Goal: Task Accomplishment & Management: Complete application form

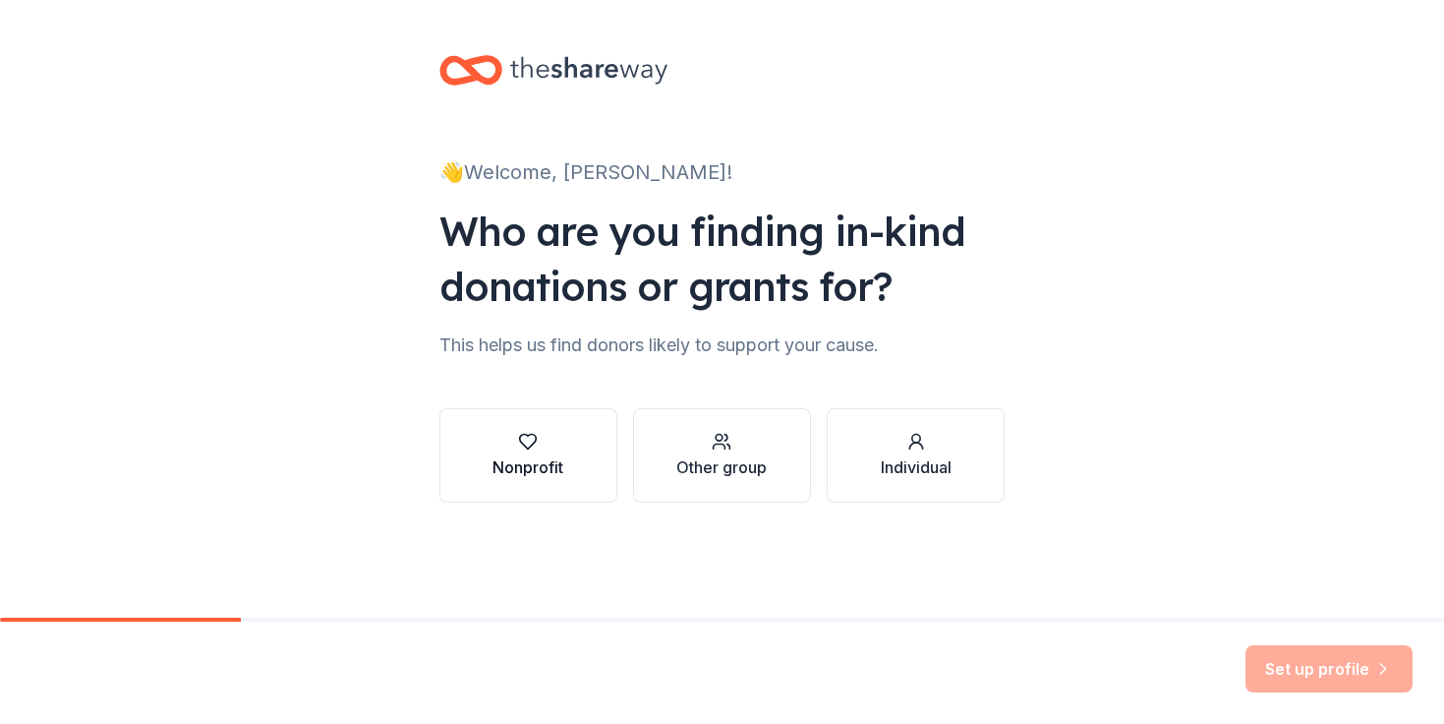
click at [543, 476] on div "Nonprofit" at bounding box center [528, 467] width 71 height 24
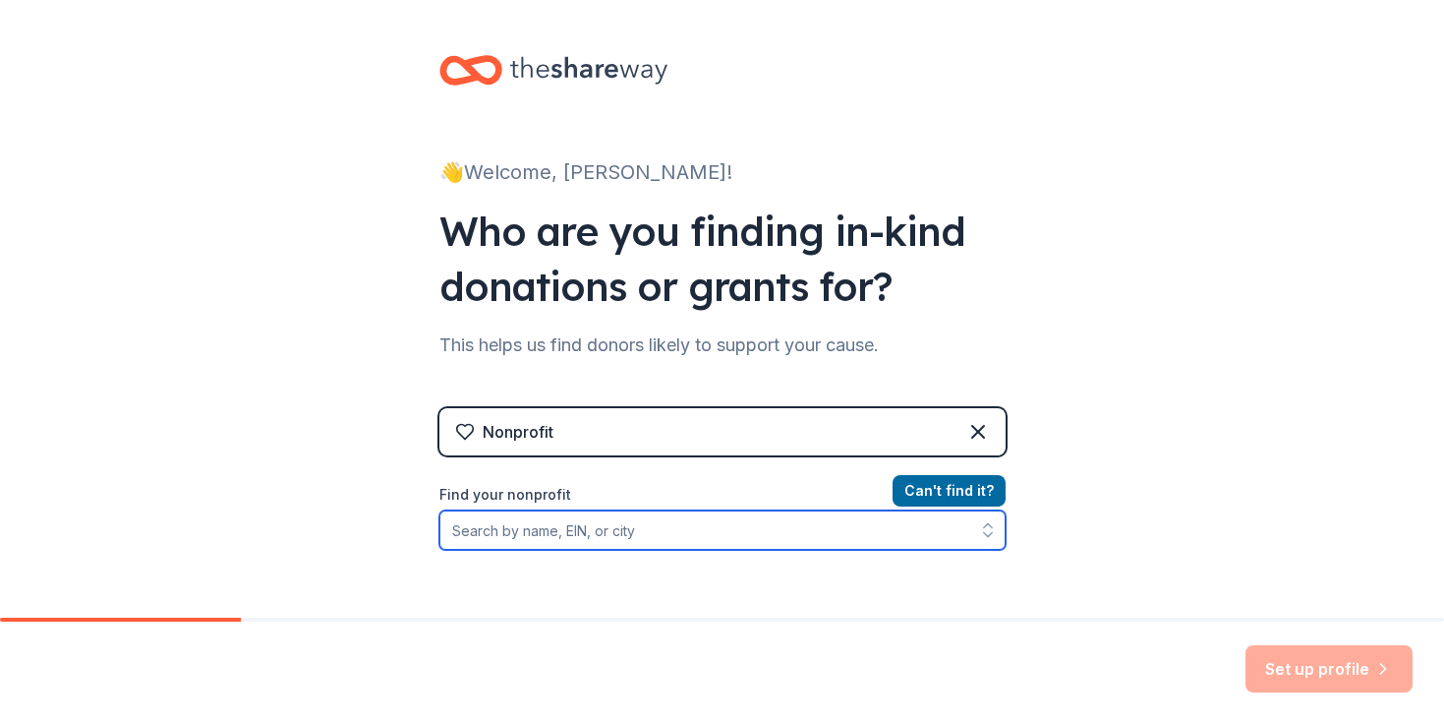
click at [559, 532] on input "Find your nonprofit" at bounding box center [723, 529] width 566 height 39
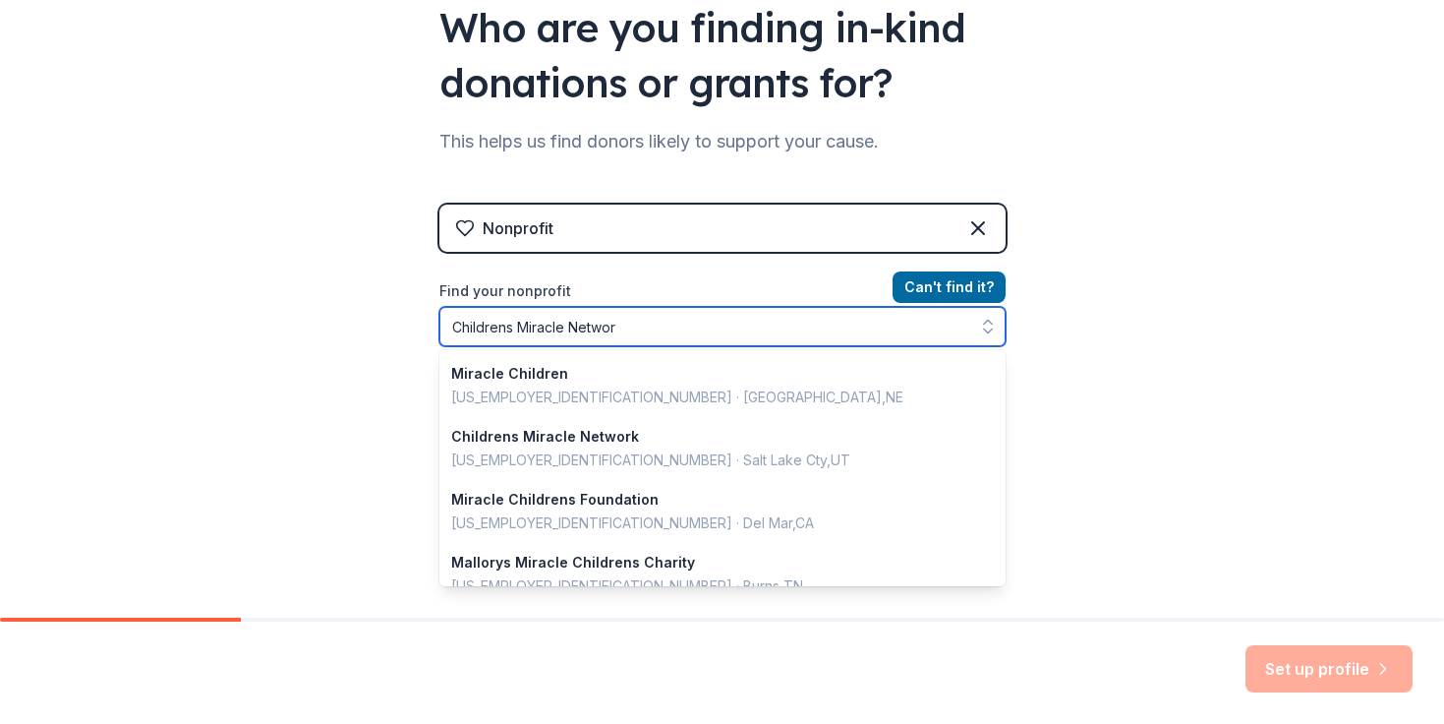
type input "Childrens Miracle Network"
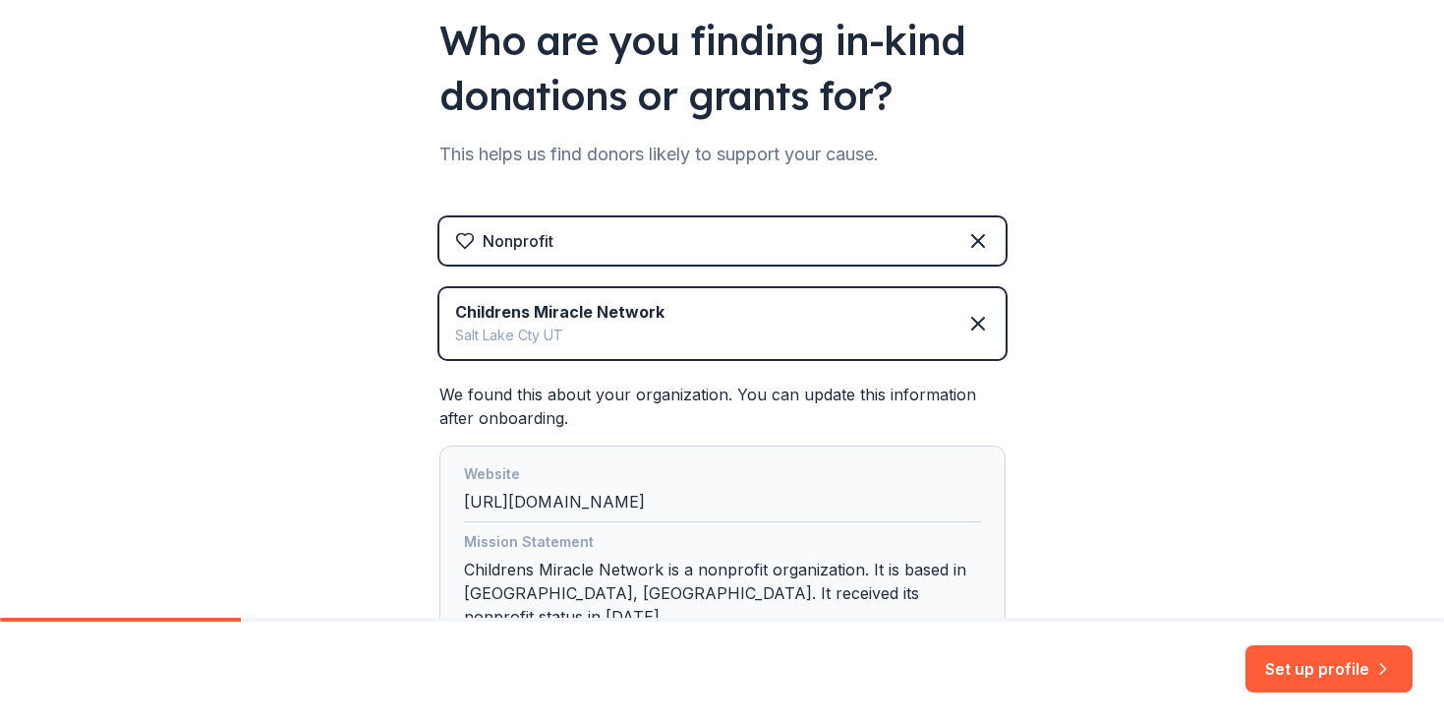
scroll to position [336, 0]
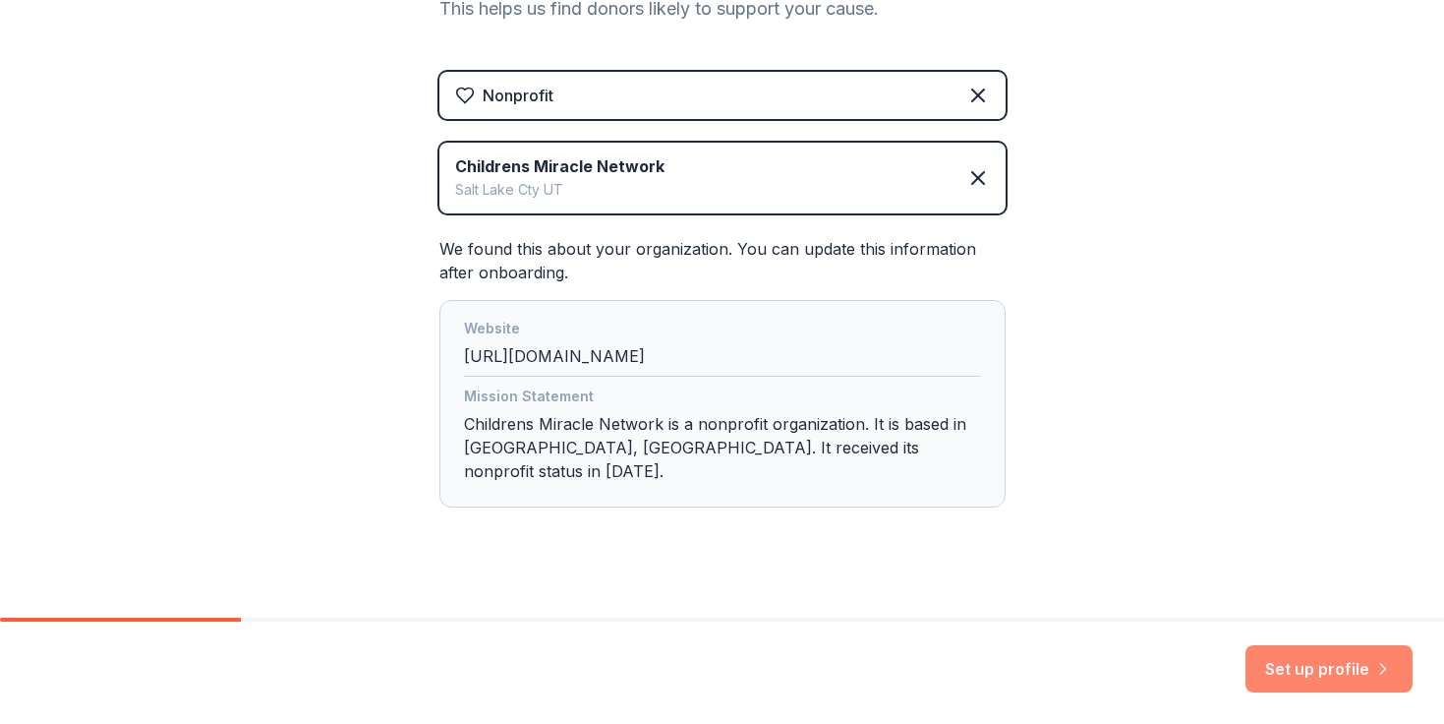
click at [1287, 668] on button "Set up profile" at bounding box center [1329, 668] width 167 height 47
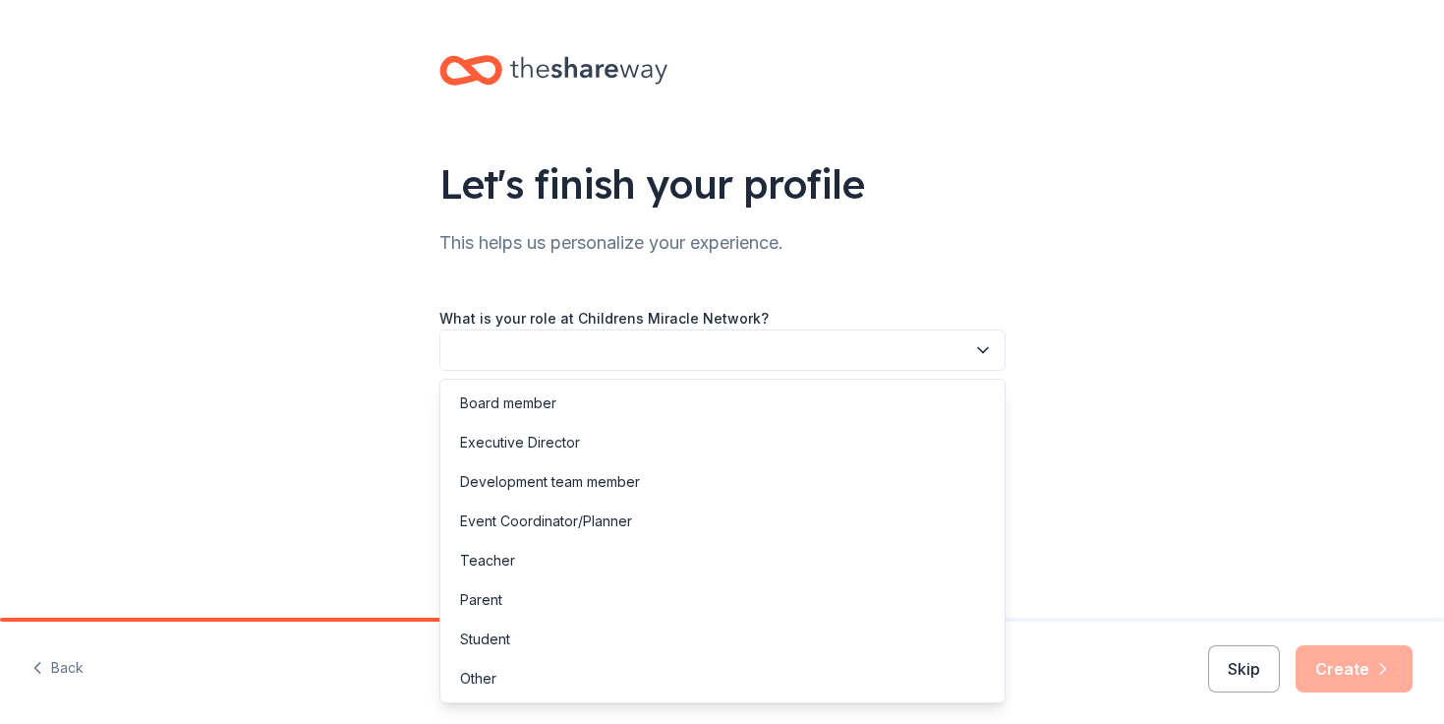
click at [663, 353] on button "button" at bounding box center [723, 349] width 566 height 41
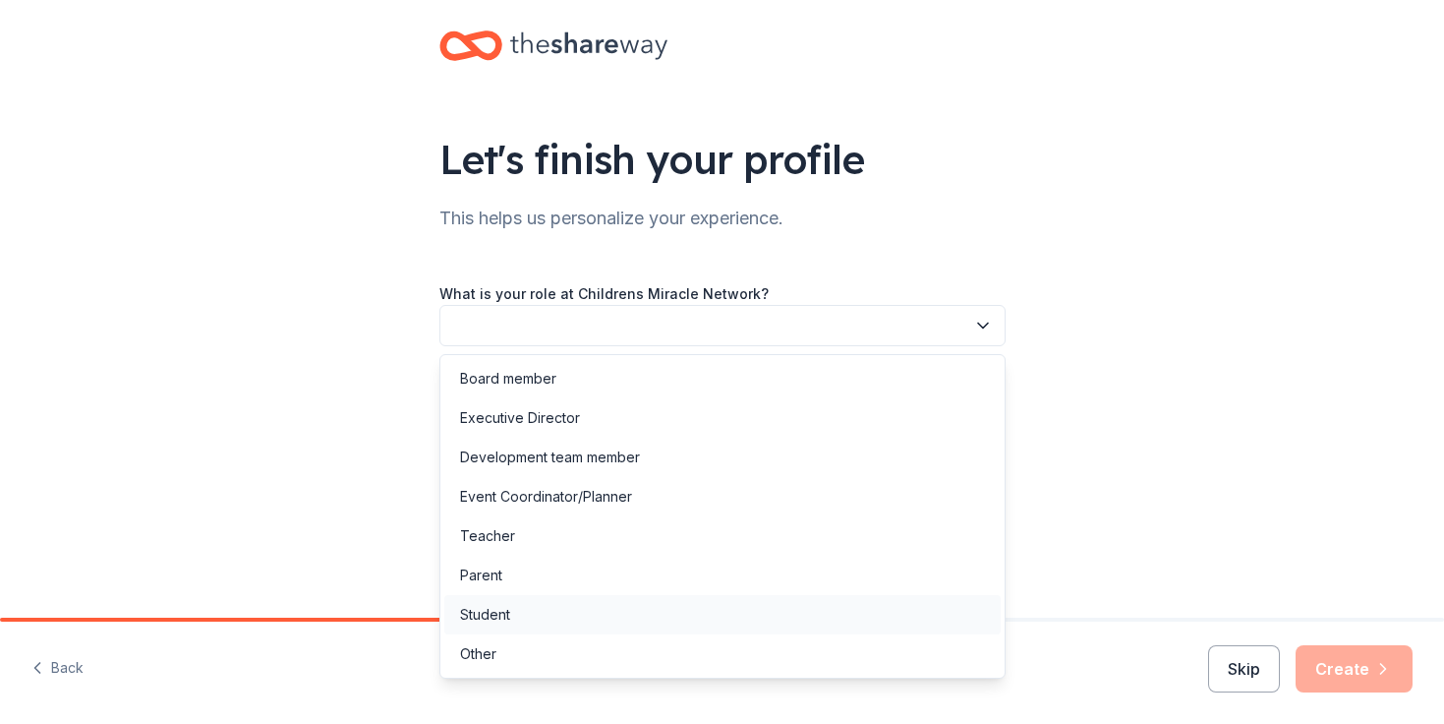
click at [512, 607] on div "Student" at bounding box center [722, 614] width 557 height 39
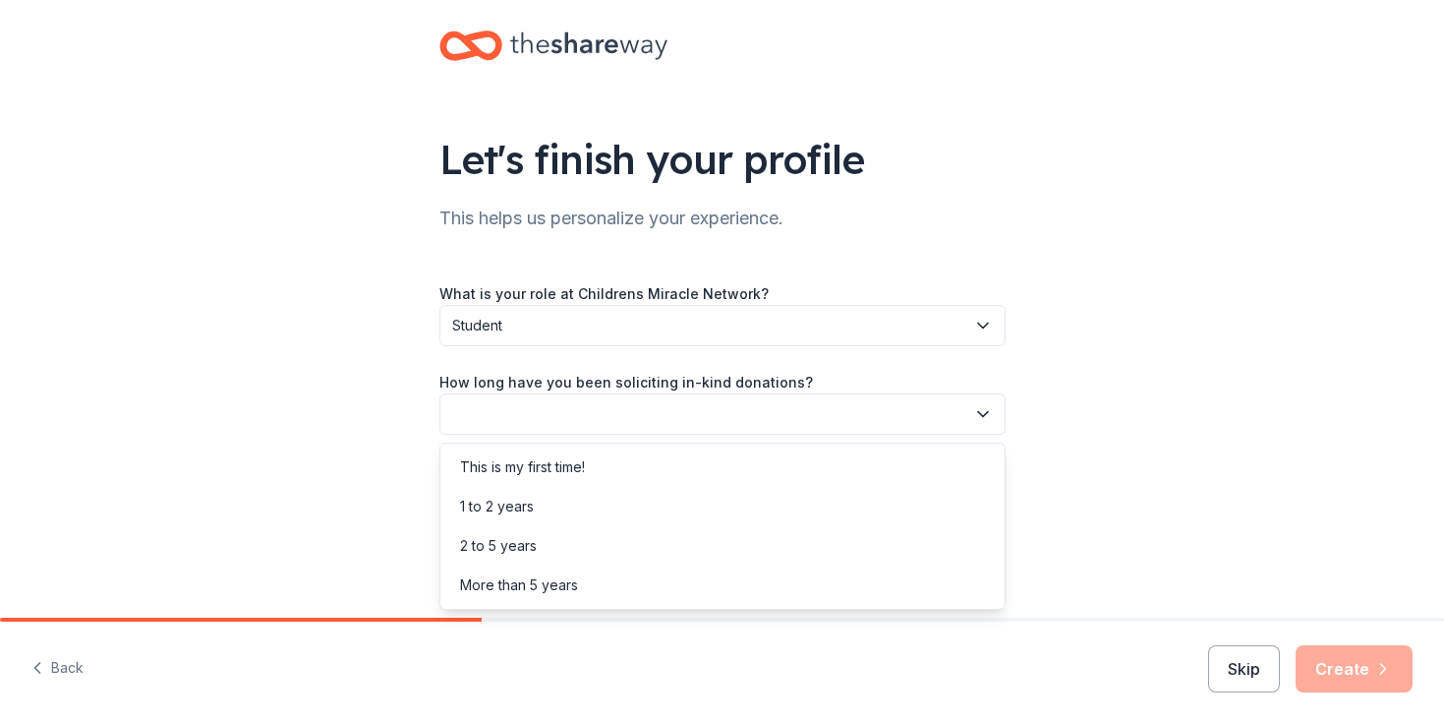
click at [599, 418] on button "button" at bounding box center [723, 413] width 566 height 41
click at [520, 576] on div "More than 5 years" at bounding box center [519, 585] width 118 height 24
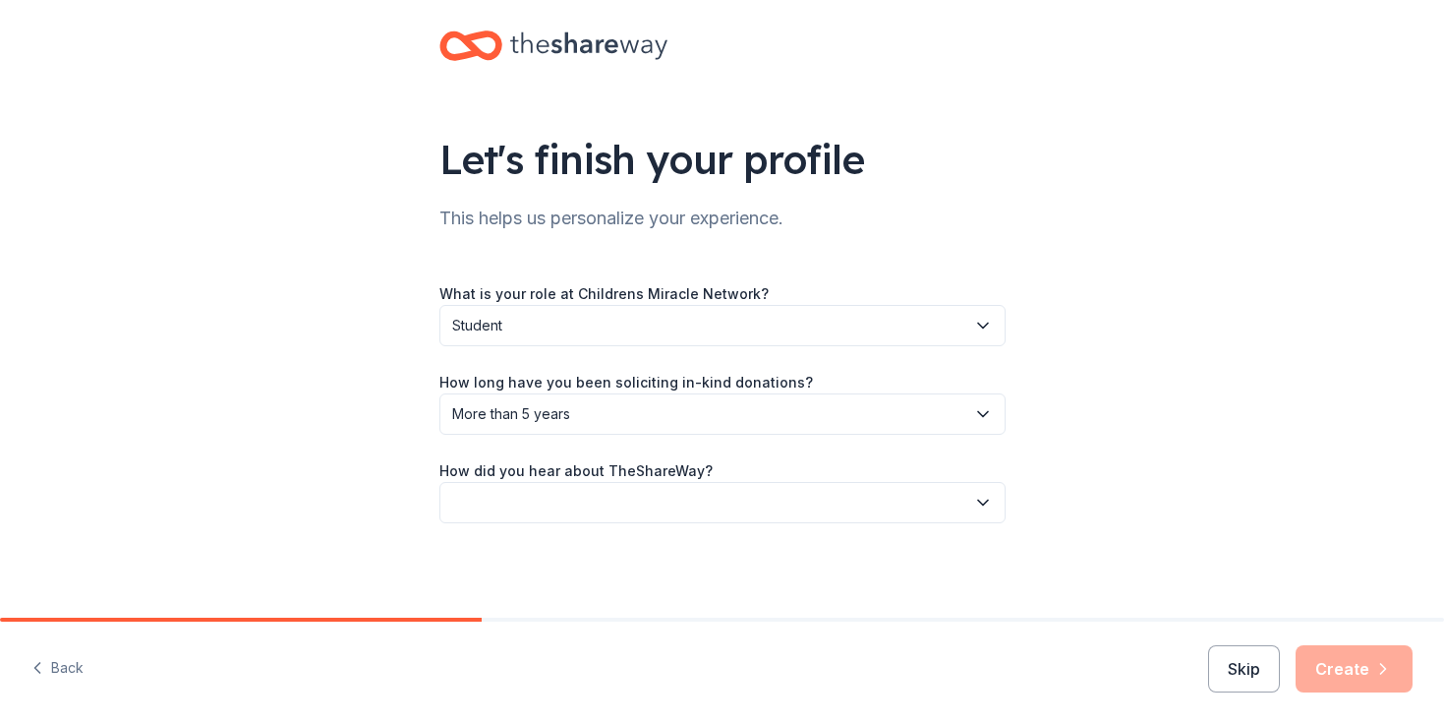
click at [531, 505] on button "button" at bounding box center [723, 502] width 566 height 41
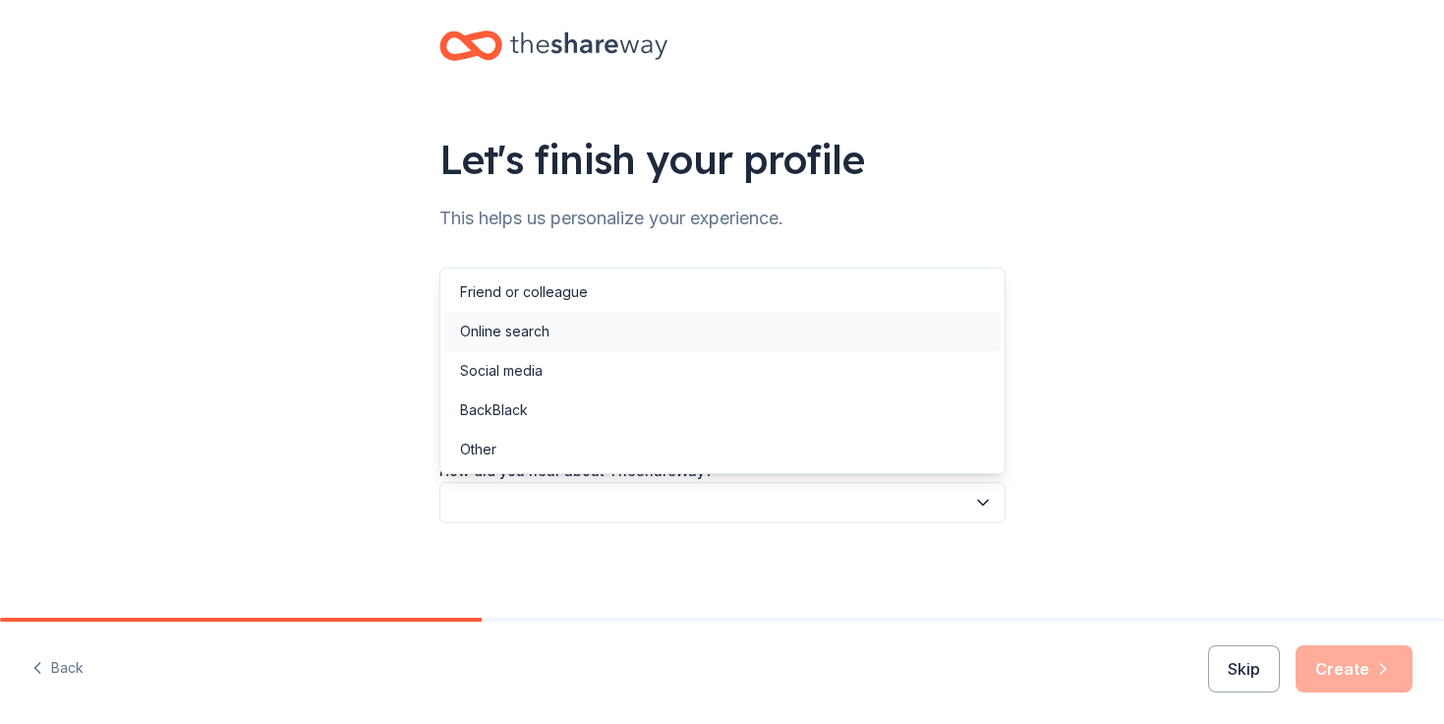
click at [593, 320] on div "Online search" at bounding box center [722, 331] width 557 height 39
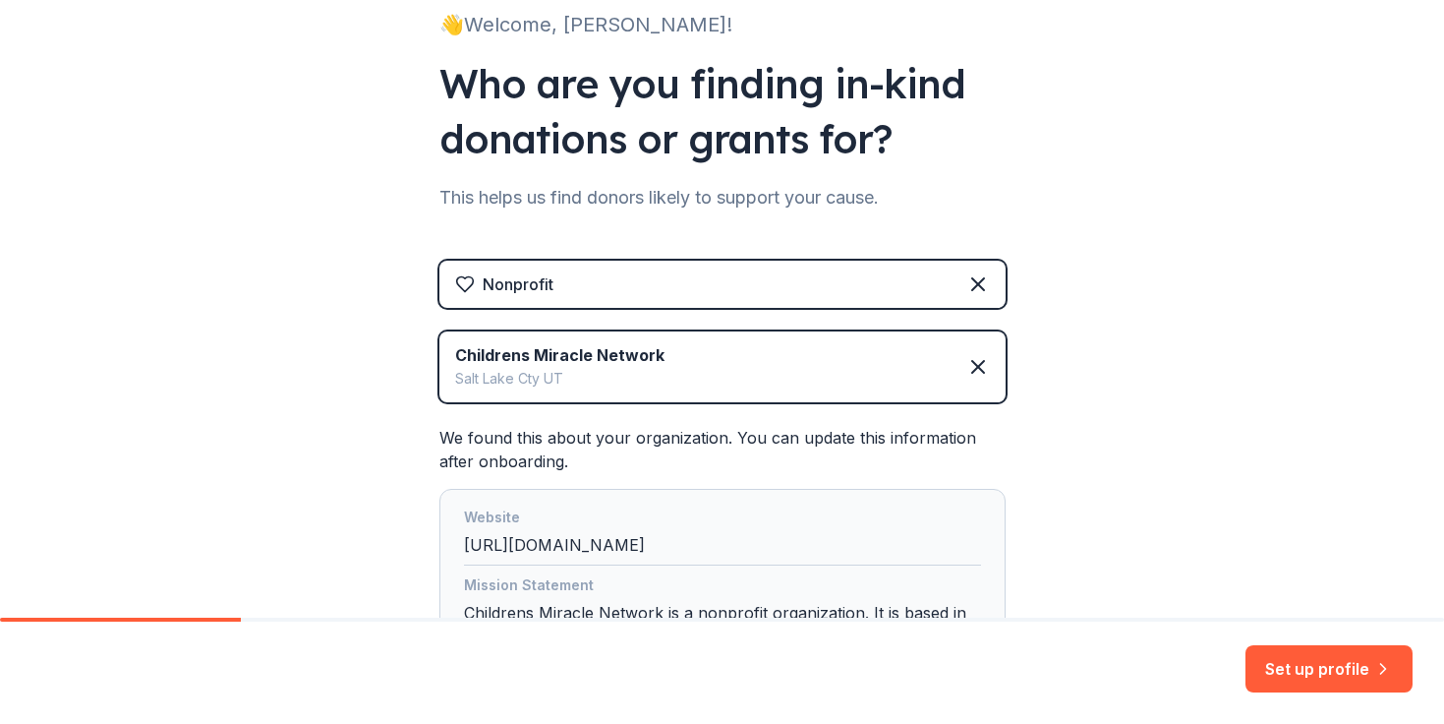
scroll to position [162, 0]
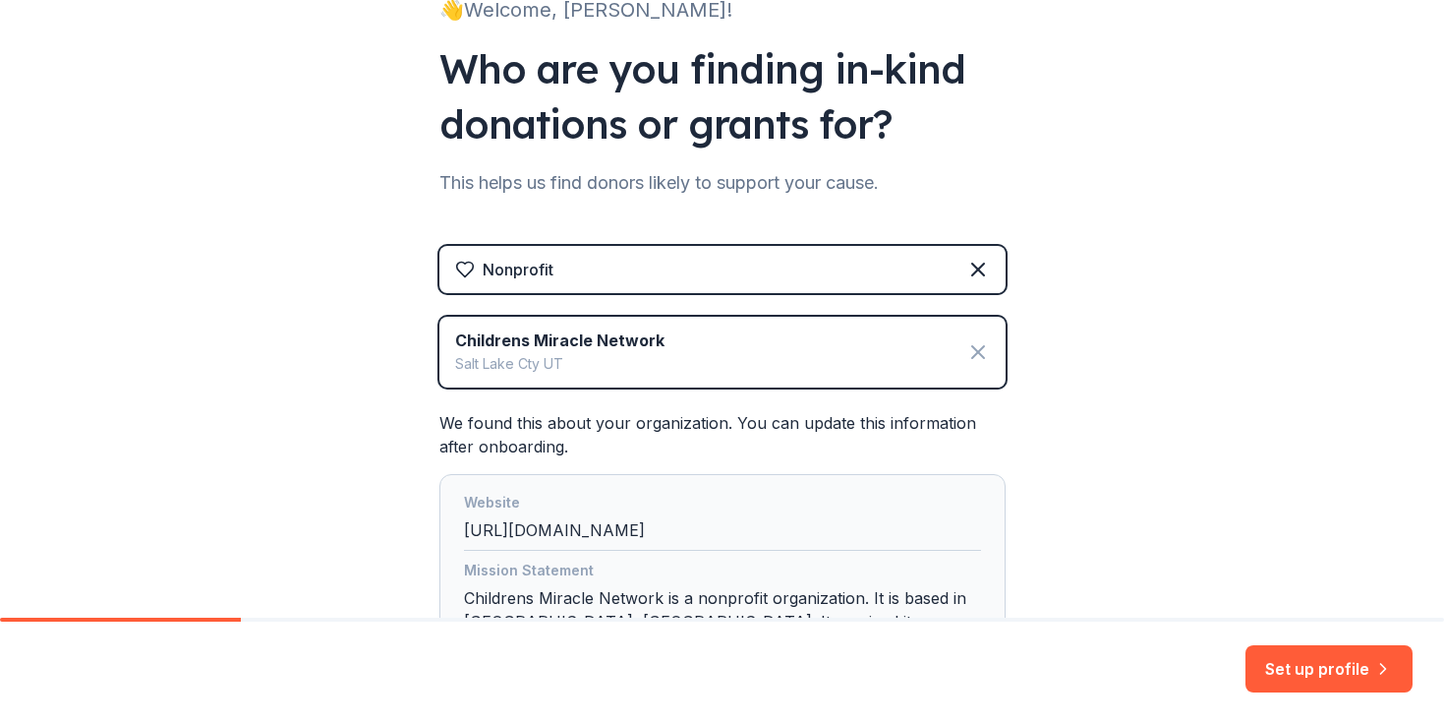
click at [974, 361] on icon at bounding box center [979, 352] width 24 height 24
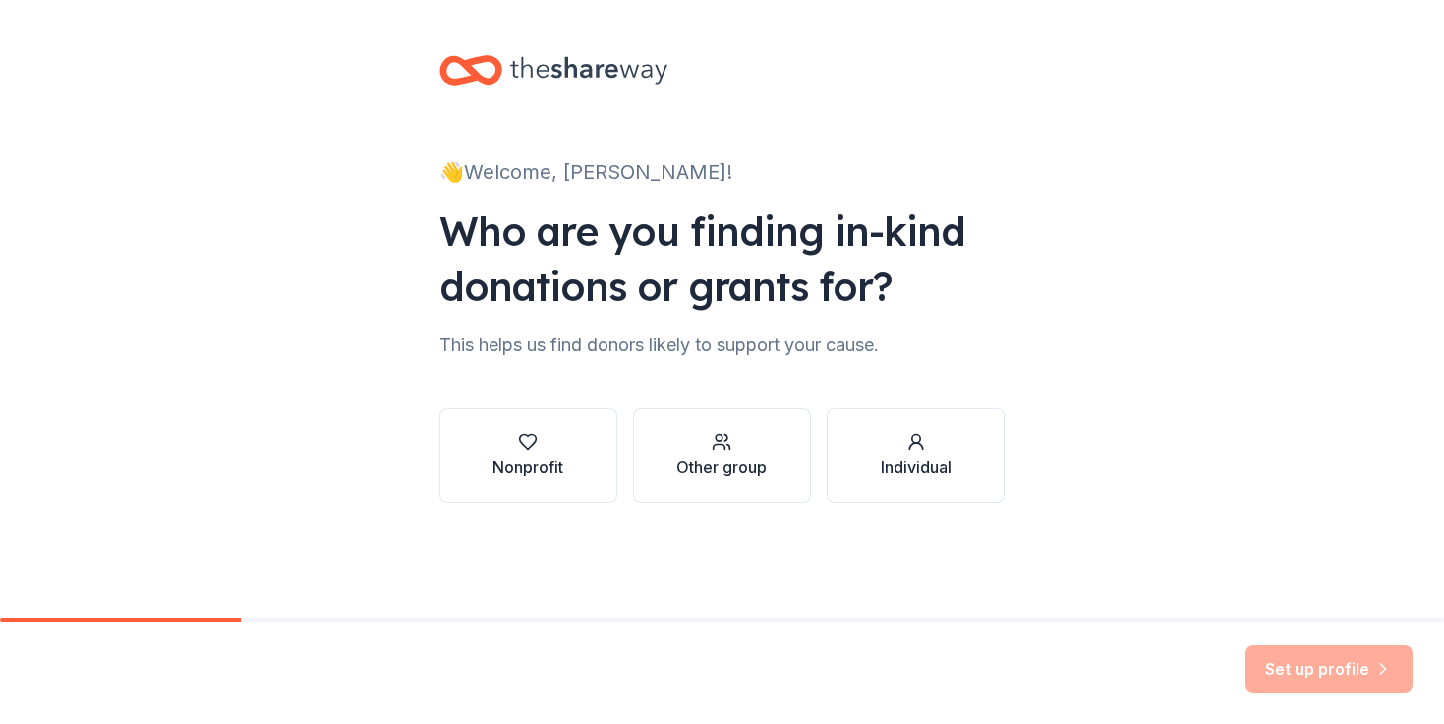
scroll to position [0, 0]
click at [547, 458] on div "Nonprofit" at bounding box center [528, 467] width 71 height 24
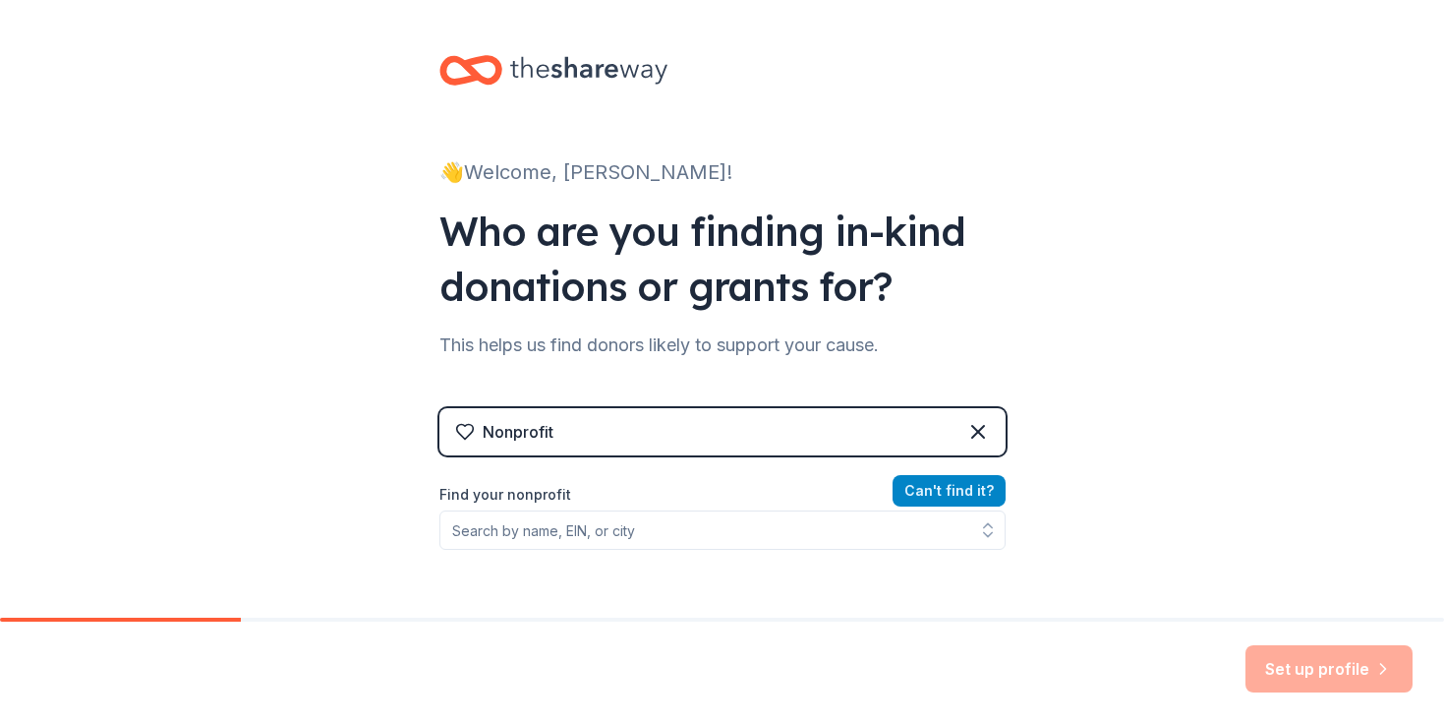
click at [935, 483] on button "Can ' t find it?" at bounding box center [949, 490] width 113 height 31
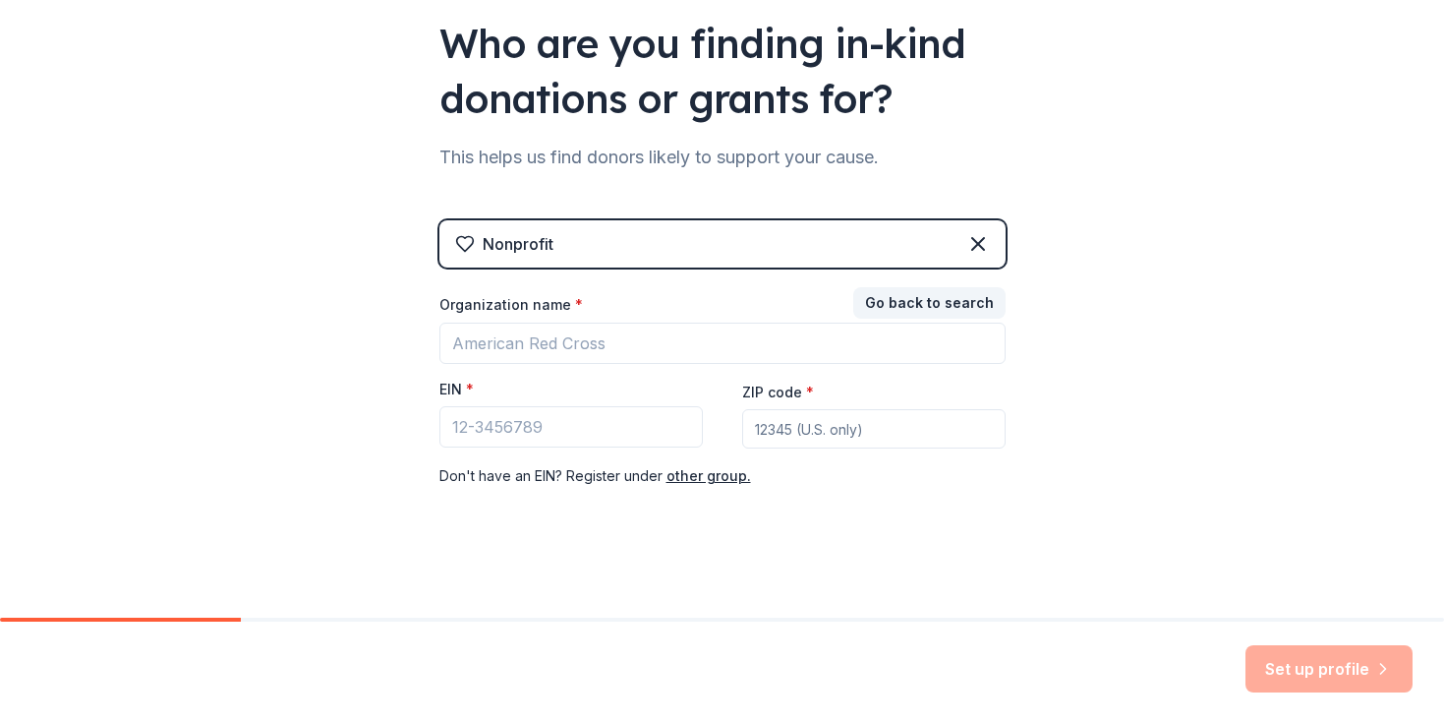
scroll to position [192, 0]
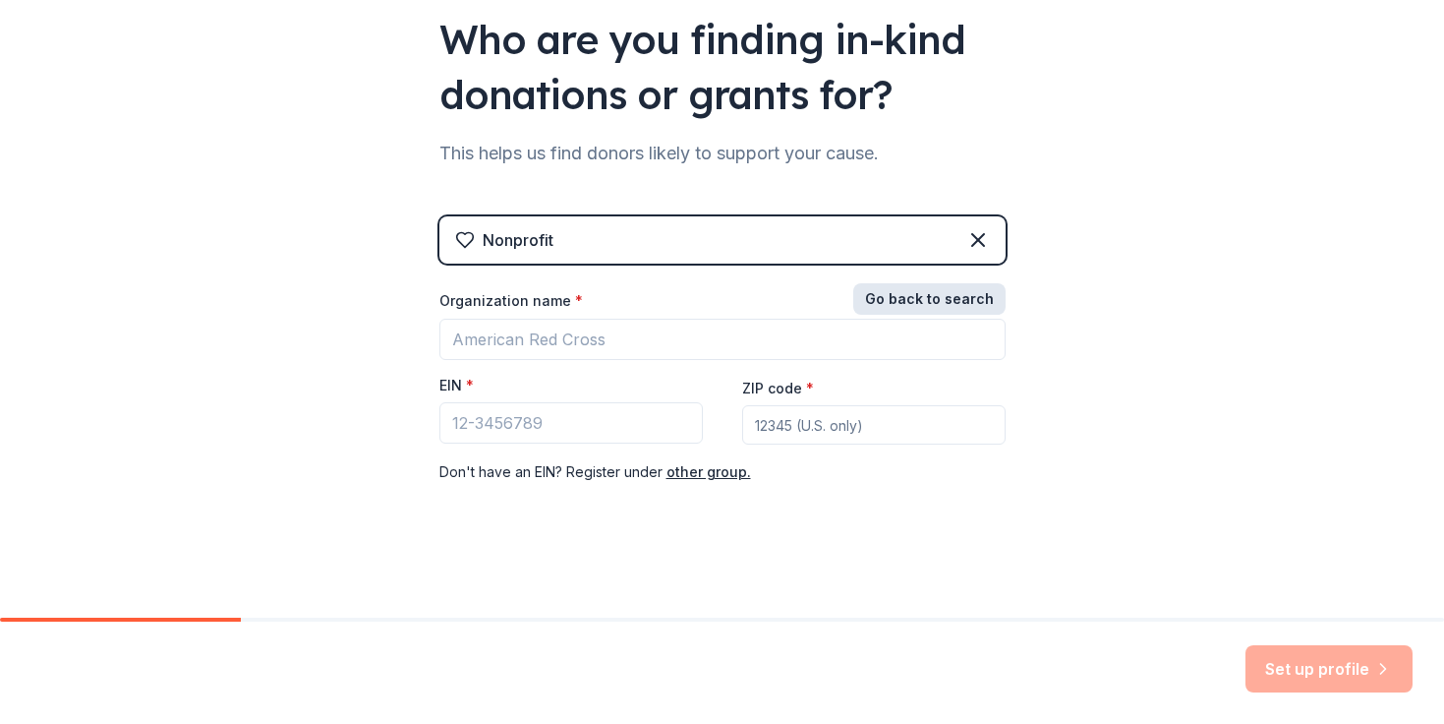
click at [916, 301] on button "Go back to search" at bounding box center [929, 298] width 152 height 31
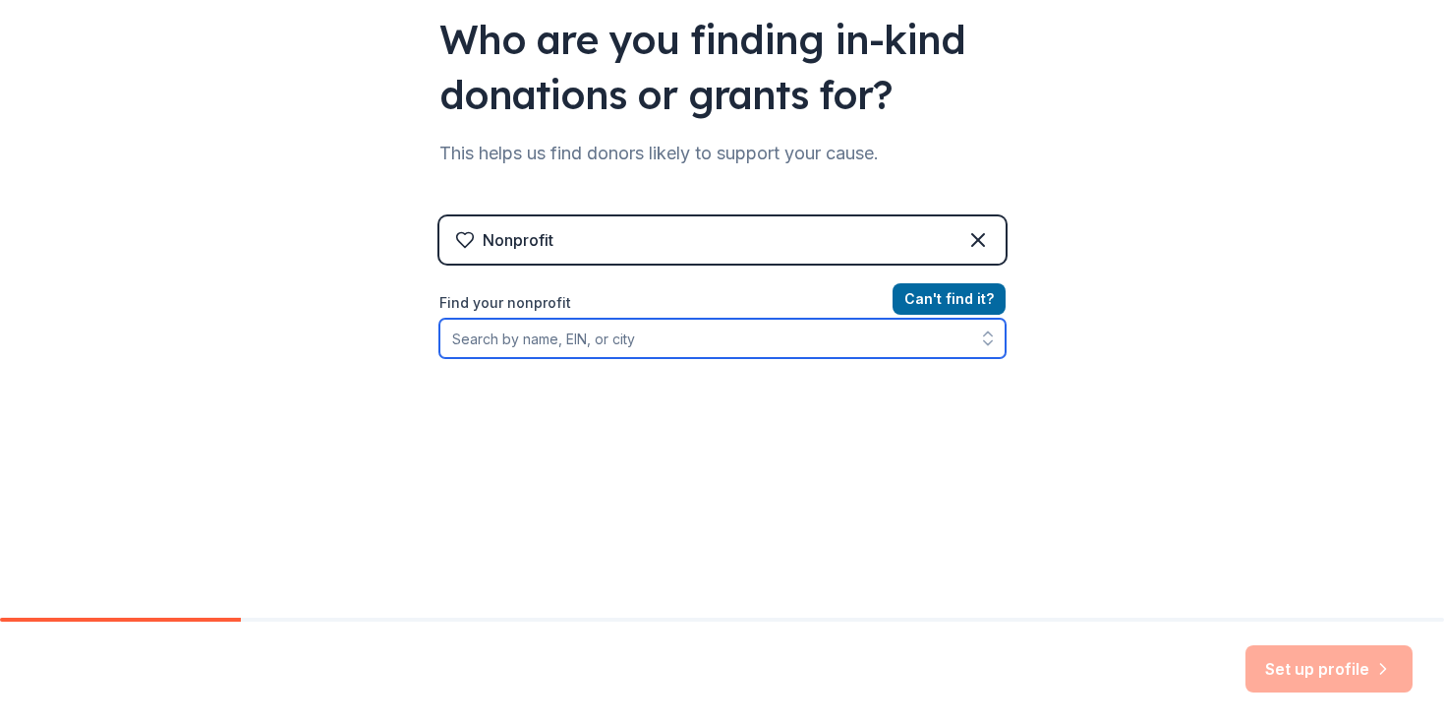
click at [667, 345] on input "Find your nonprofit" at bounding box center [723, 338] width 566 height 39
type input "Childrens miracle"
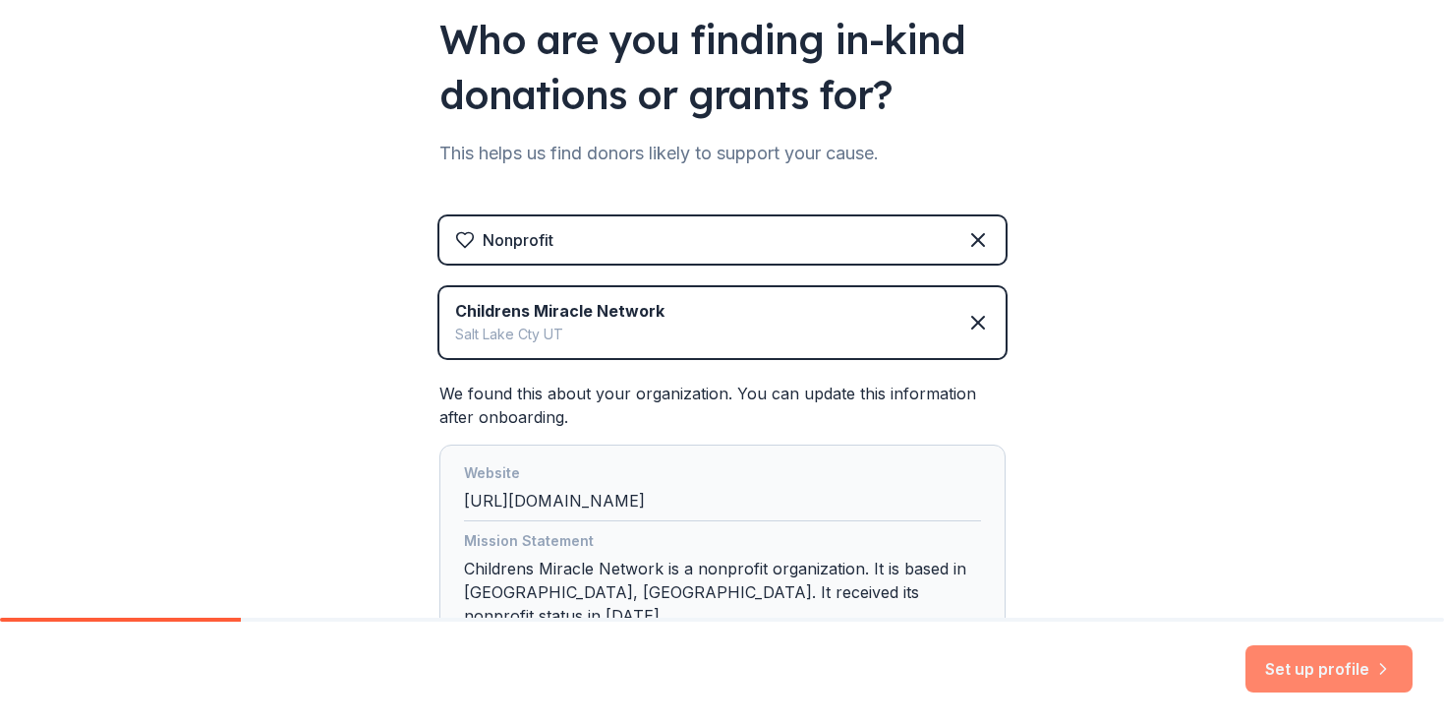
click at [1287, 655] on button "Set up profile" at bounding box center [1329, 668] width 167 height 47
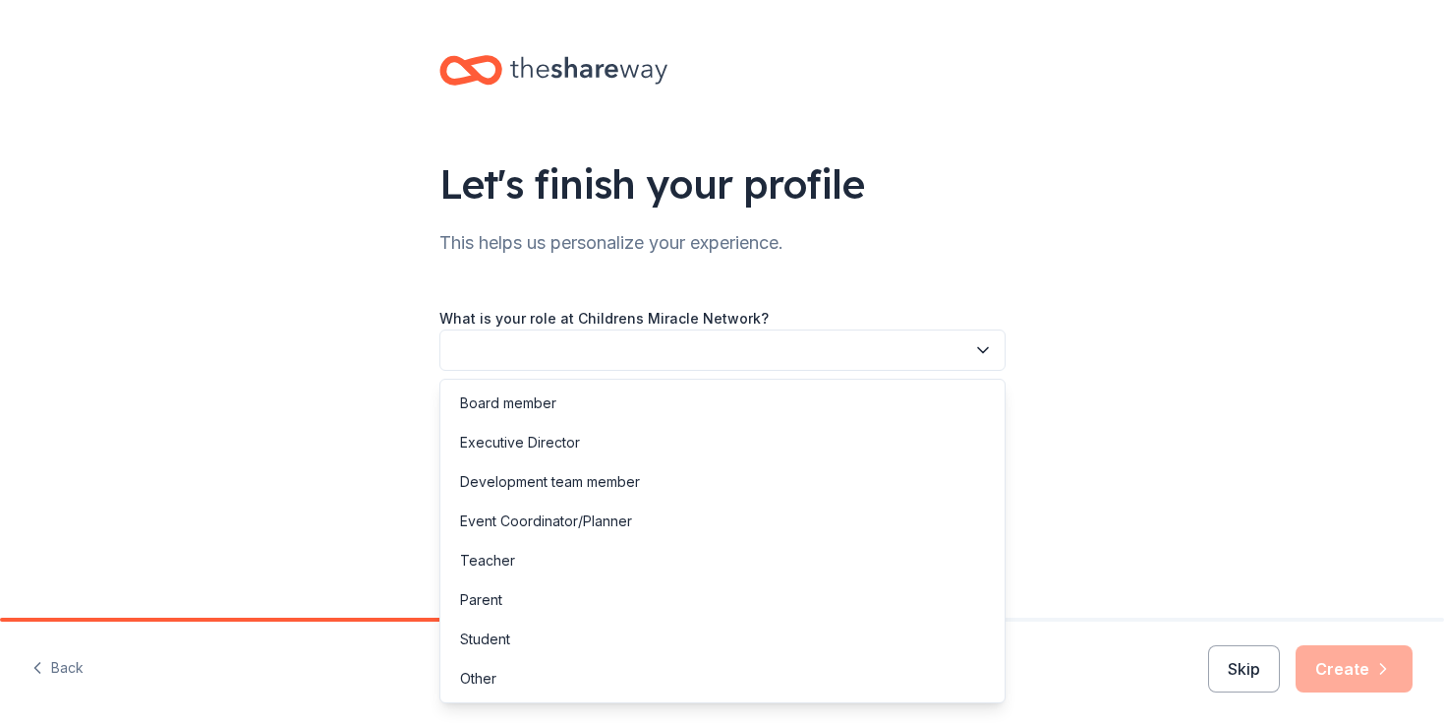
click at [636, 353] on button "button" at bounding box center [723, 349] width 566 height 41
click at [586, 631] on div "Student" at bounding box center [722, 638] width 557 height 39
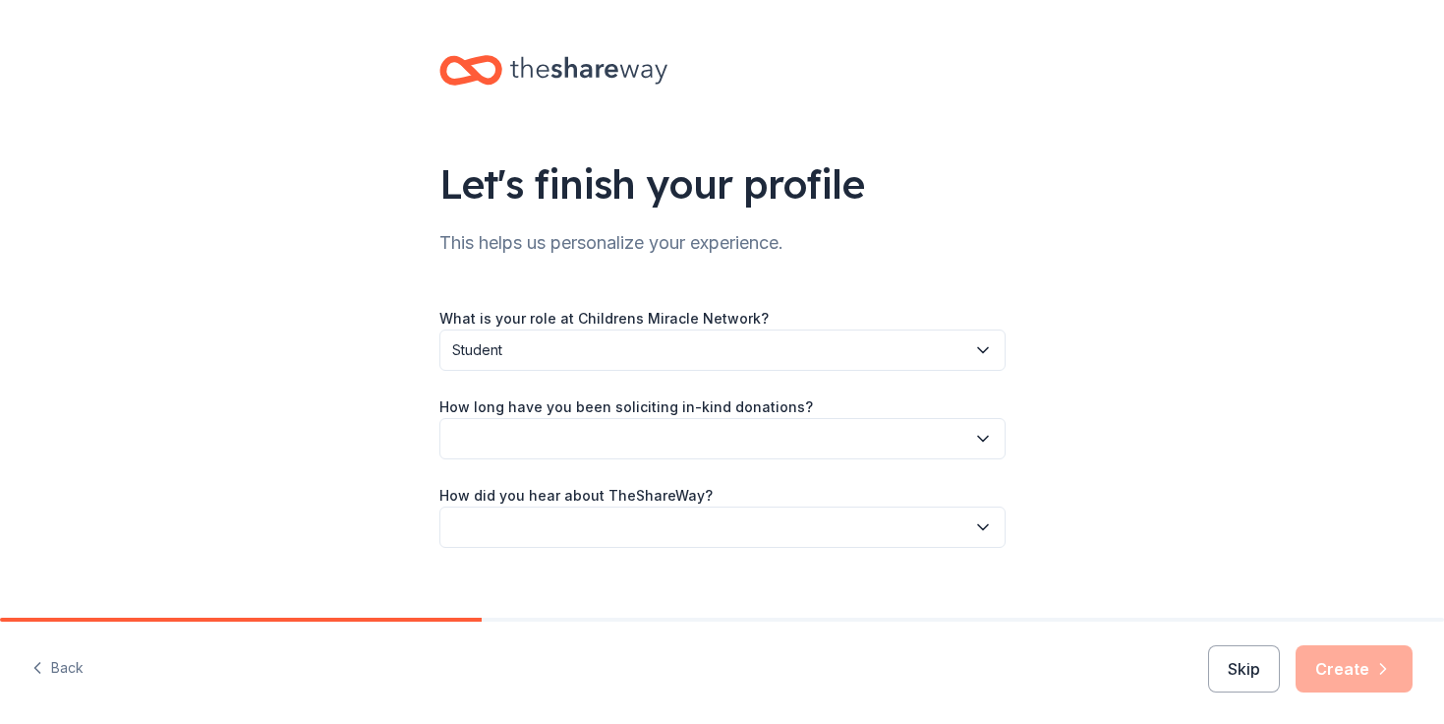
click at [615, 431] on button "button" at bounding box center [723, 438] width 566 height 41
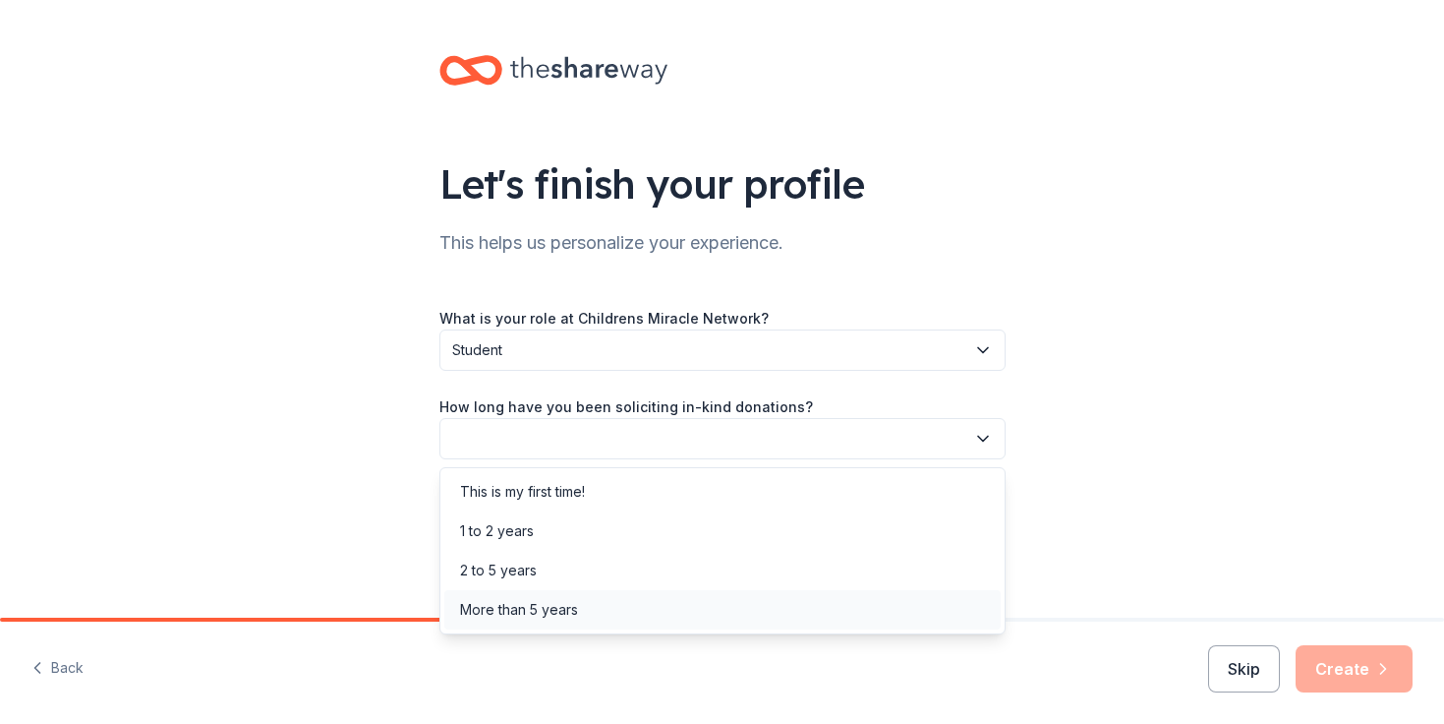
click at [596, 606] on div "More than 5 years" at bounding box center [722, 609] width 557 height 39
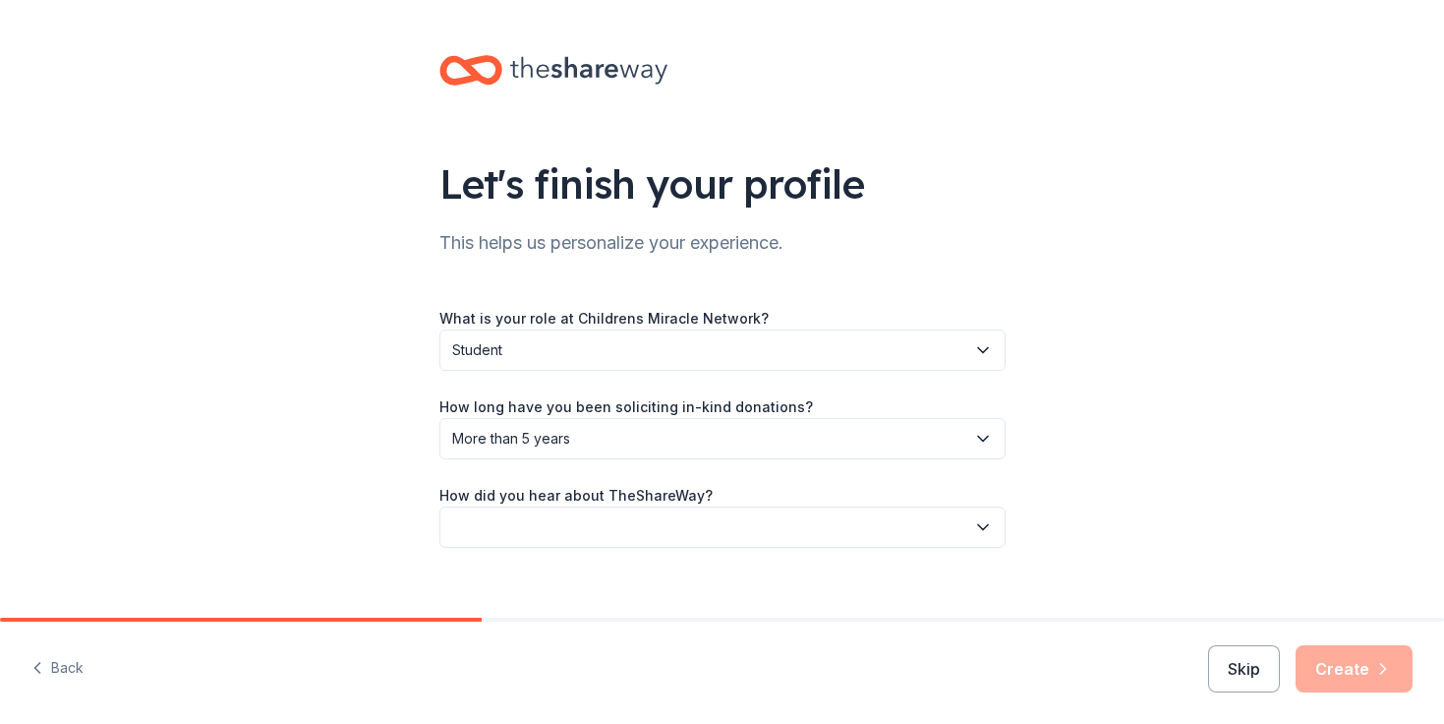
click at [601, 539] on button "button" at bounding box center [723, 526] width 566 height 41
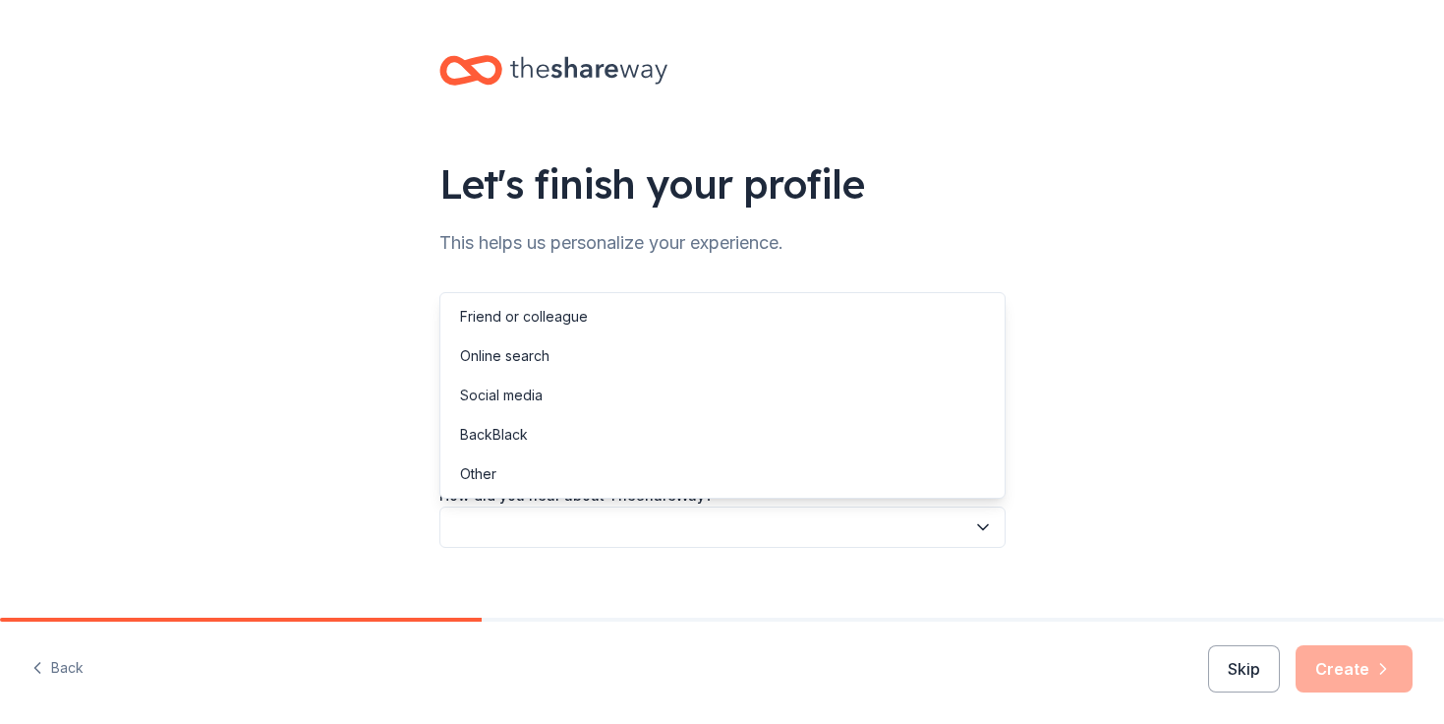
click at [601, 540] on button "button" at bounding box center [723, 526] width 566 height 41
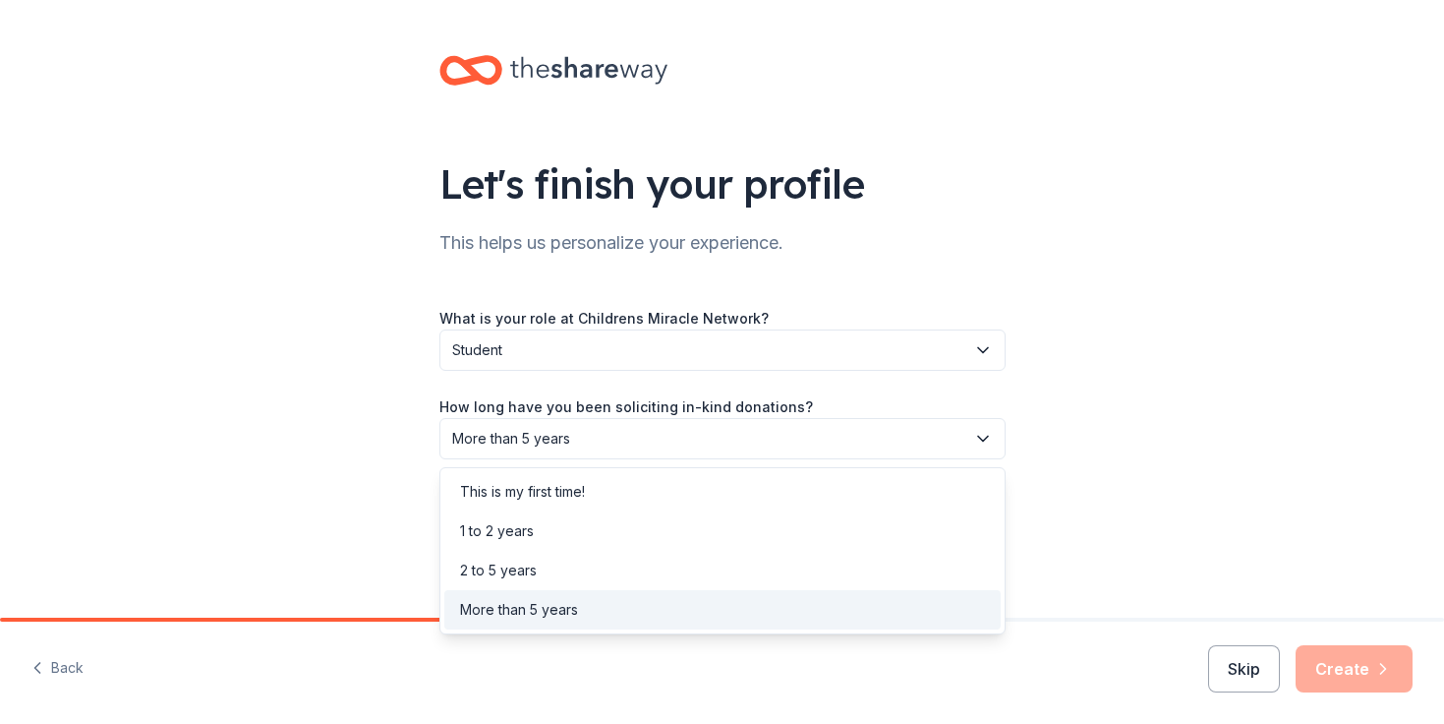
click at [588, 436] on span "More than 5 years" at bounding box center [708, 439] width 513 height 24
click at [581, 485] on div "This is my first time!" at bounding box center [522, 492] width 125 height 24
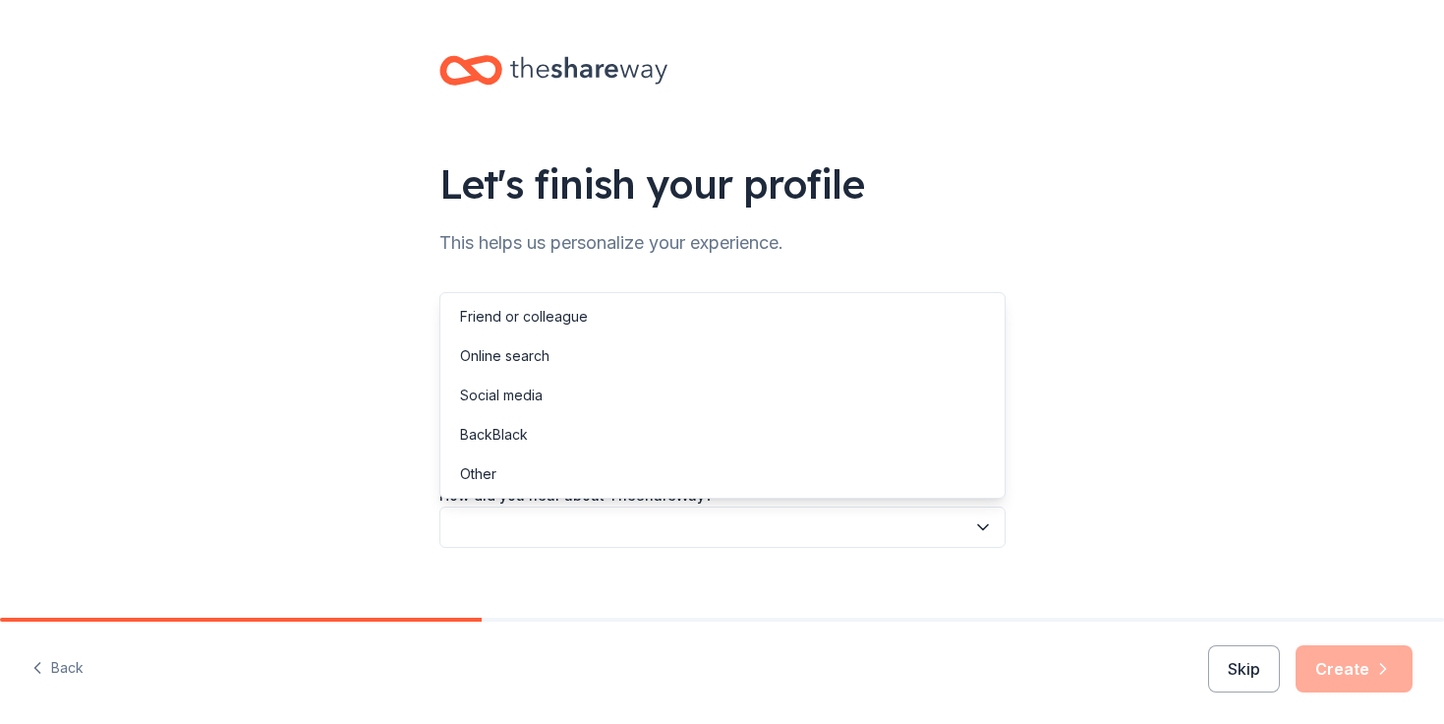
click at [558, 532] on button "button" at bounding box center [723, 526] width 566 height 41
click at [592, 371] on div "Online search" at bounding box center [722, 355] width 557 height 39
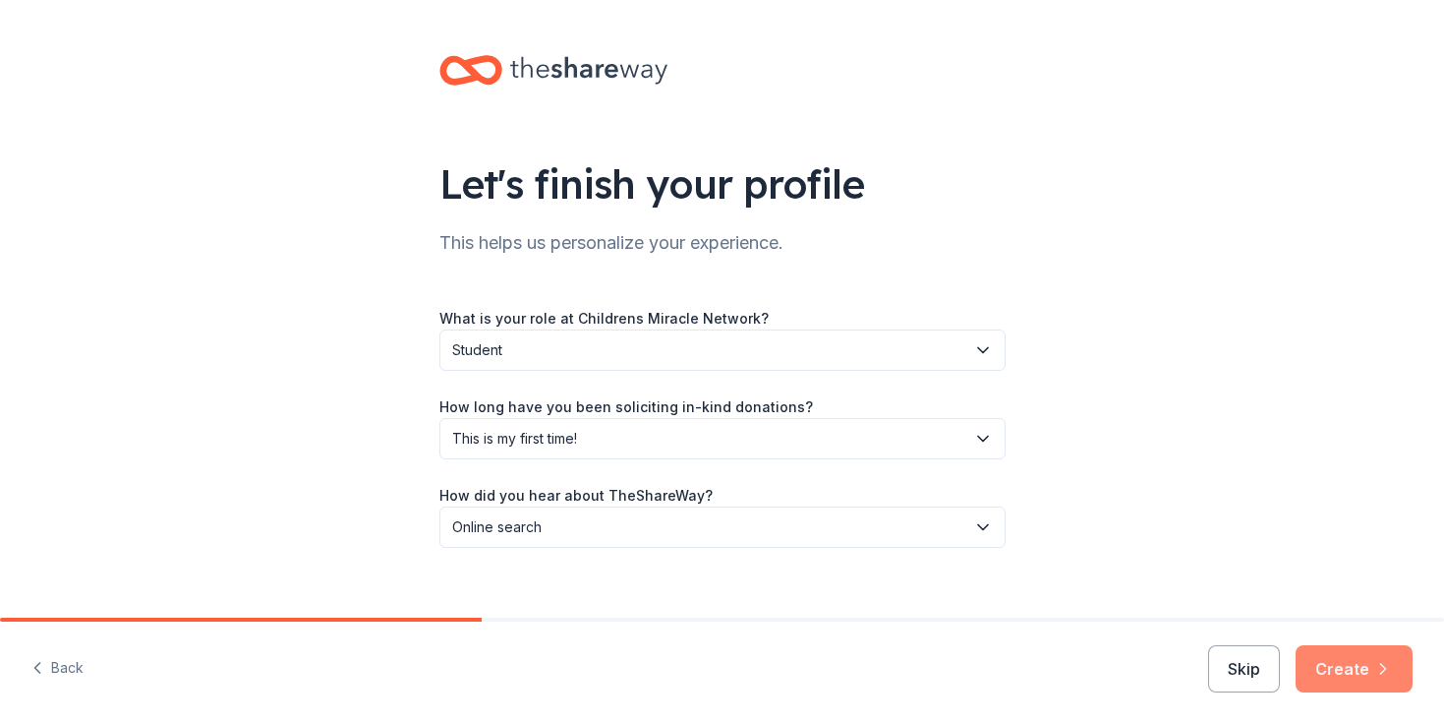
click at [1335, 687] on button "Create" at bounding box center [1354, 668] width 117 height 47
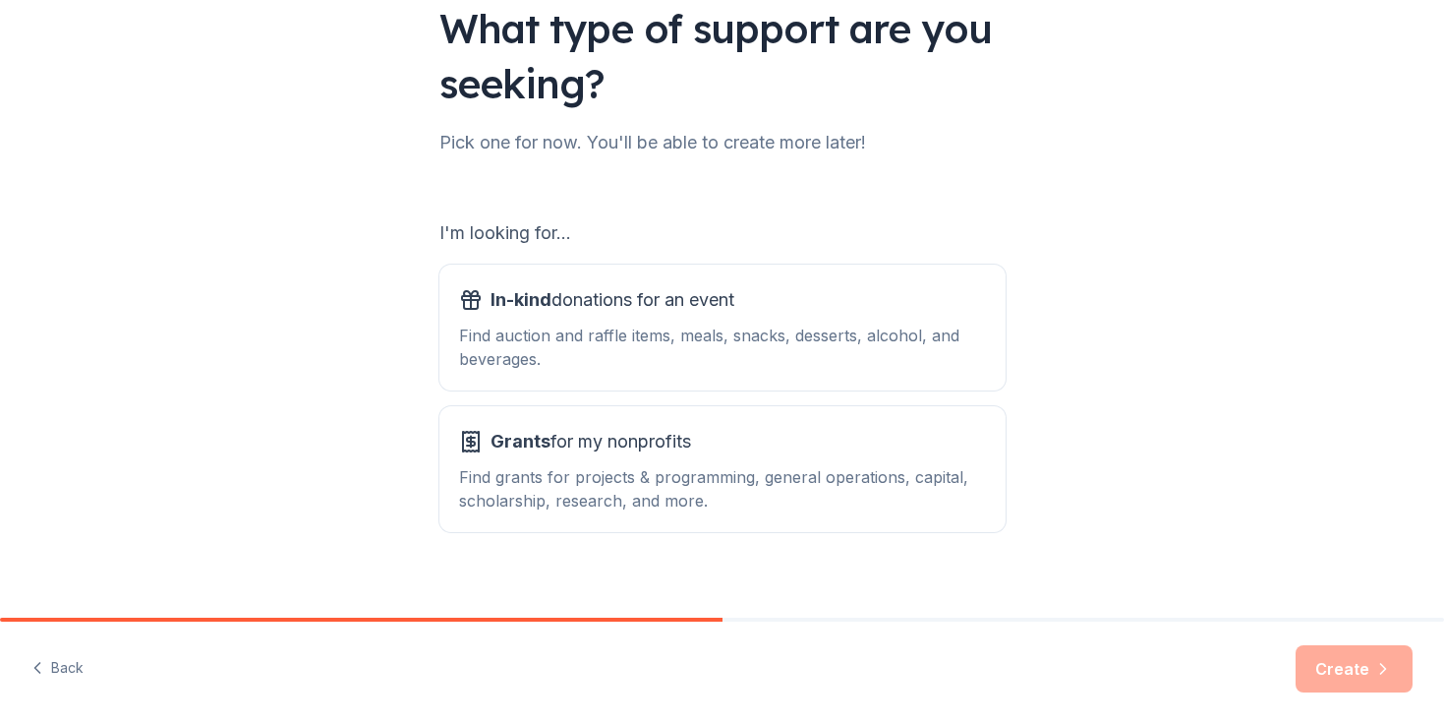
scroll to position [176, 0]
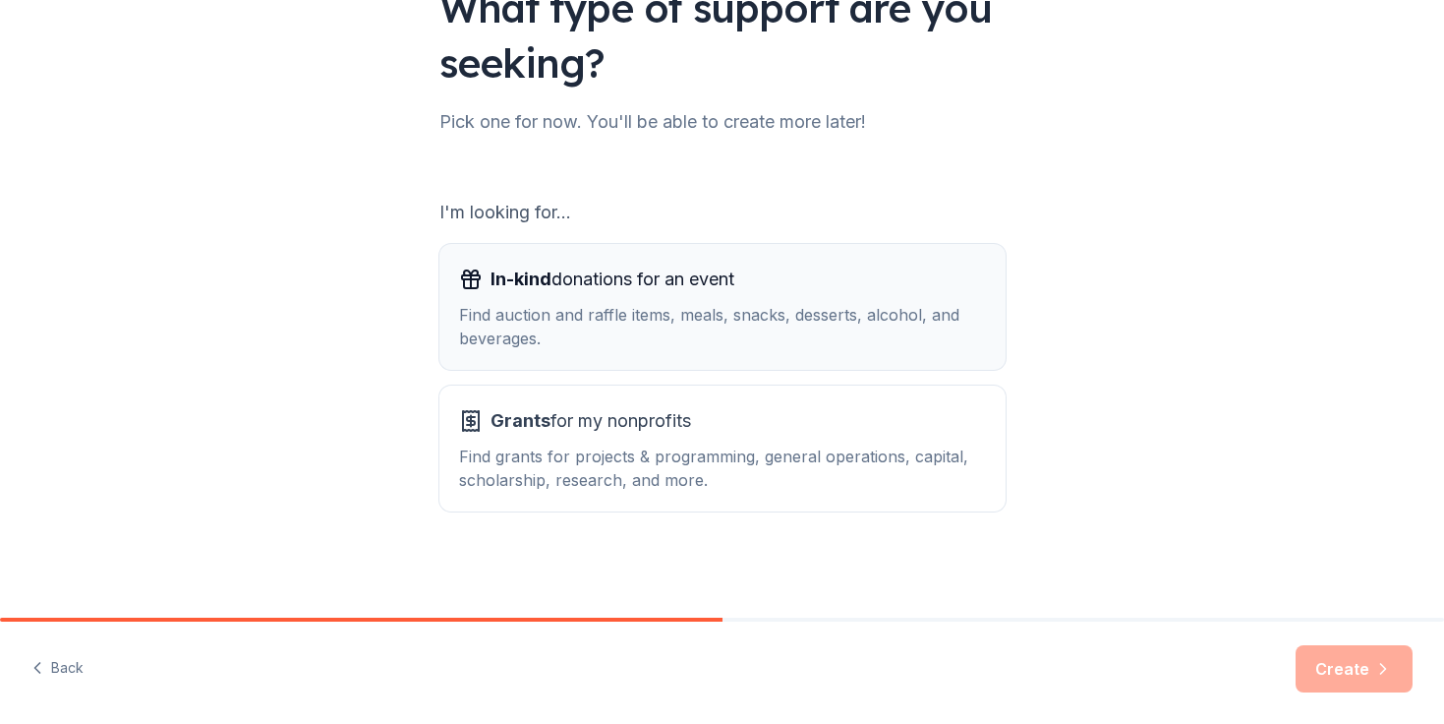
click at [851, 344] on div "Find auction and raffle items, meals, snacks, desserts, alcohol, and beverages." at bounding box center [722, 326] width 527 height 47
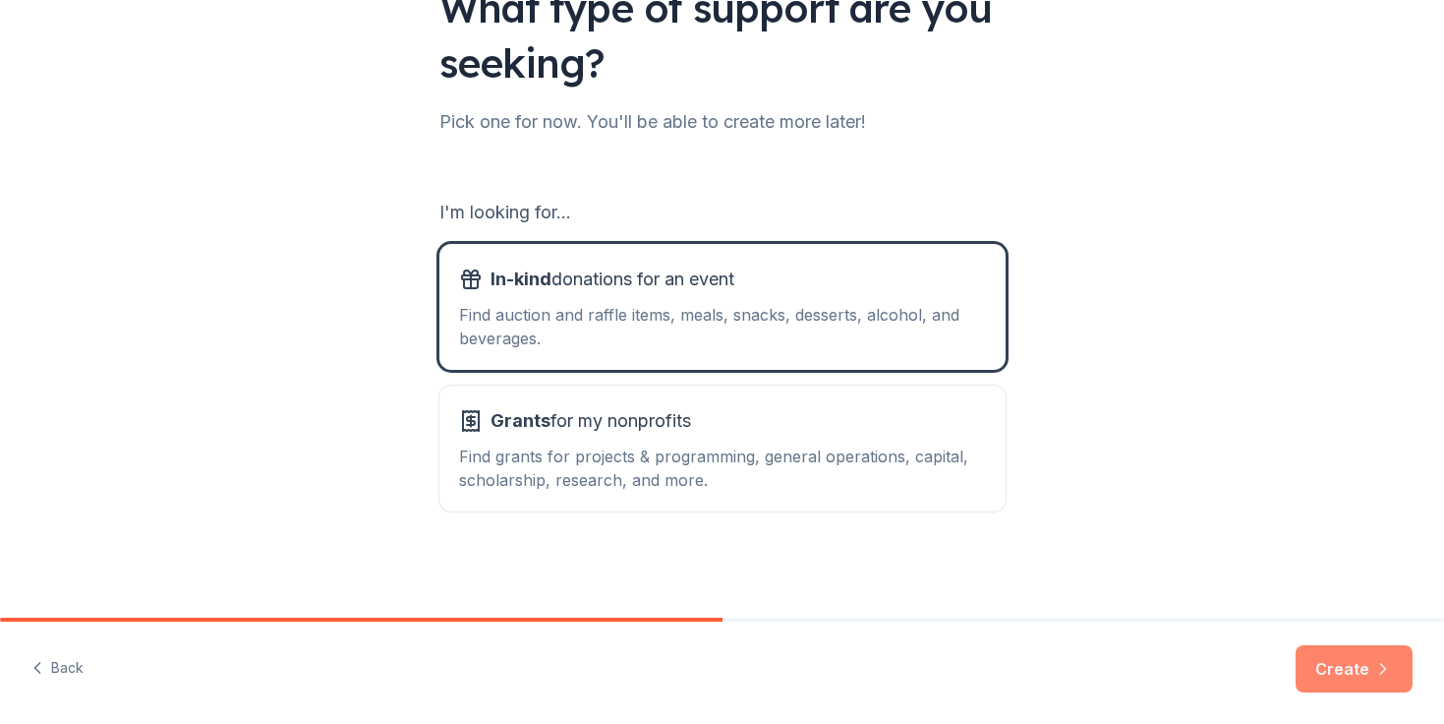
click at [1334, 677] on button "Create" at bounding box center [1354, 668] width 117 height 47
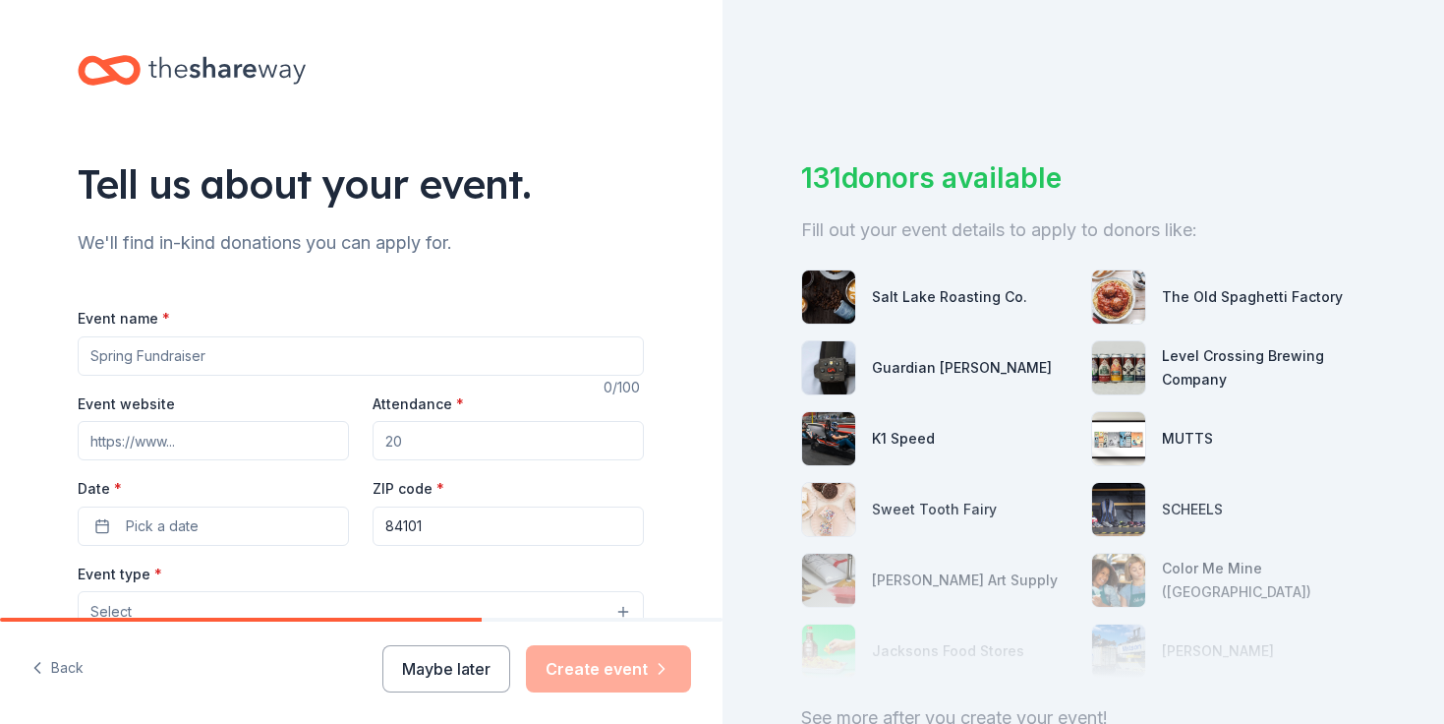
click at [317, 346] on input "Event name *" at bounding box center [361, 355] width 566 height 39
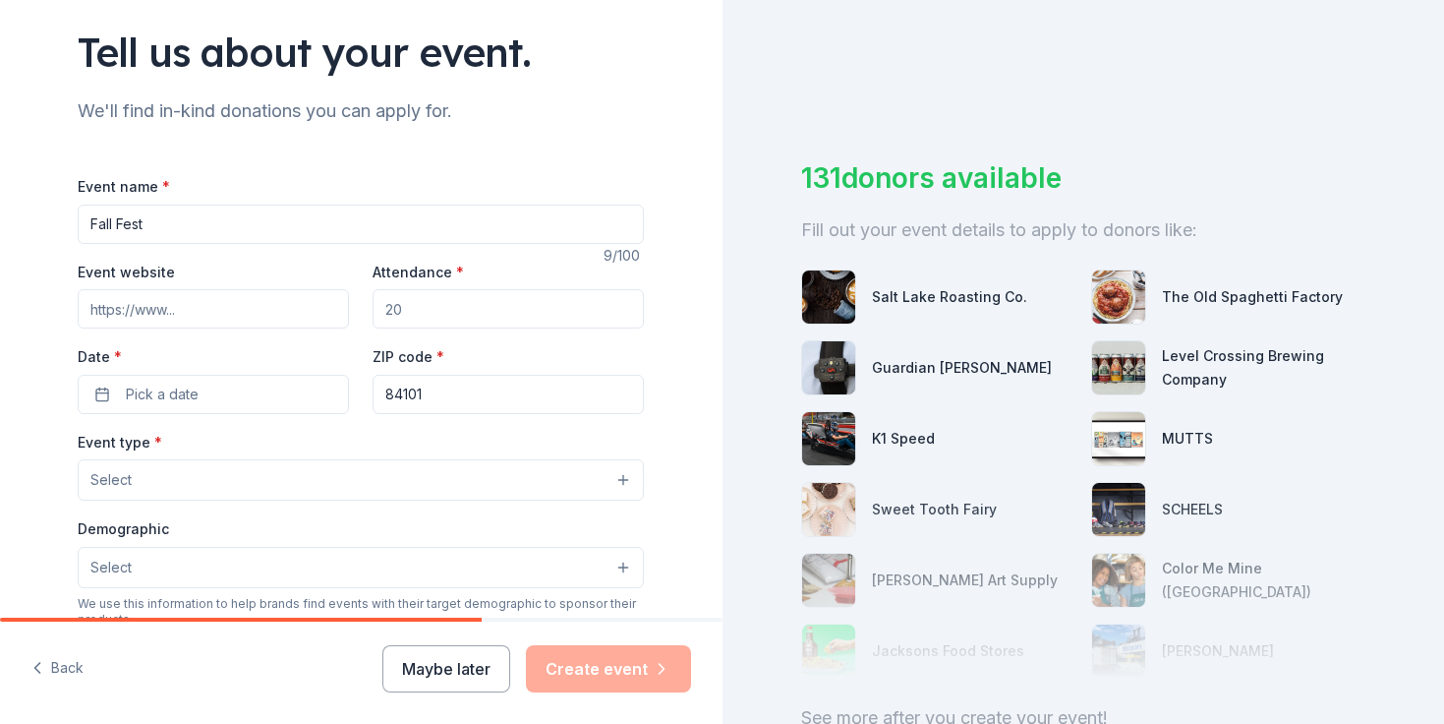
scroll to position [139, 0]
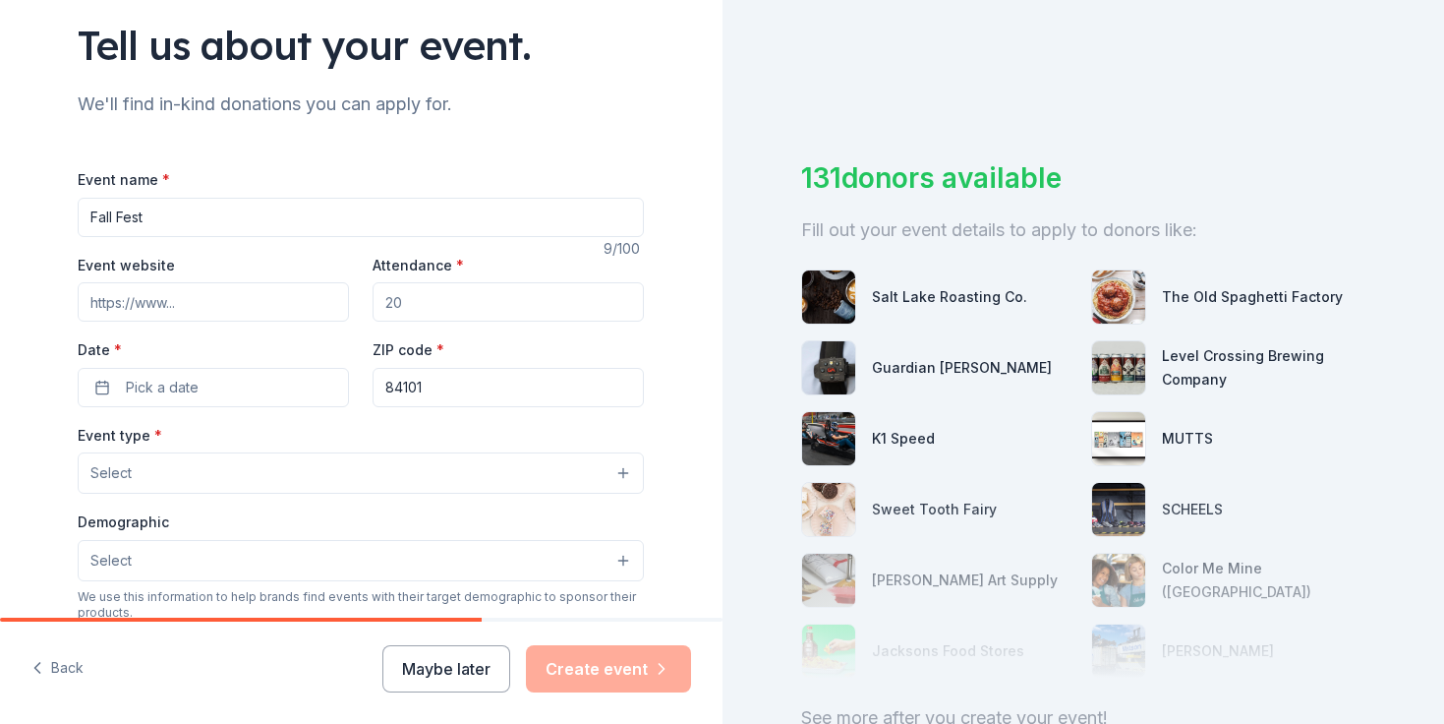
type input "Fall Fest"
click at [246, 305] on input "Event website" at bounding box center [213, 301] width 271 height 39
click at [453, 310] on input "Attendance *" at bounding box center [508, 301] width 271 height 39
type input "50"
click at [242, 392] on button "Pick a date" at bounding box center [213, 387] width 271 height 39
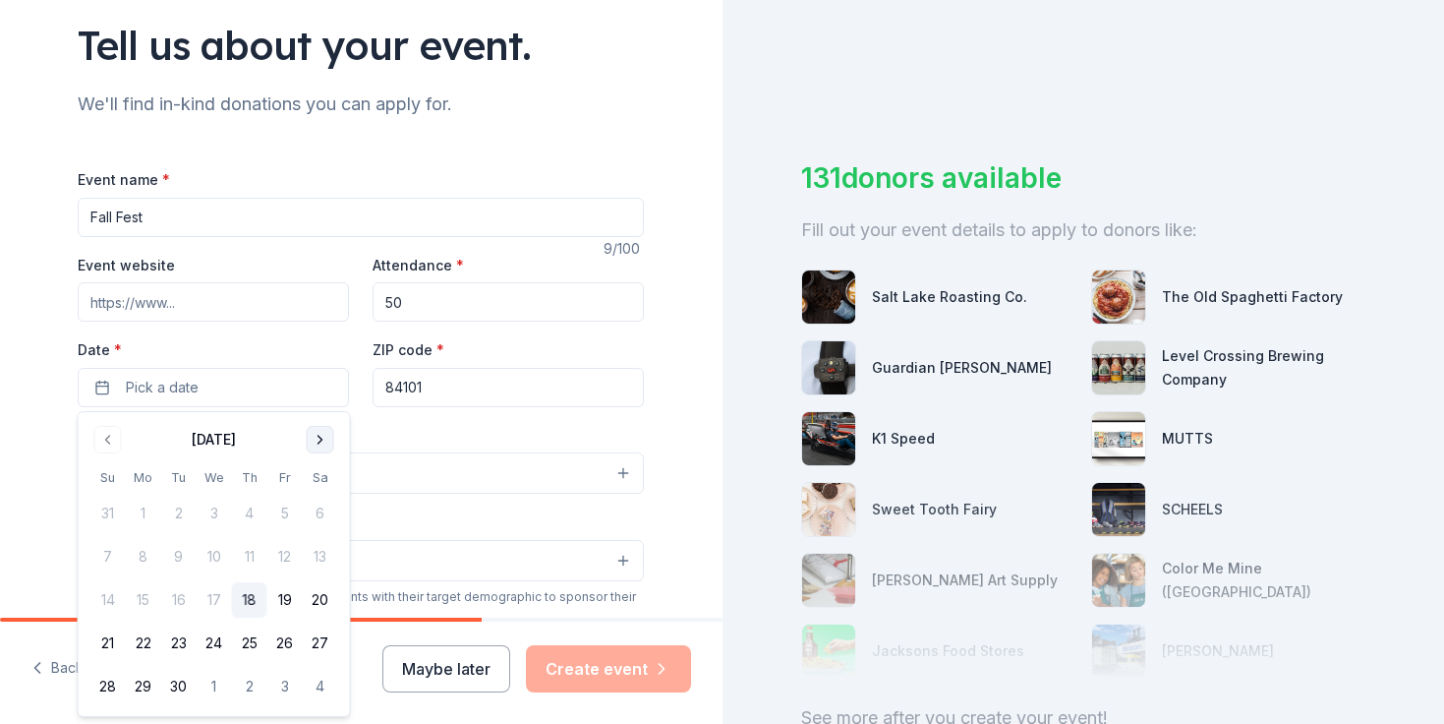
click at [328, 427] on button "Go to next month" at bounding box center [321, 440] width 28 height 28
click at [315, 596] on button "18" at bounding box center [320, 599] width 35 height 35
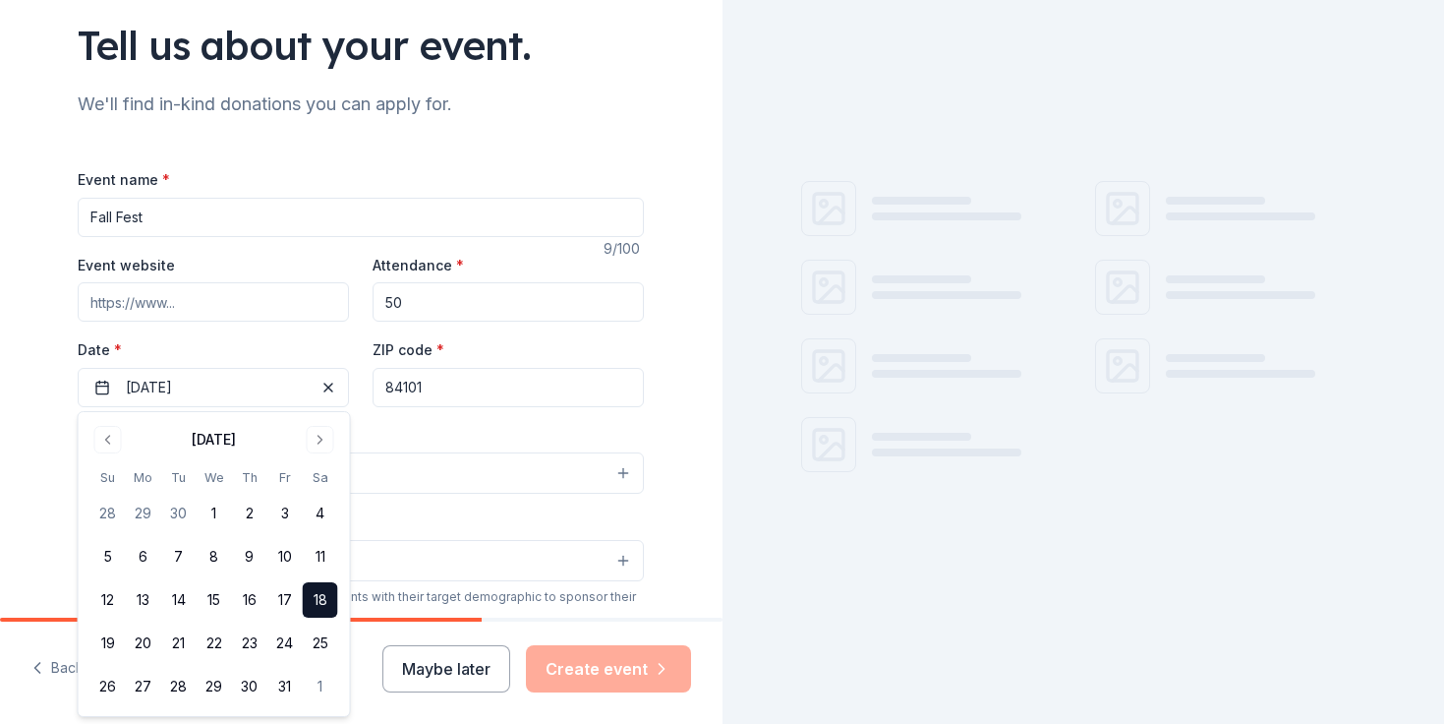
click at [397, 432] on div "Event type * Select" at bounding box center [361, 459] width 566 height 72
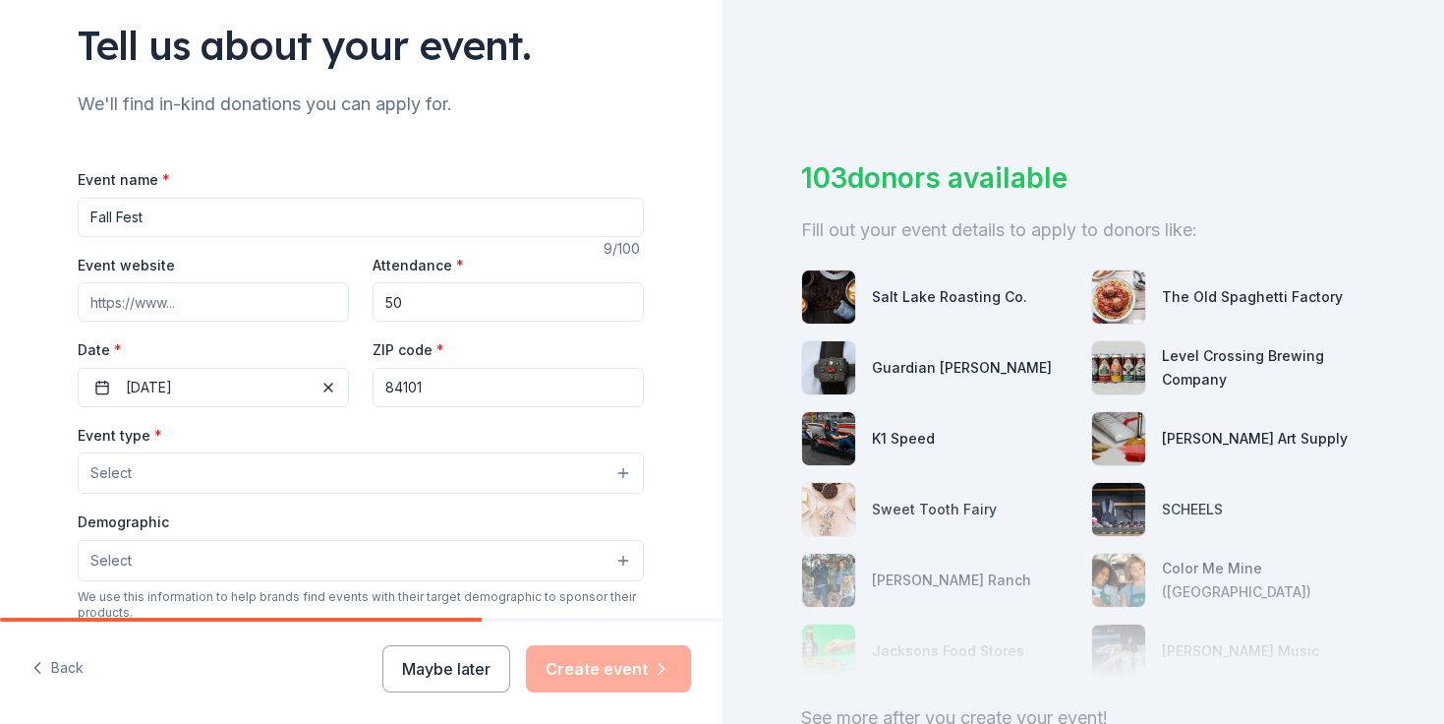
click at [417, 392] on input "84101" at bounding box center [508, 387] width 271 height 39
drag, startPoint x: 496, startPoint y: 384, endPoint x: 352, endPoint y: 384, distance: 143.6
click at [352, 384] on div "Event website Attendance * 50 Date * 10/18/2025 ZIP code * 84101" at bounding box center [361, 330] width 566 height 154
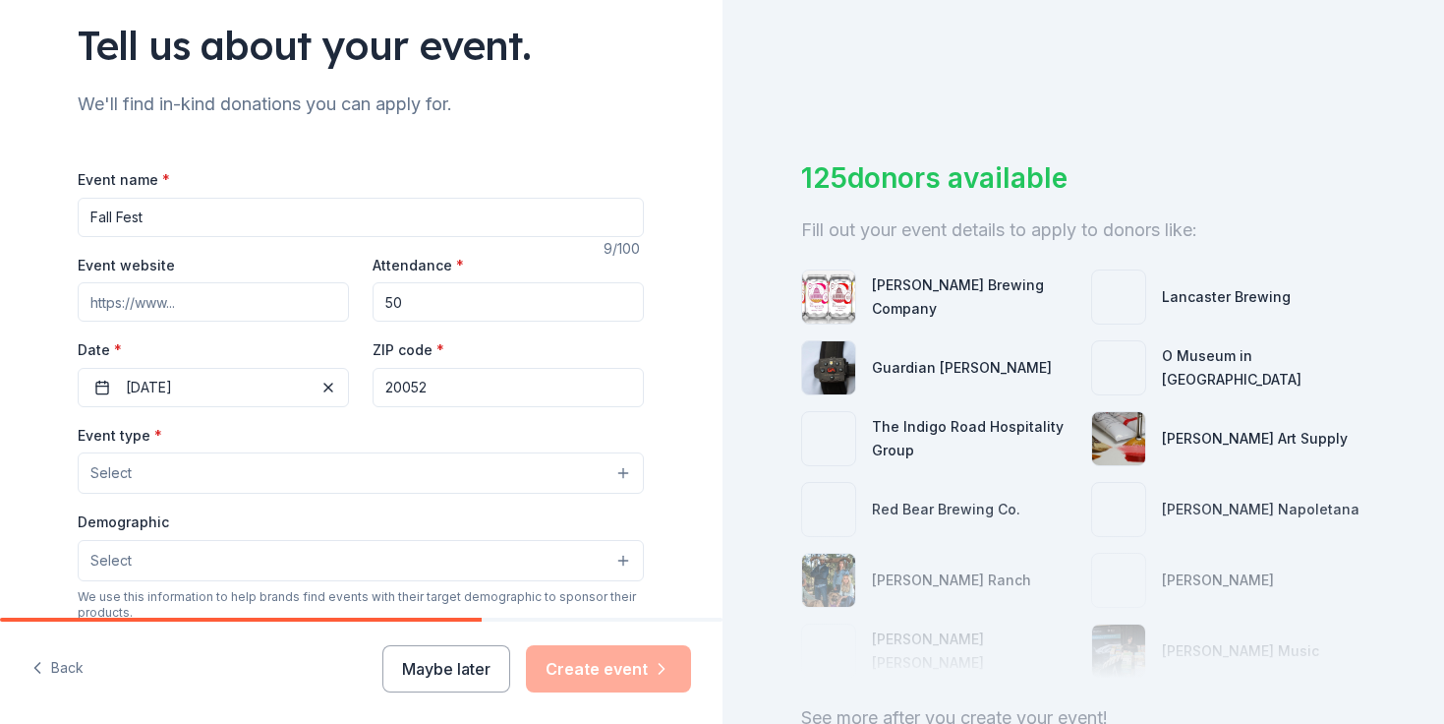
type input "20052"
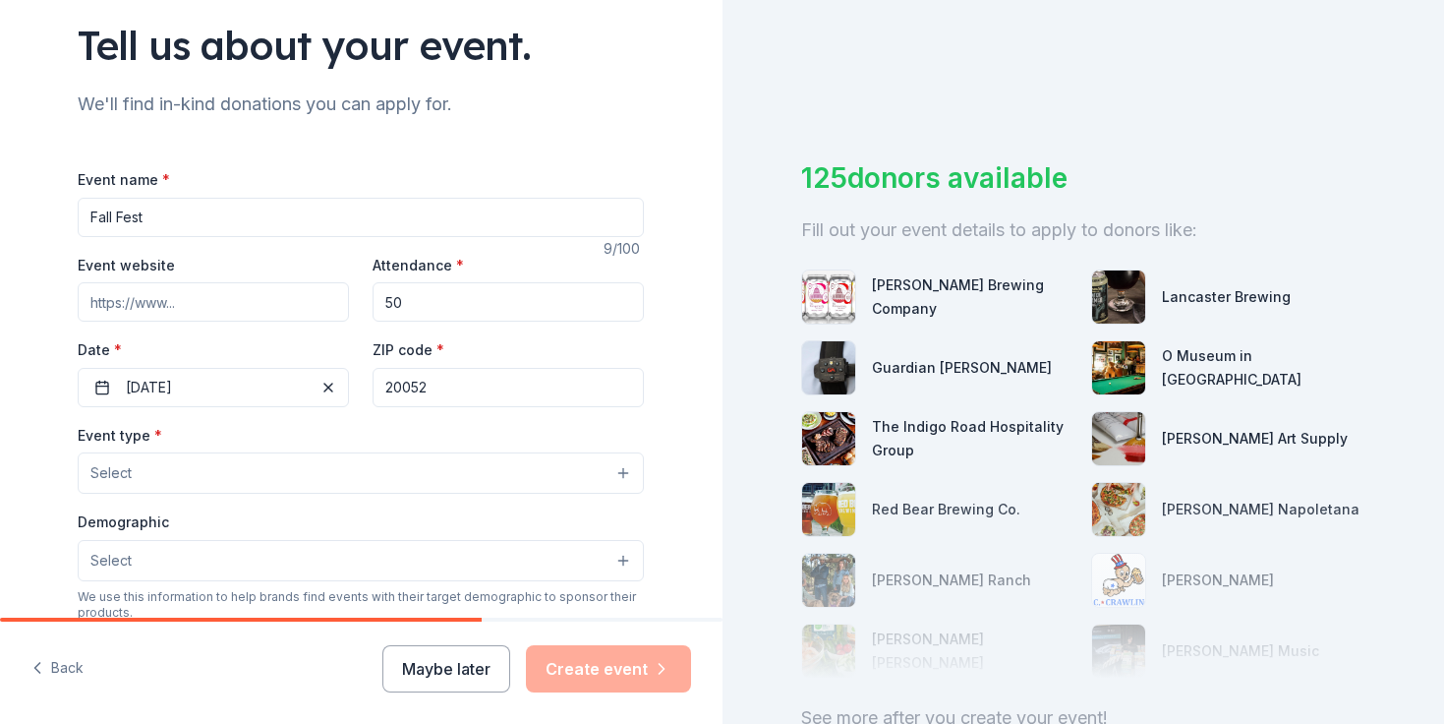
click at [376, 424] on div "Event type * Select" at bounding box center [361, 459] width 566 height 72
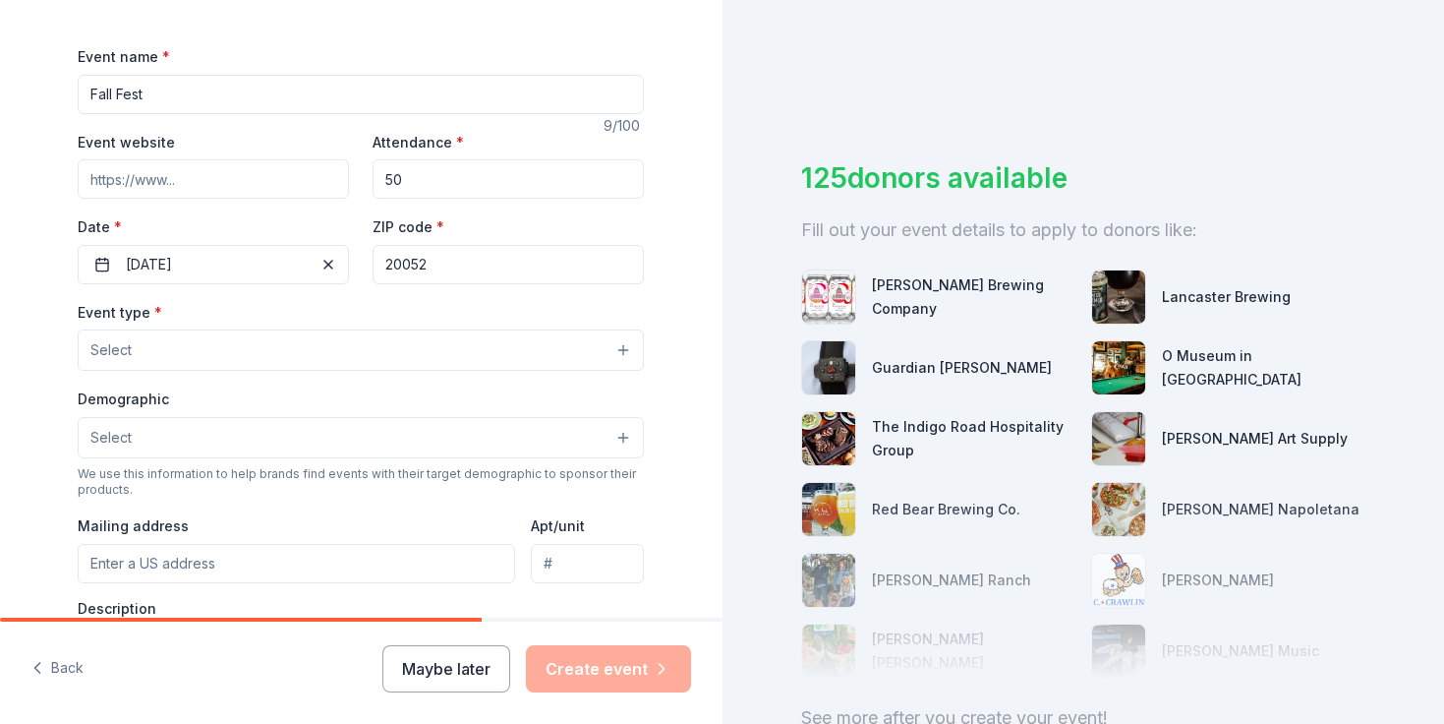
scroll to position [264, 0]
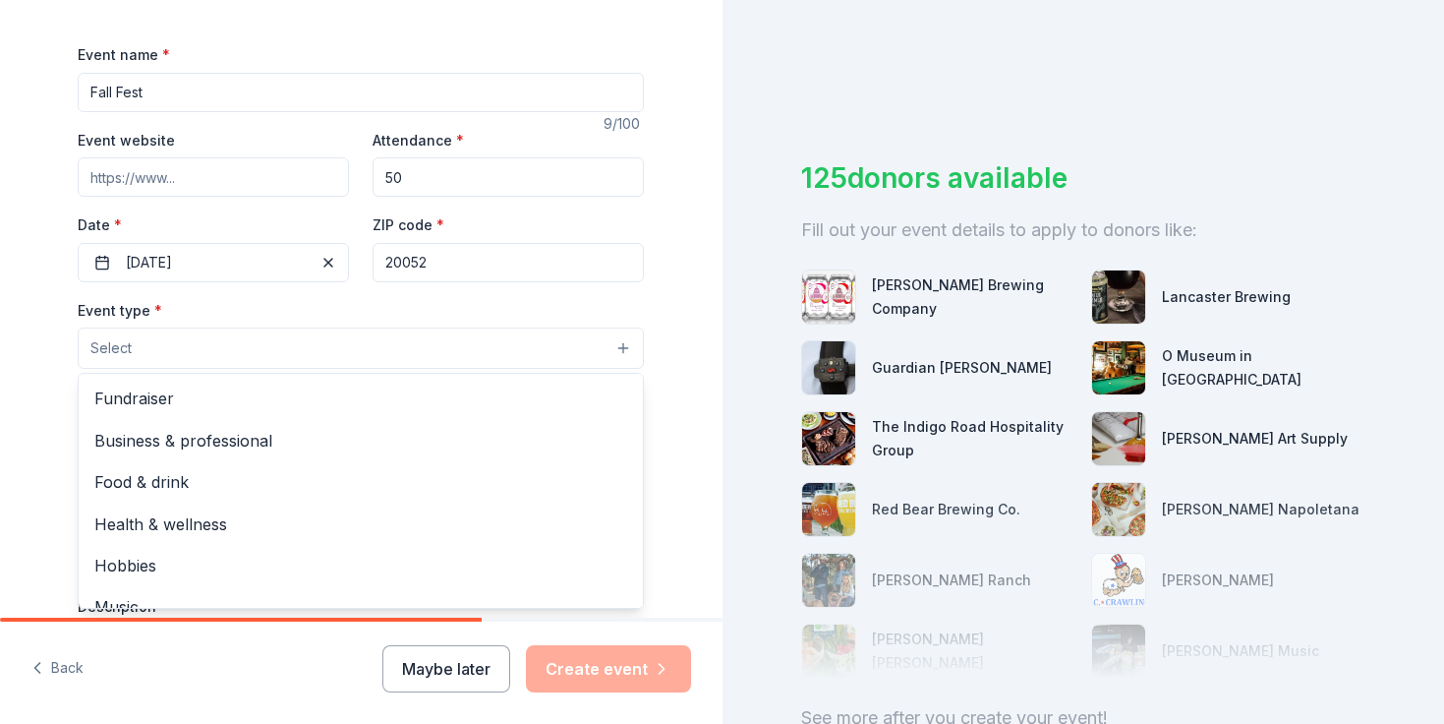
click at [265, 360] on button "Select" at bounding box center [361, 347] width 566 height 41
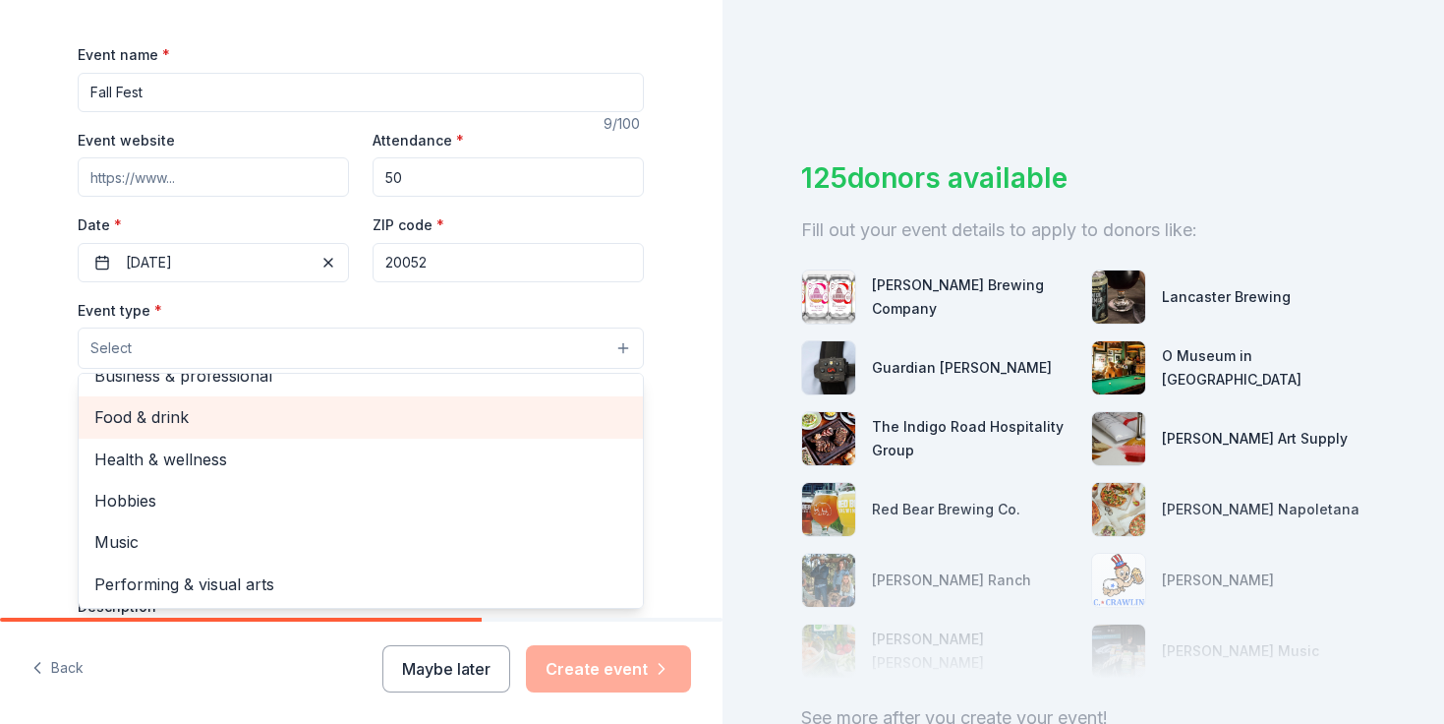
scroll to position [0, 0]
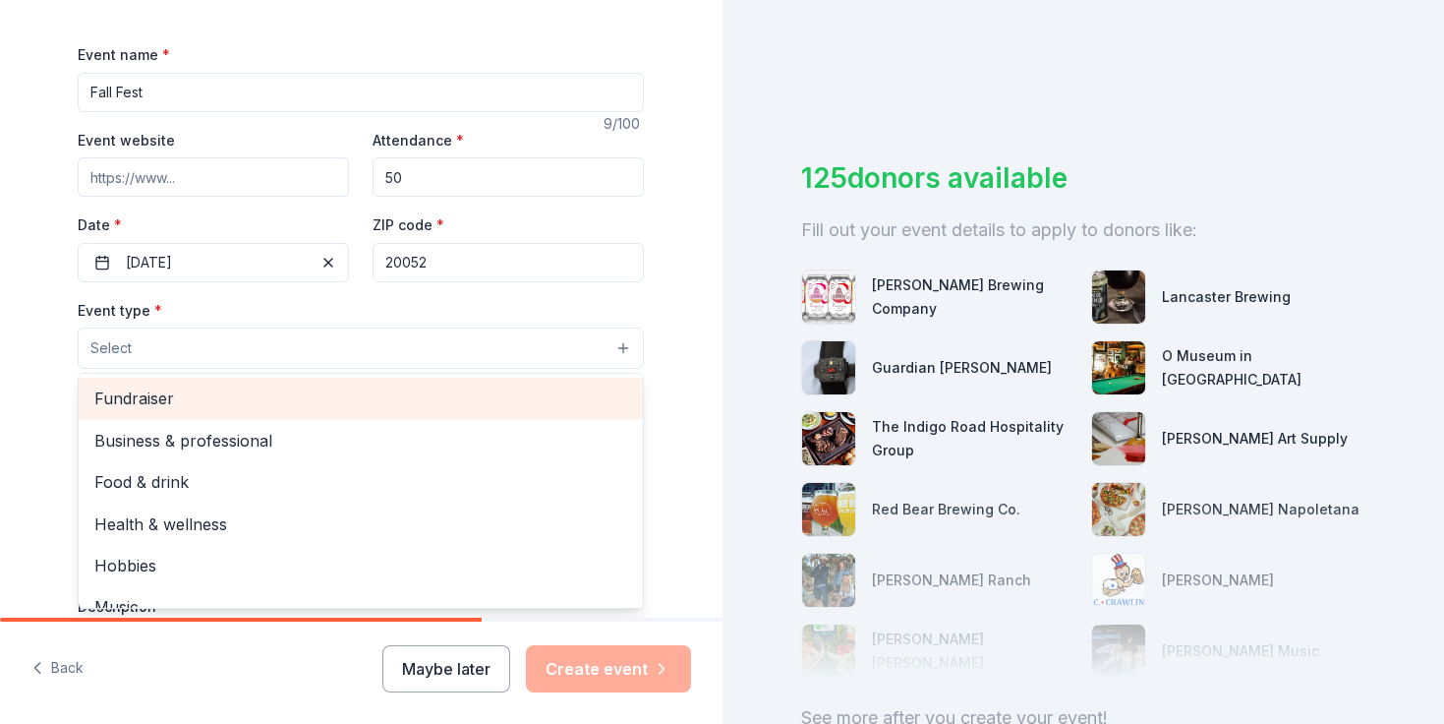
click at [249, 399] on span "Fundraiser" at bounding box center [360, 398] width 533 height 26
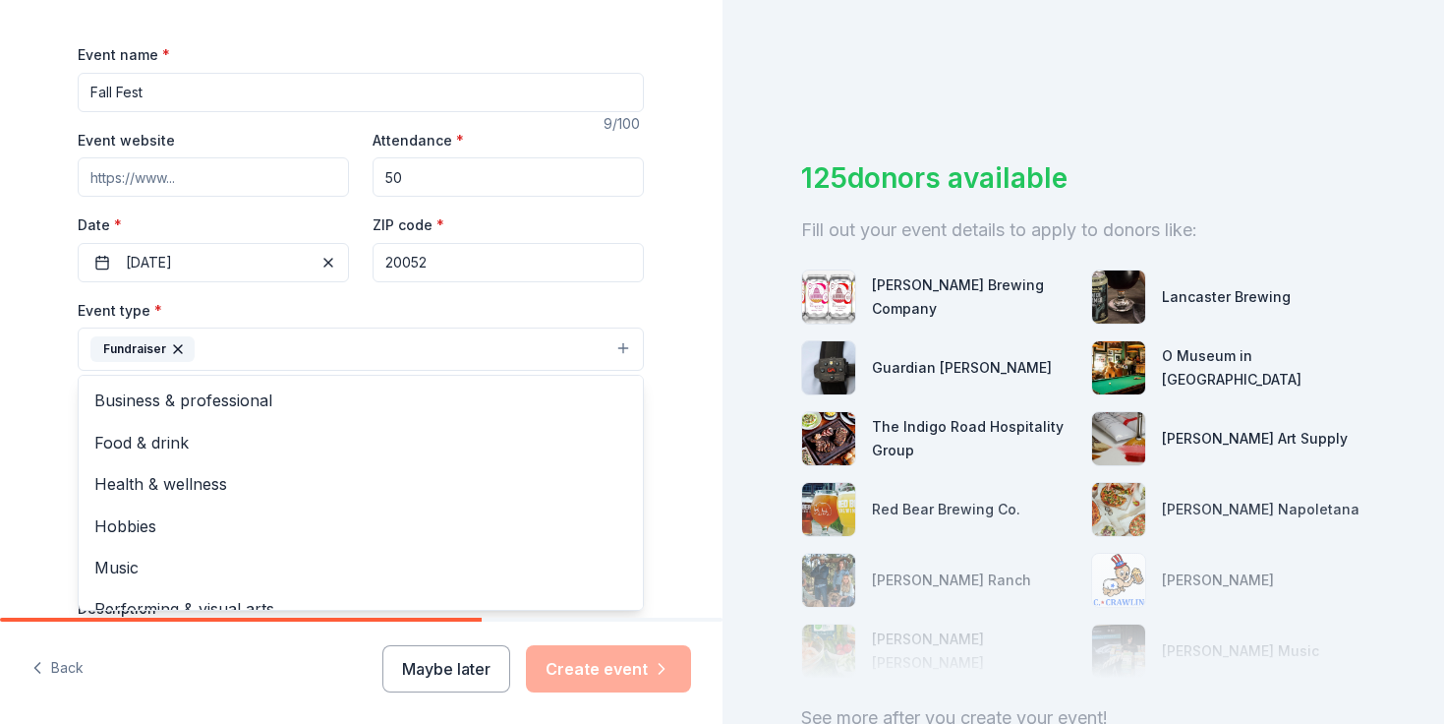
click at [698, 414] on div "Tell us about your event. We'll find in-kind donations you can apply for. Event…" at bounding box center [361, 391] width 723 height 1311
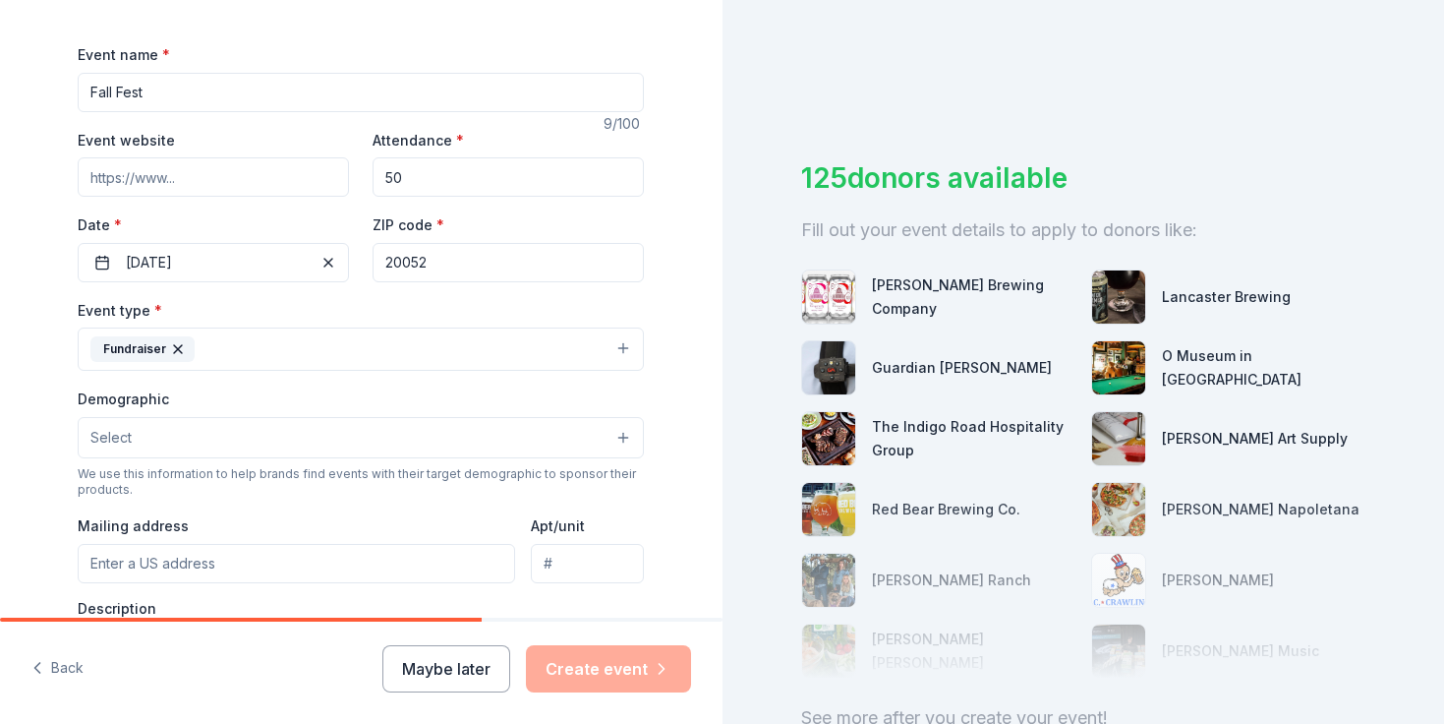
click at [370, 438] on button "Select" at bounding box center [361, 437] width 566 height 41
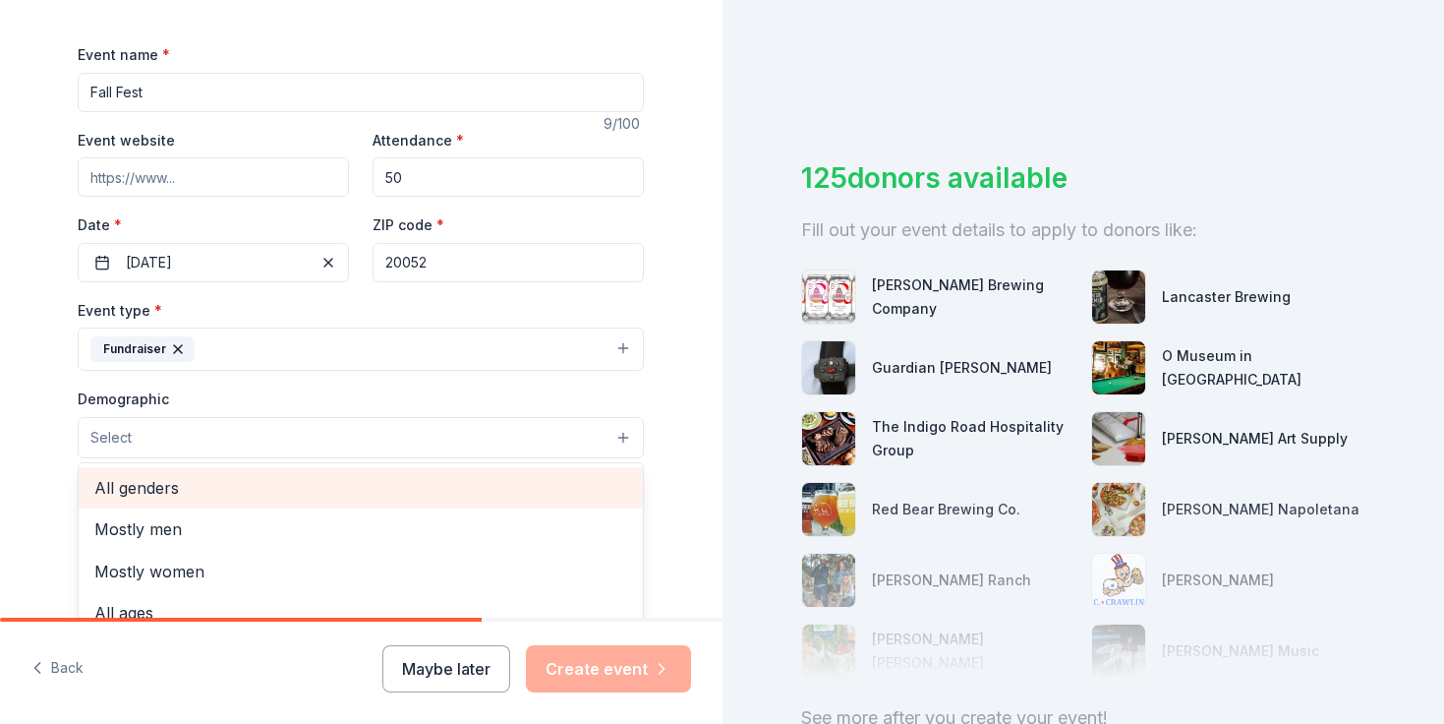
click at [332, 489] on span "All genders" at bounding box center [360, 488] width 533 height 26
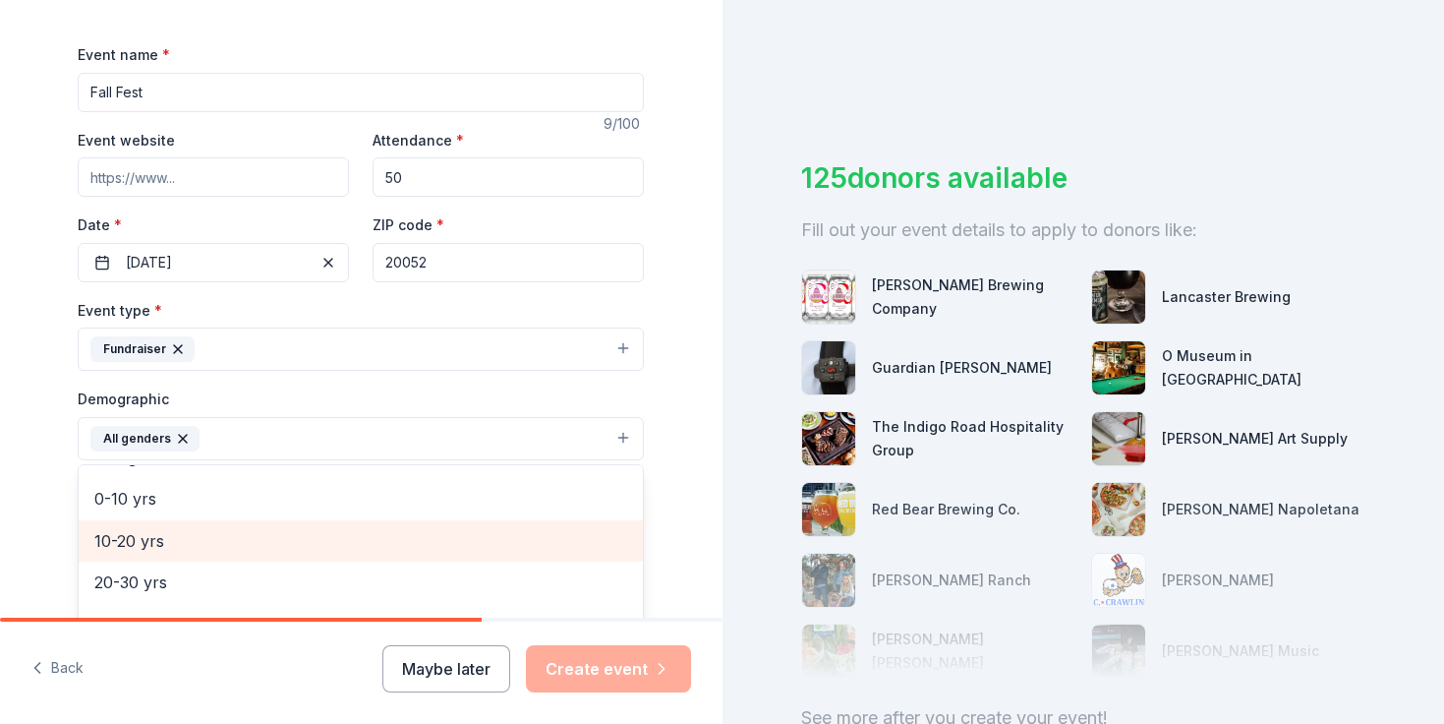
scroll to position [166, 0]
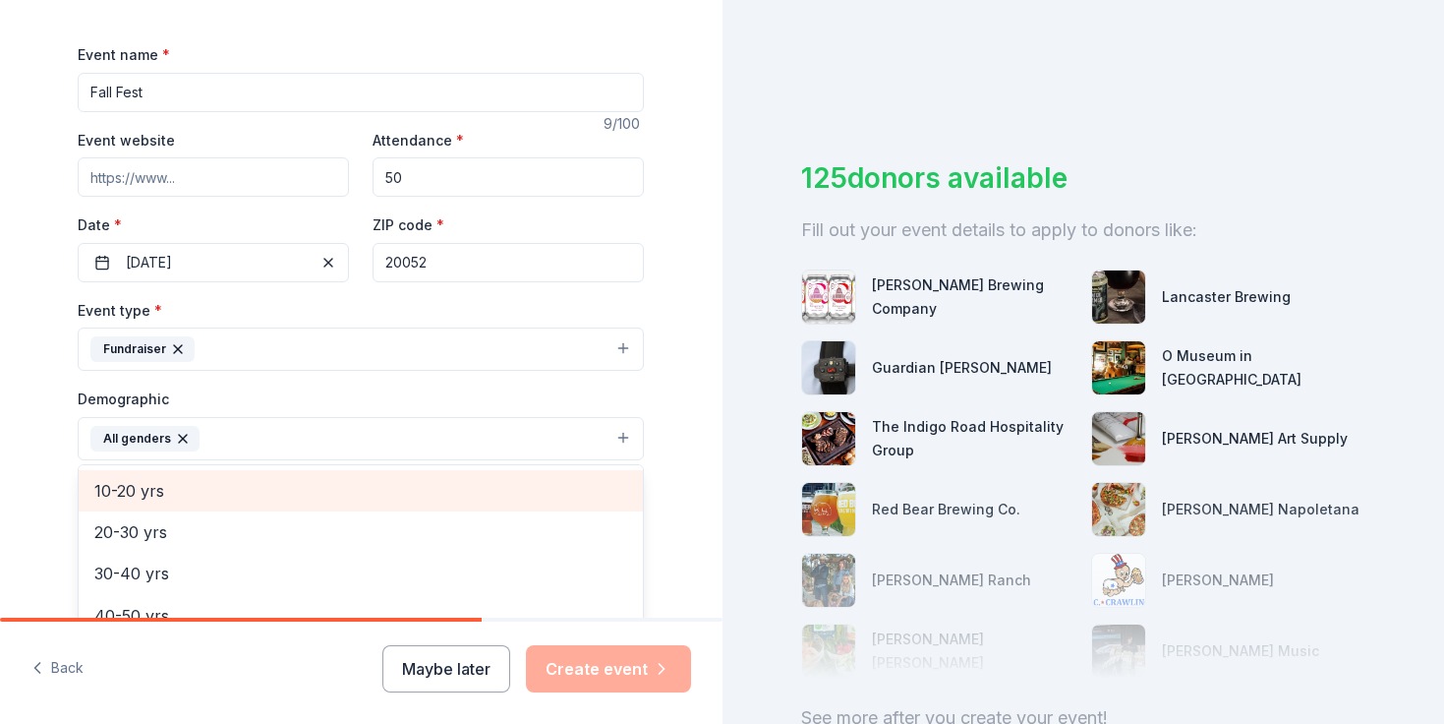
click at [281, 497] on span "10-20 yrs" at bounding box center [360, 491] width 533 height 26
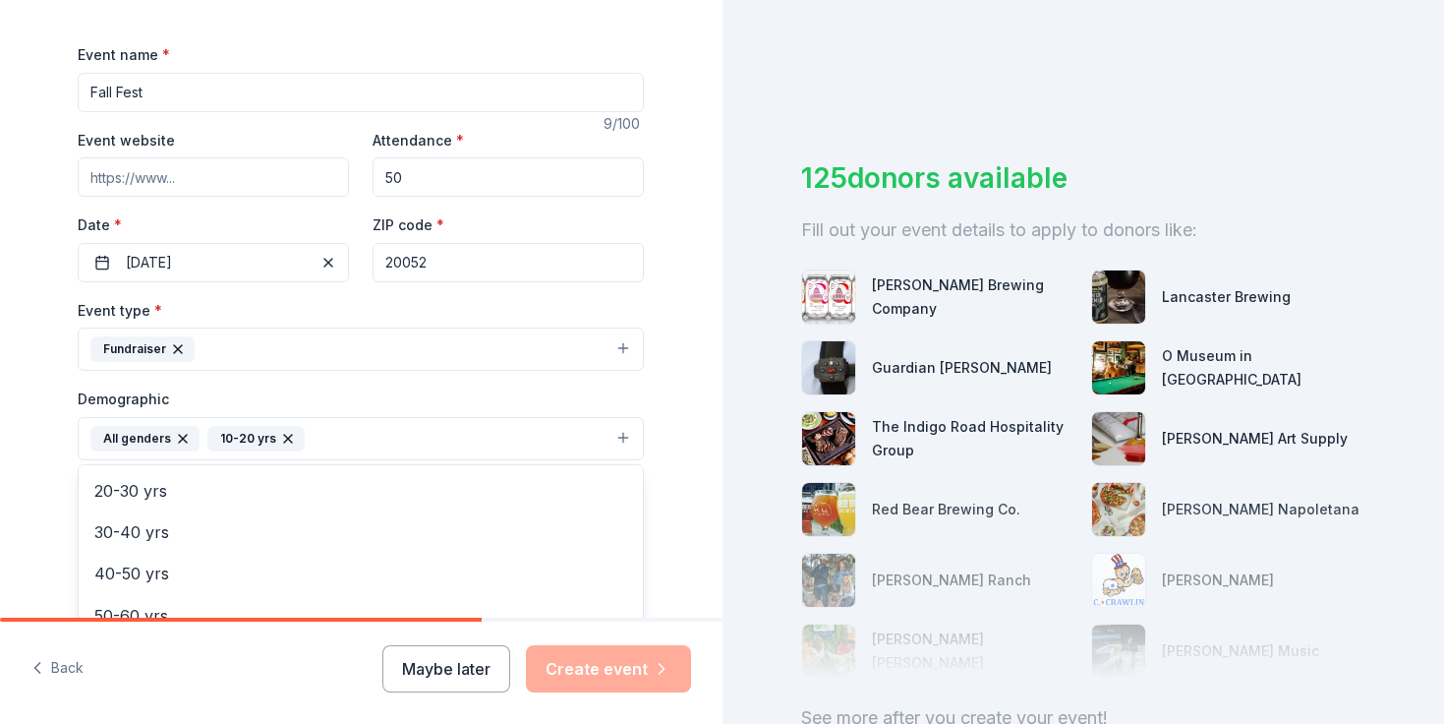
click at [285, 440] on icon "button" at bounding box center [288, 439] width 8 height 8
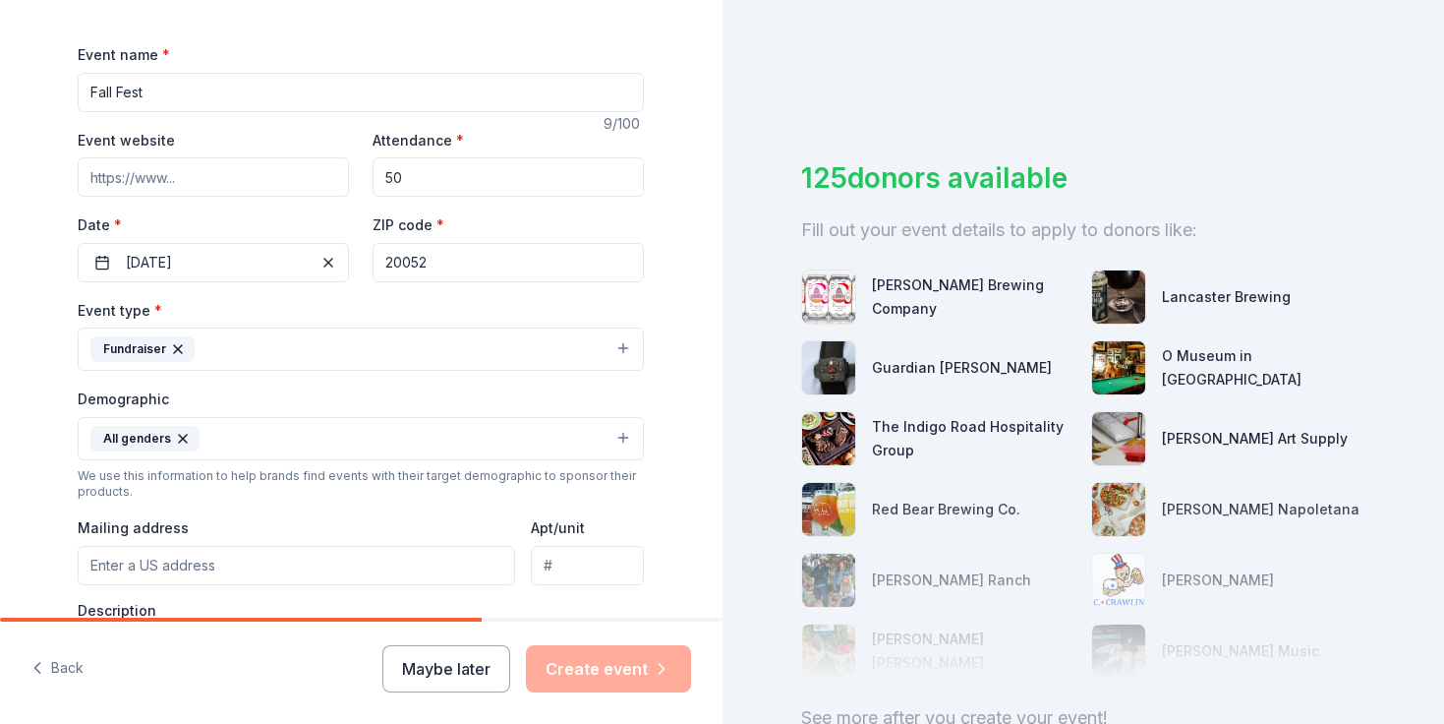
click at [282, 444] on button "All genders" at bounding box center [361, 438] width 566 height 43
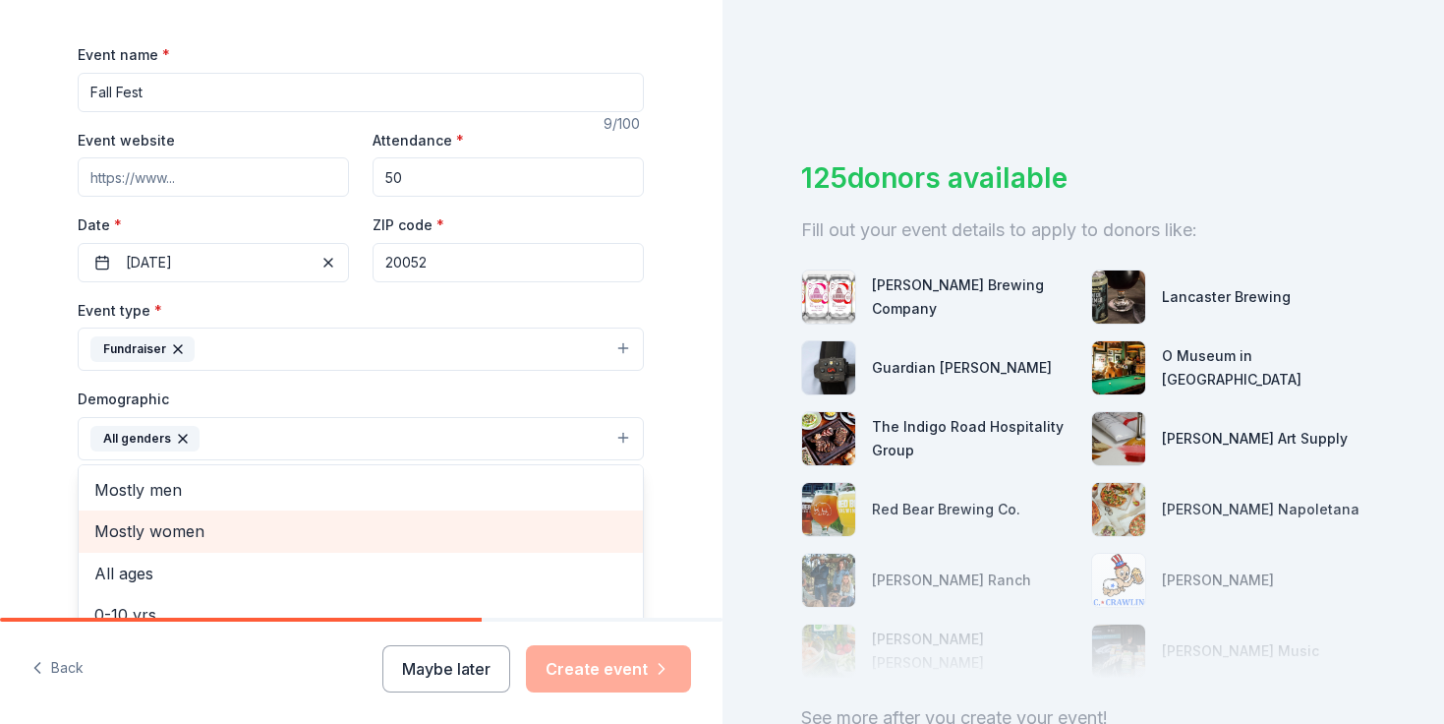
scroll to position [138, 0]
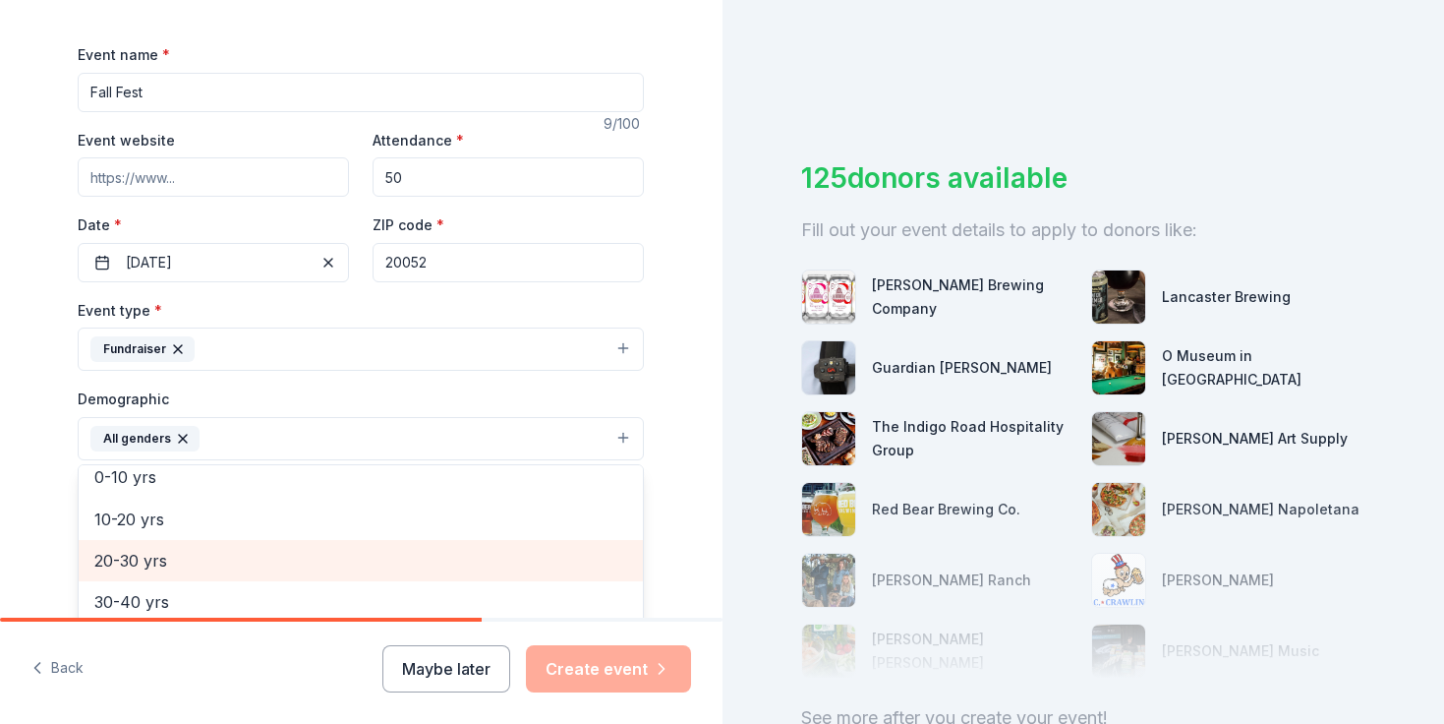
click at [233, 551] on span "20-30 yrs" at bounding box center [360, 561] width 533 height 26
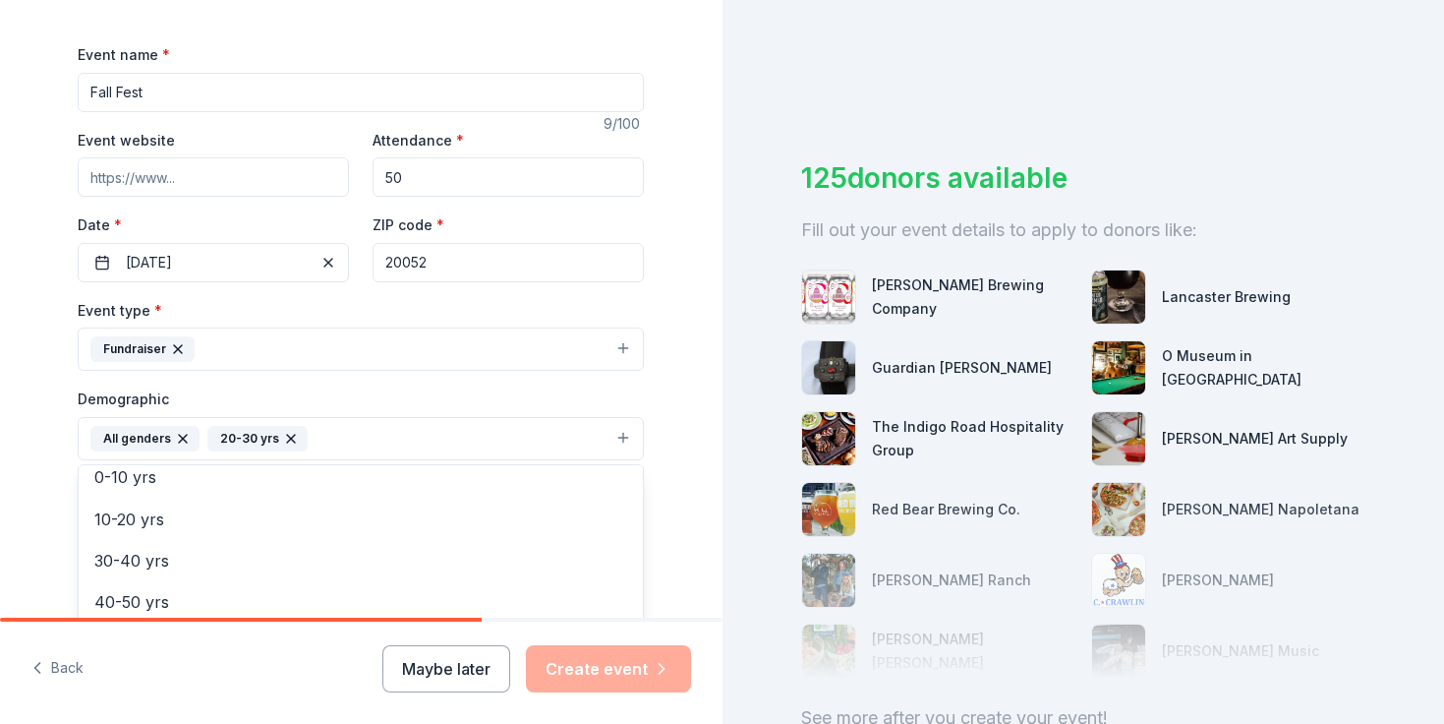
click at [685, 427] on div "Tell us about your event. We'll find in-kind donations you can apply for. Event…" at bounding box center [361, 392] width 723 height 1313
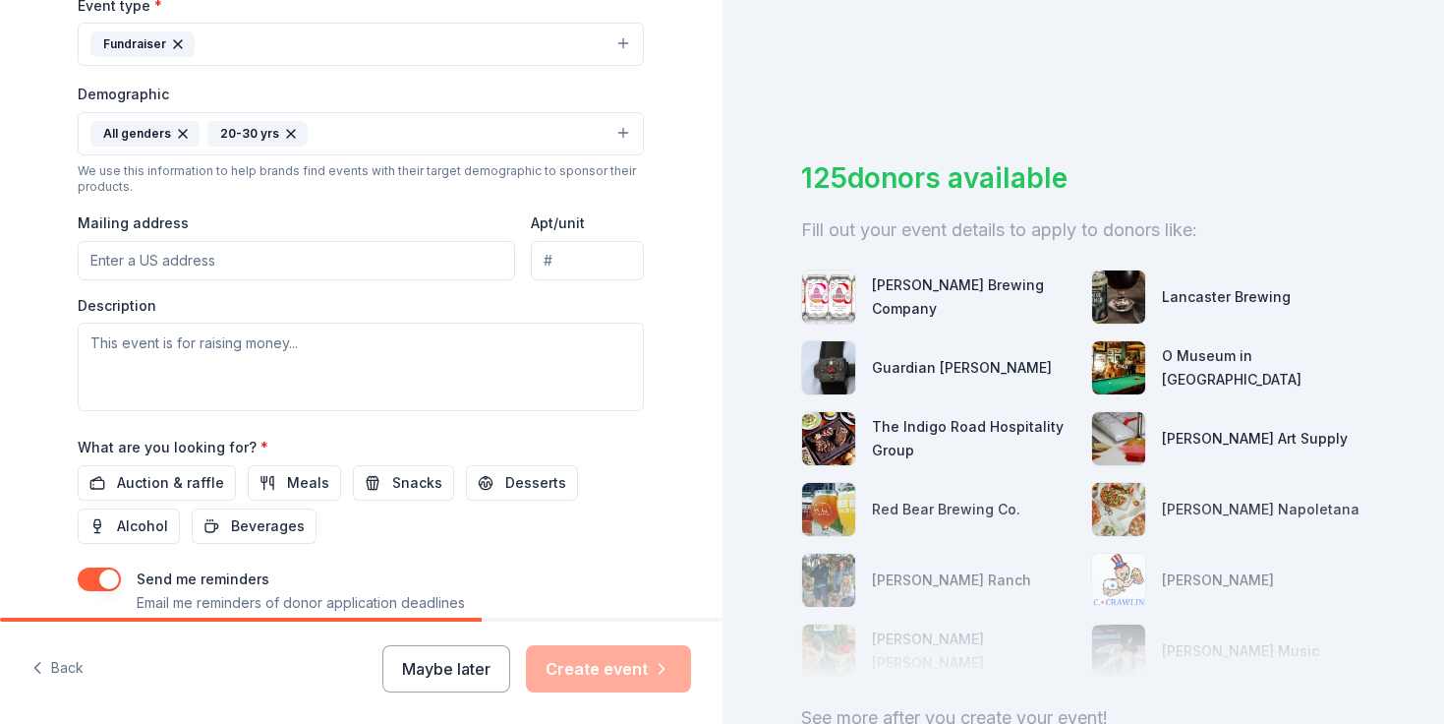
scroll to position [599, 0]
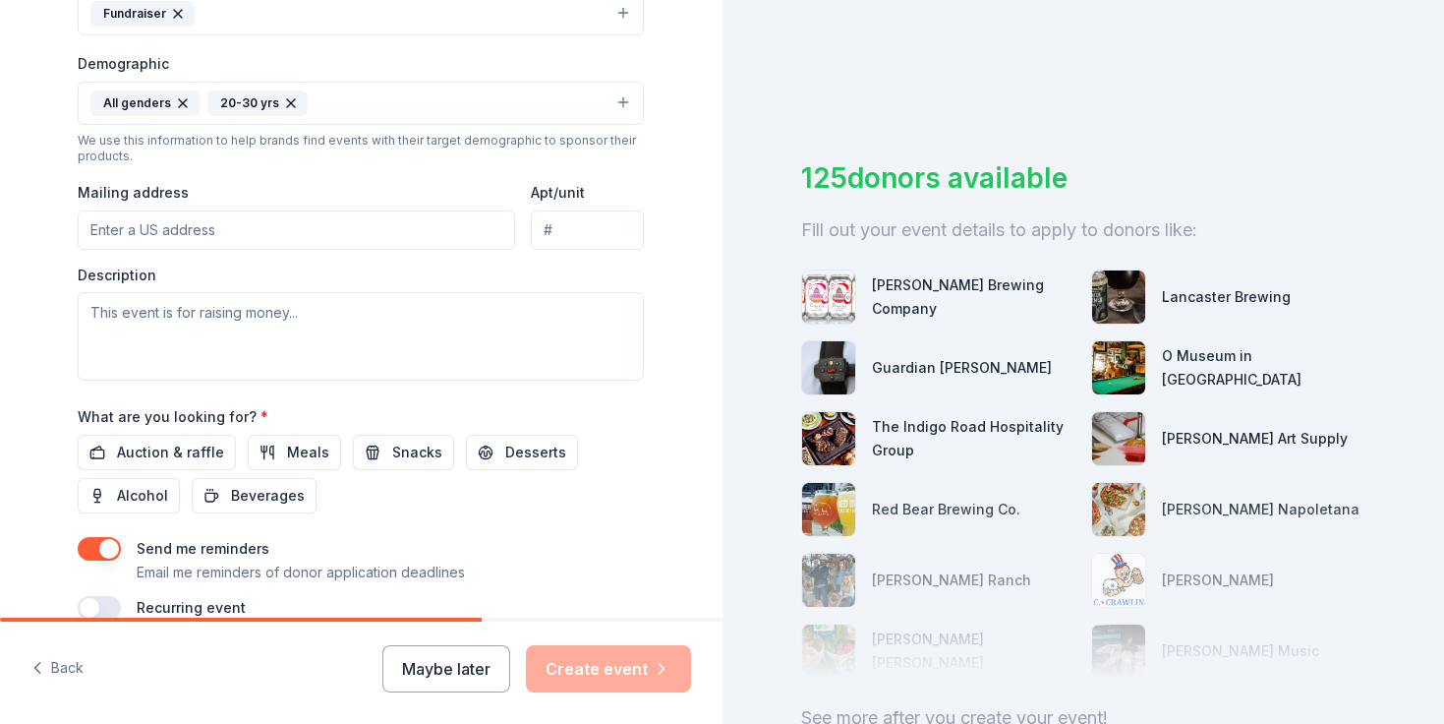
click at [348, 226] on input "Mailing address" at bounding box center [297, 229] width 438 height 39
type input "800 21st St NW Suite 204"
click at [609, 229] on input "Apt/unit" at bounding box center [587, 229] width 113 height 39
type input "204"
click at [360, 221] on input "800 21st St NW Suite 204" at bounding box center [297, 229] width 438 height 39
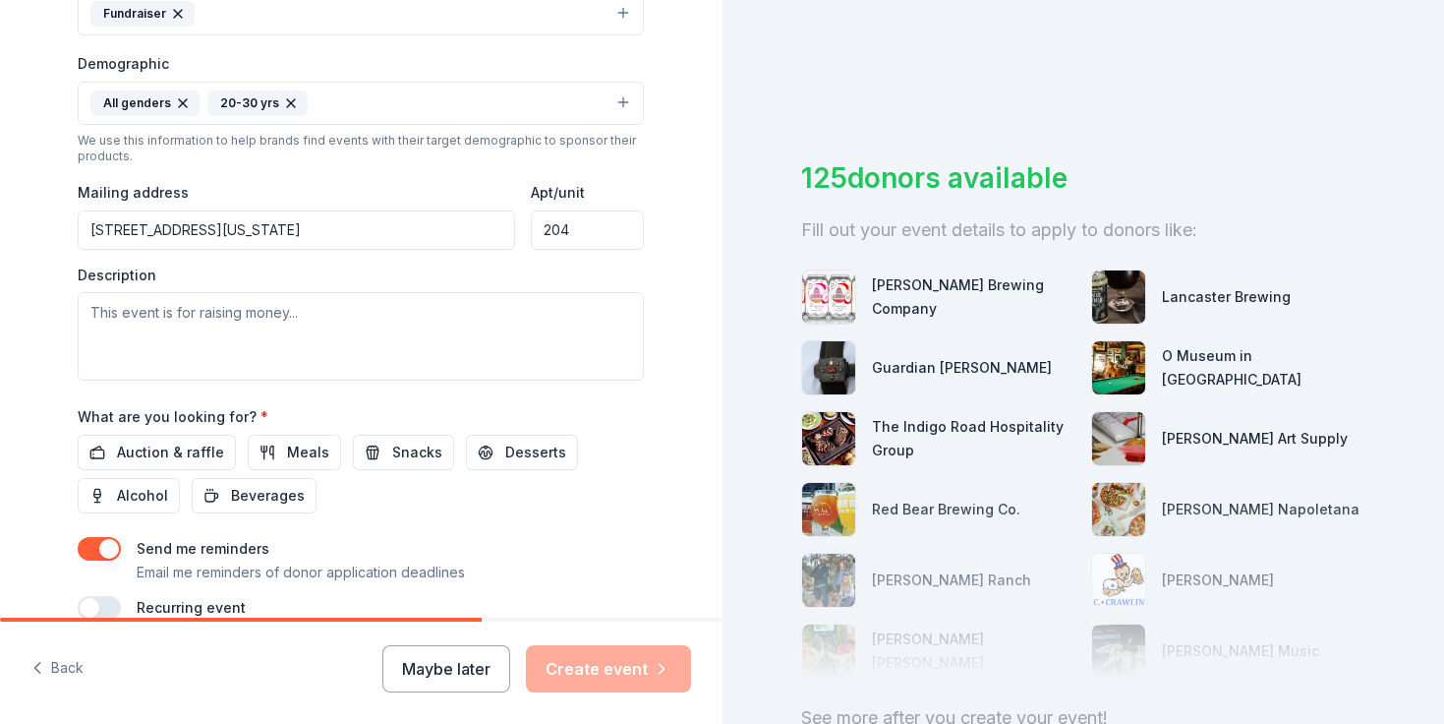
click at [256, 229] on input "800 21st Street Northeast, Washington, DC, 20002" at bounding box center [297, 229] width 438 height 39
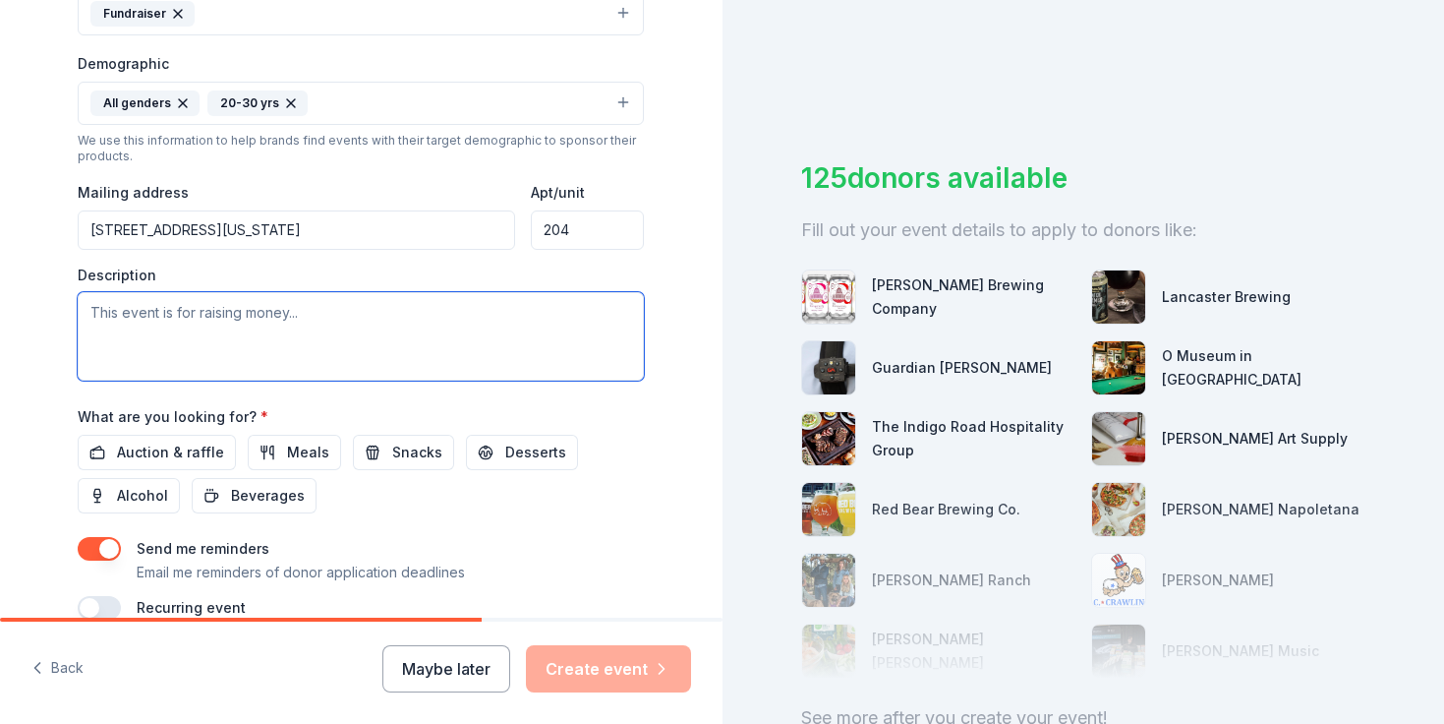
click at [304, 356] on textarea at bounding box center [361, 336] width 566 height 88
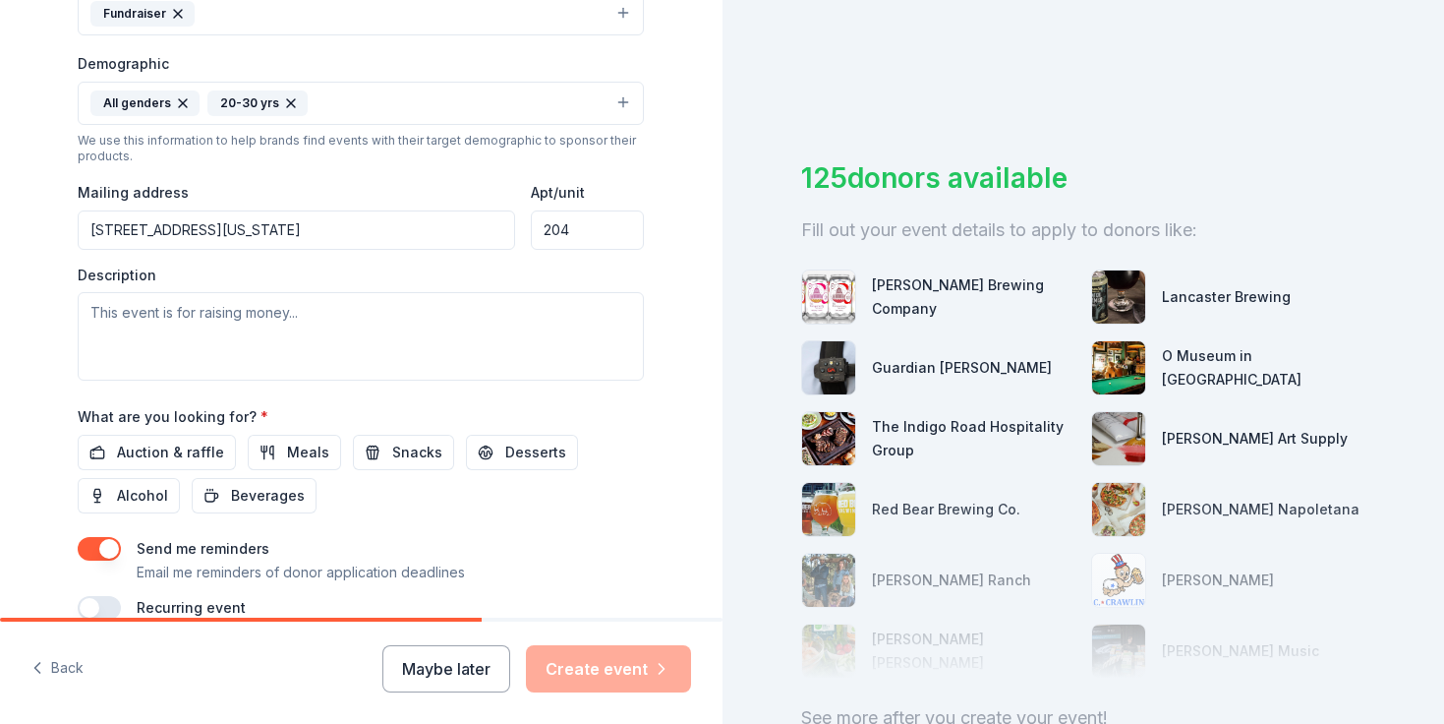
click at [242, 227] on input "800 21st Street Northwest, Washington, DC, 20002" at bounding box center [297, 229] width 438 height 39
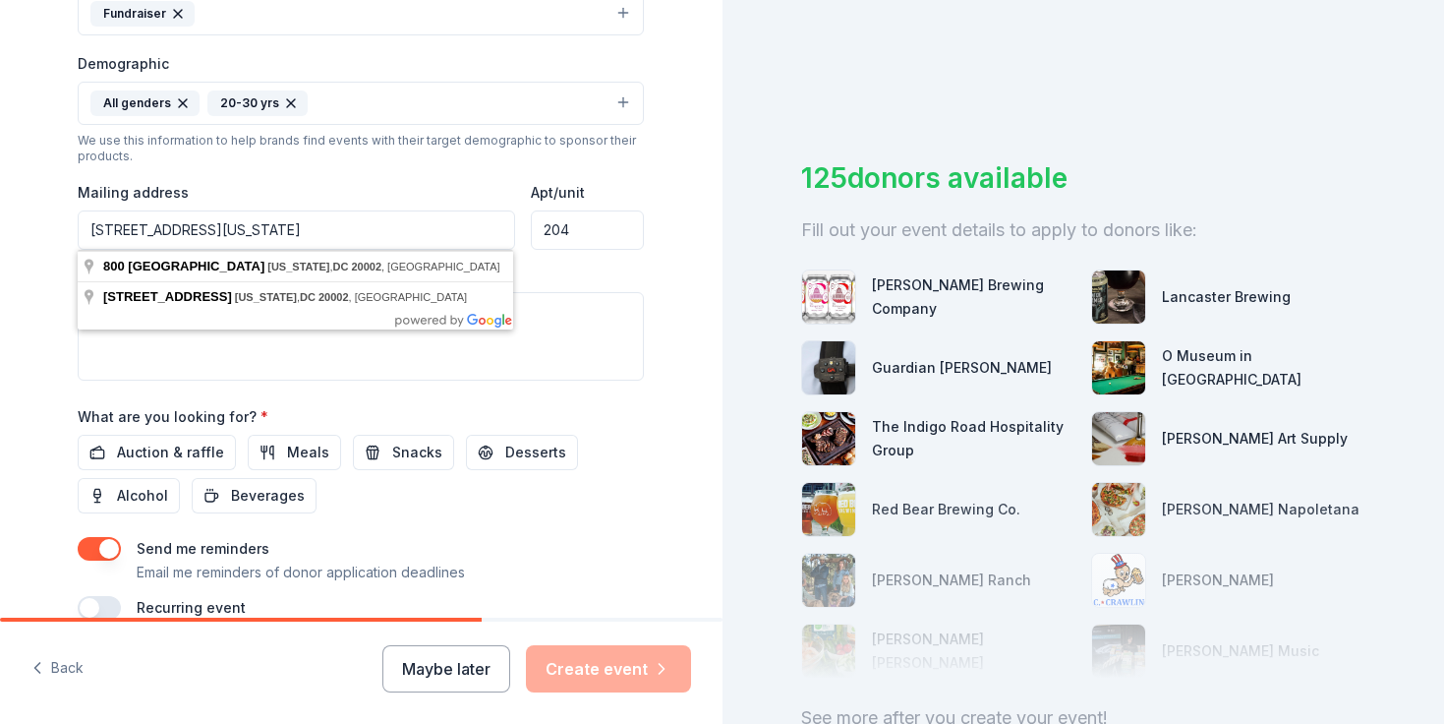
drag, startPoint x: 440, startPoint y: 231, endPoint x: 237, endPoint y: 233, distance: 203.5
click at [237, 233] on input "800 21st Street Northwest, Washington, DC, 20002" at bounding box center [297, 229] width 438 height 39
click at [417, 231] on input "800 21st Street Northwest, Washington, DC, 20002" at bounding box center [297, 229] width 438 height 39
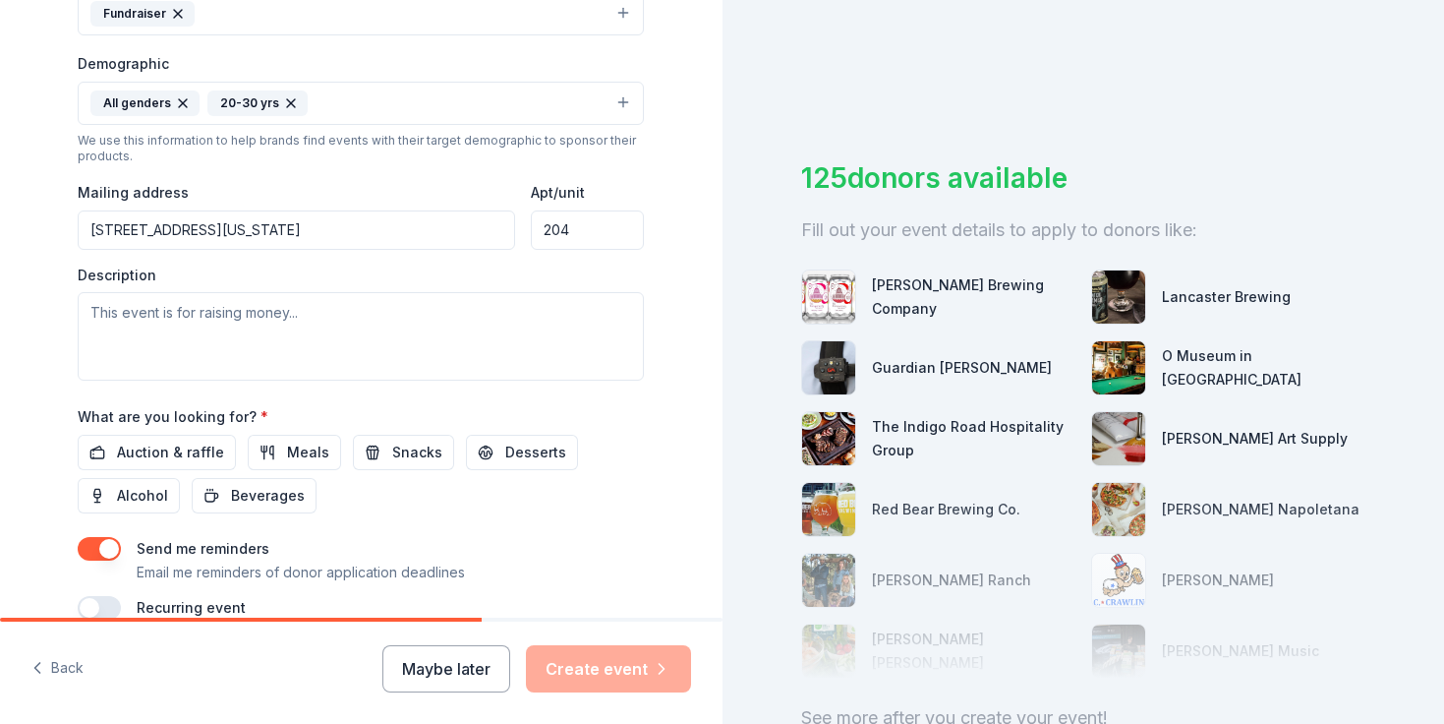
type input "800 21st Street Northwest, Washington, DC, 20052"
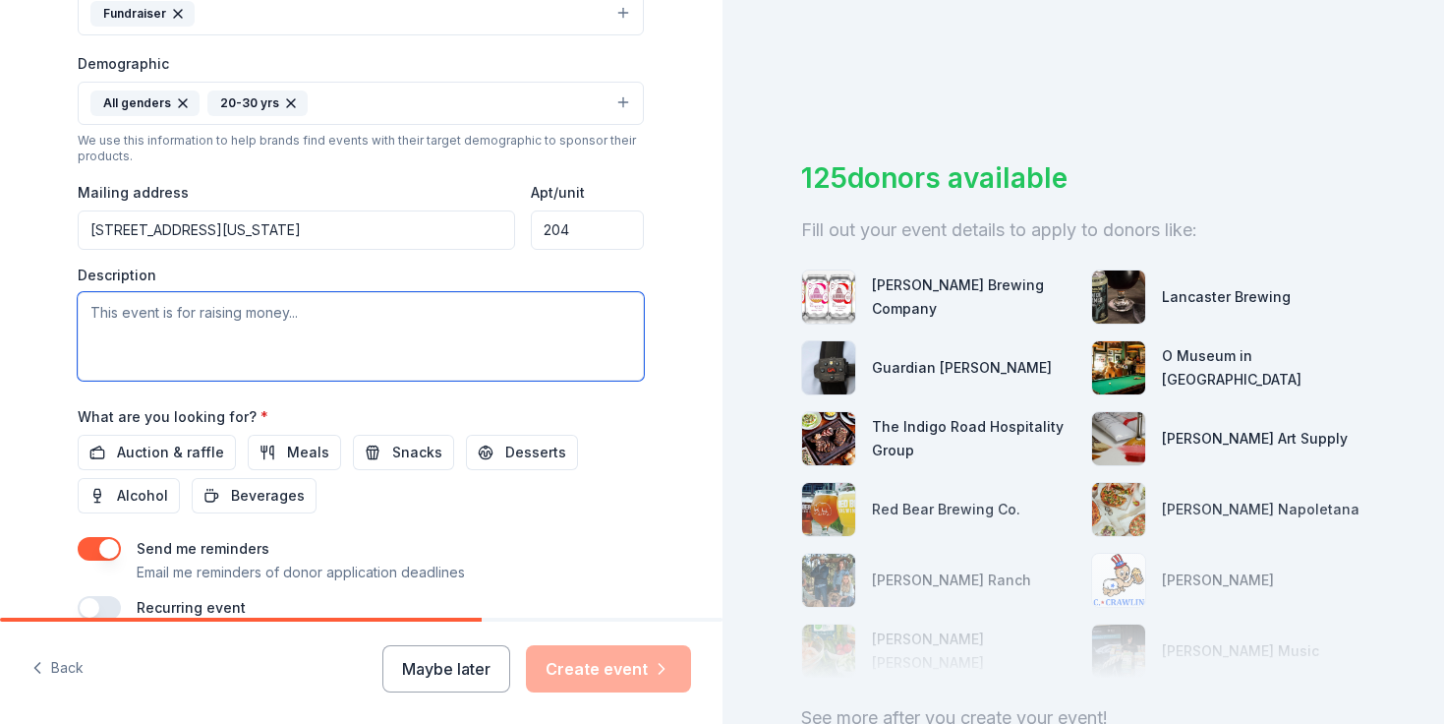
click at [366, 320] on textarea at bounding box center [361, 336] width 566 height 88
paste textarea "info@nallsproduce.com"
type textarea "info@nallsproduce.com"
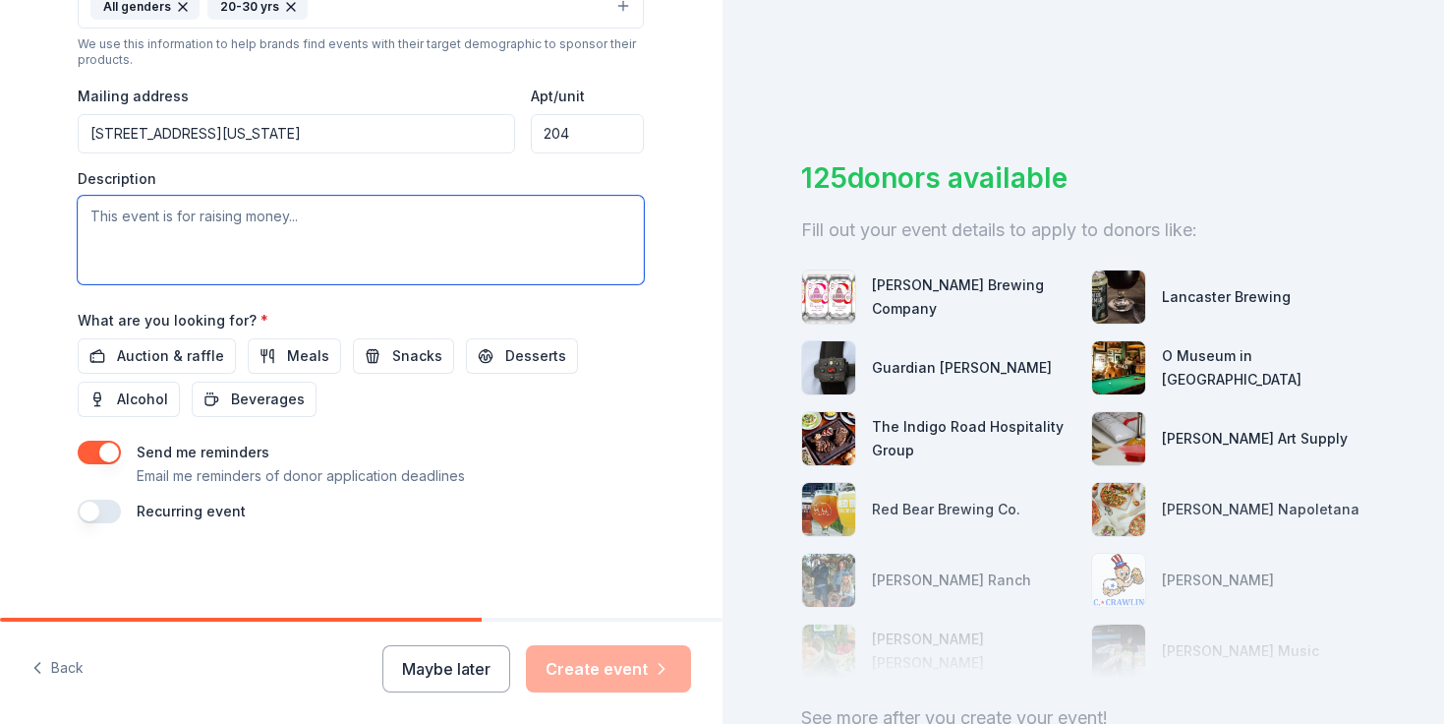
scroll to position [694, 0]
click at [401, 352] on span "Snacks" at bounding box center [417, 357] width 50 height 24
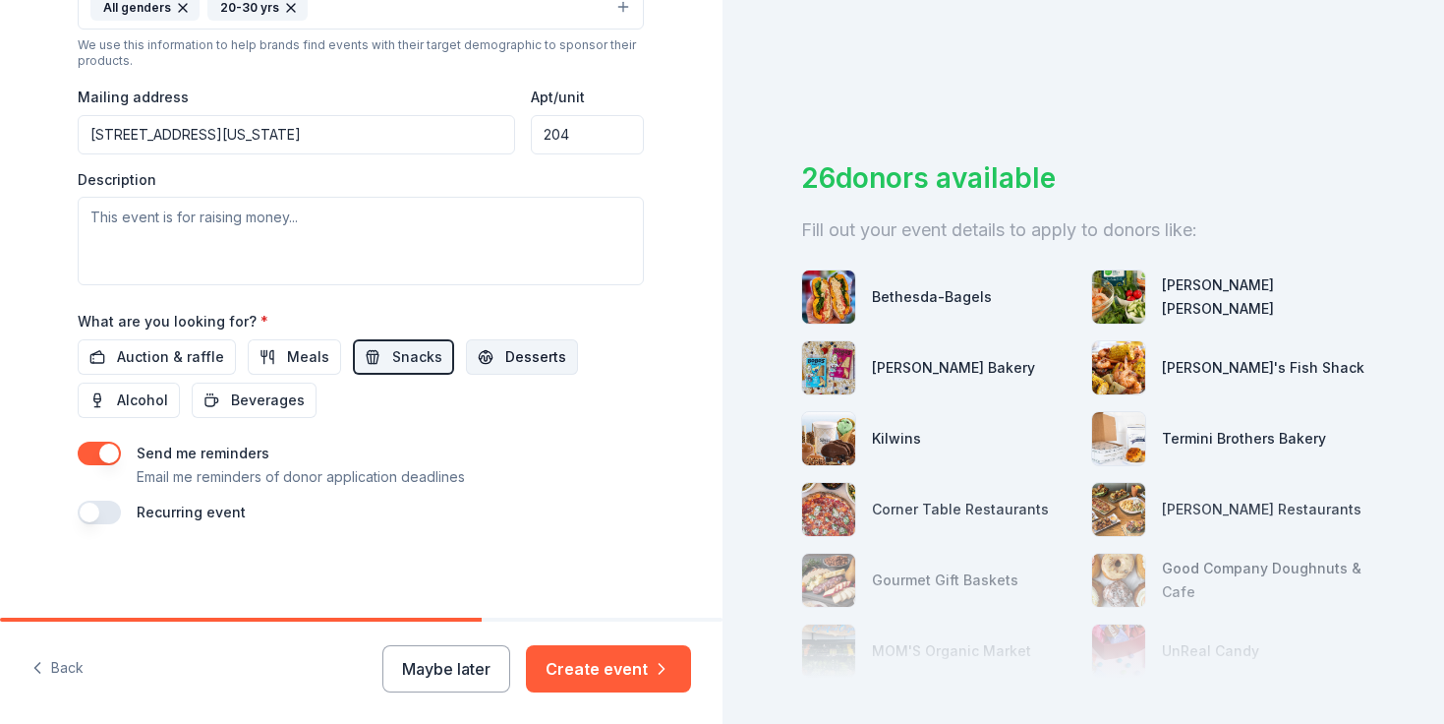
click at [469, 357] on button "Desserts" at bounding box center [522, 356] width 112 height 35
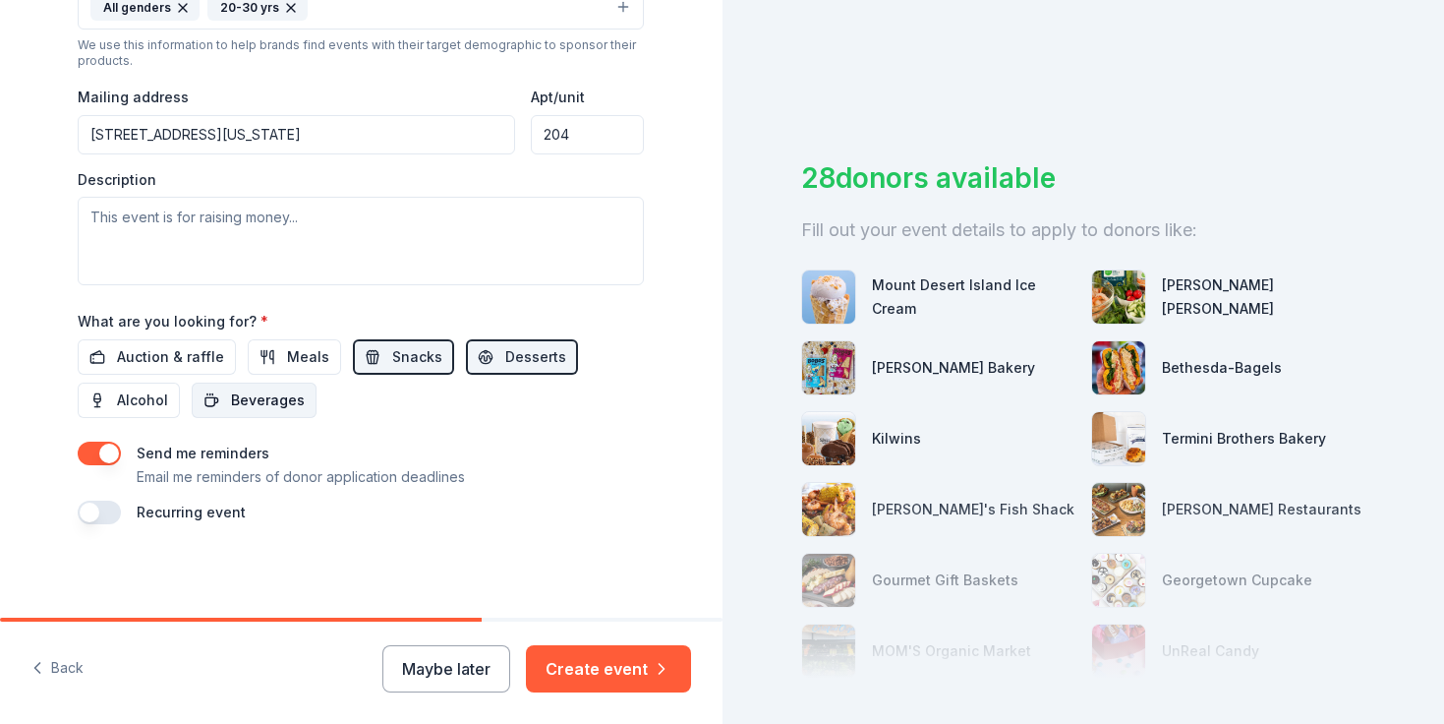
click at [252, 395] on span "Beverages" at bounding box center [268, 400] width 74 height 24
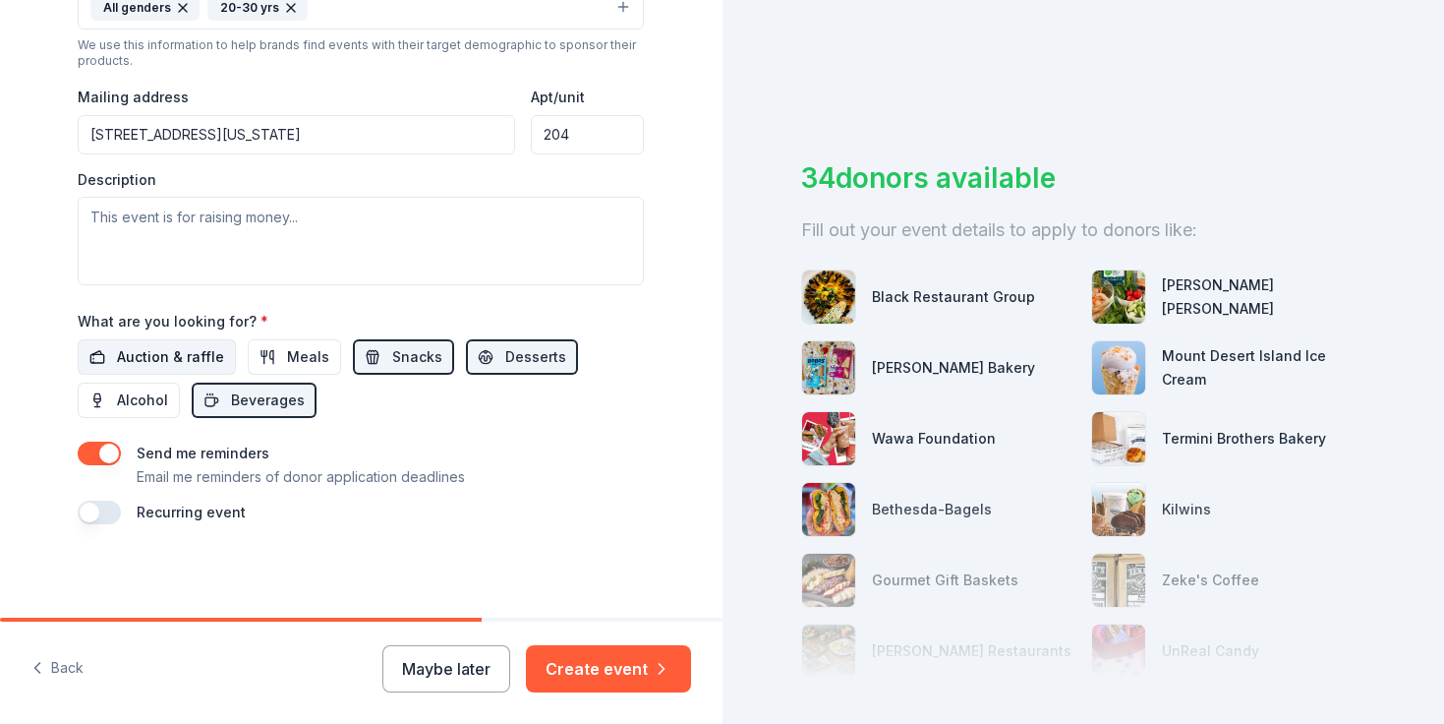
click at [160, 359] on span "Auction & raffle" at bounding box center [170, 357] width 107 height 24
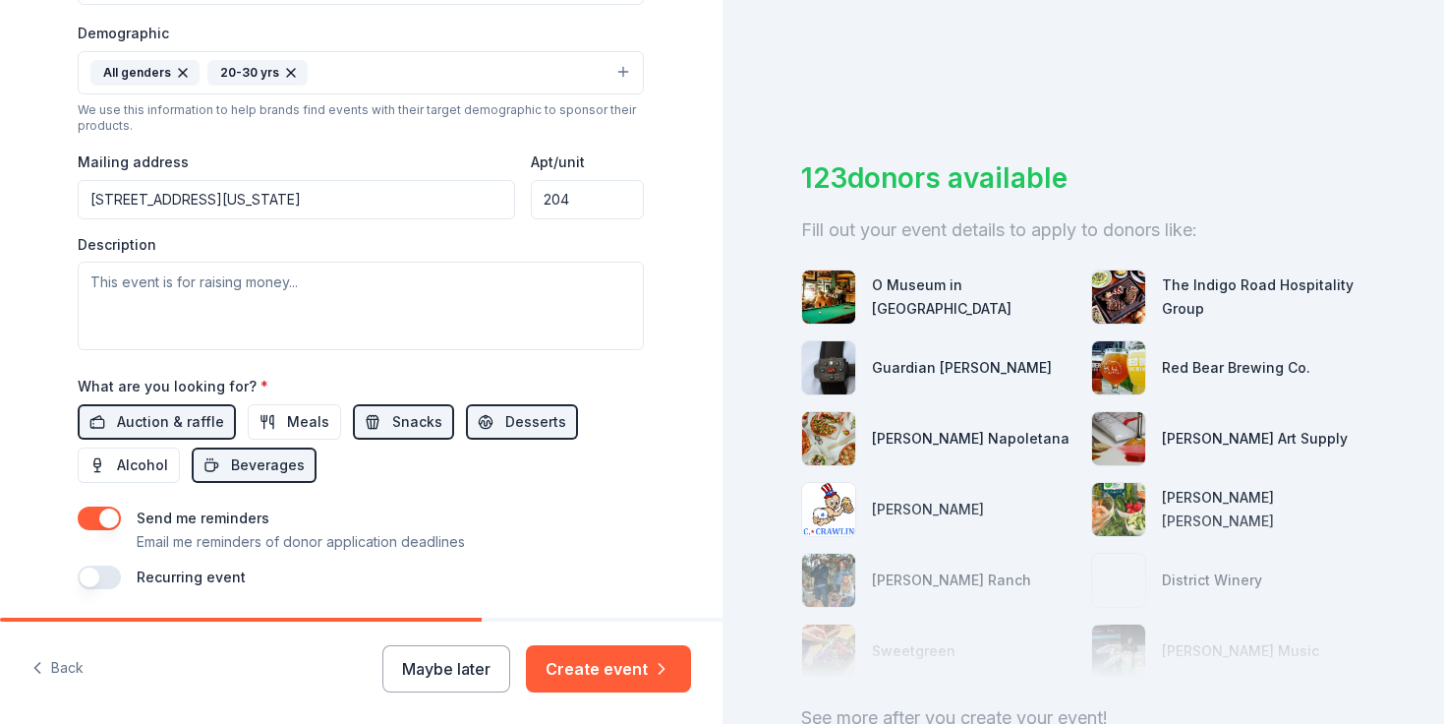
scroll to position [633, 0]
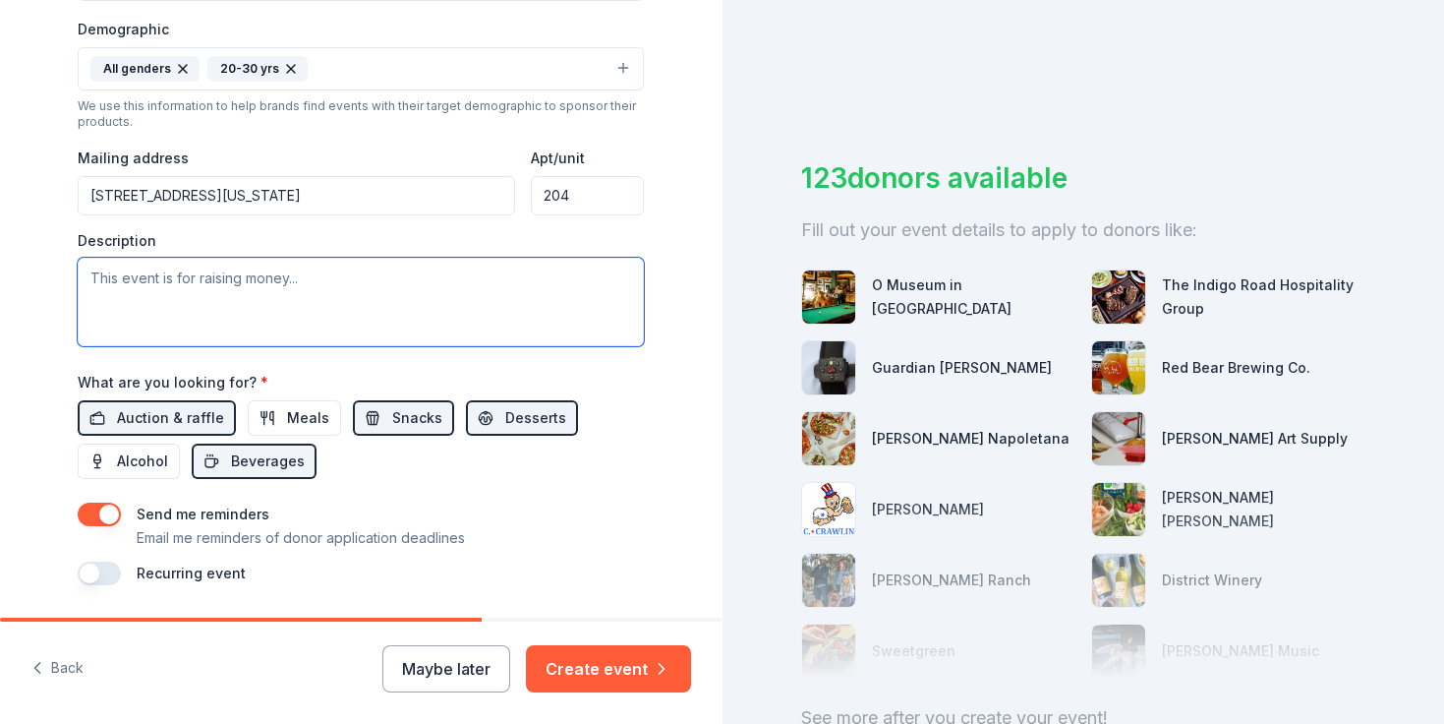
click at [205, 291] on textarea at bounding box center [361, 302] width 566 height 88
paste textarea "Hello, I am Raquel Dembin, the Business Outreach Director for Dance Marathon at…"
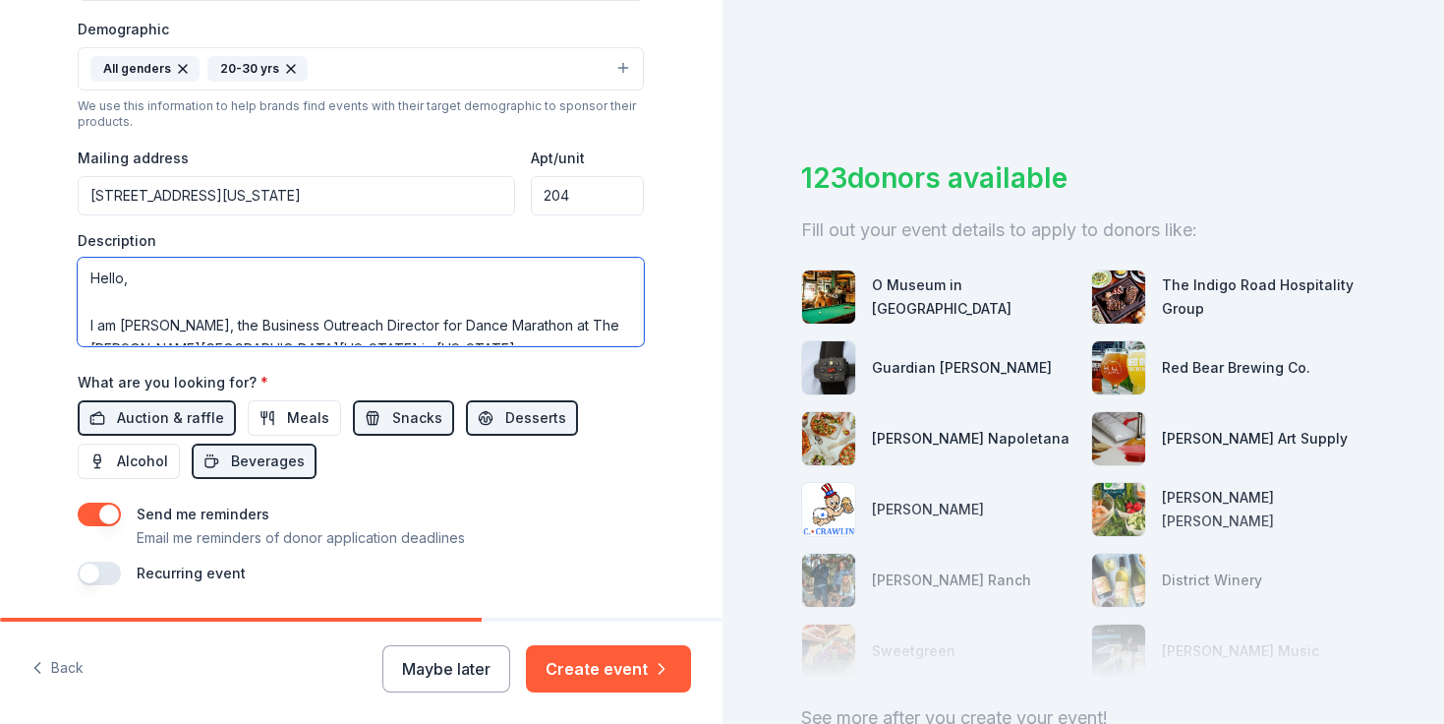
scroll to position [414, 0]
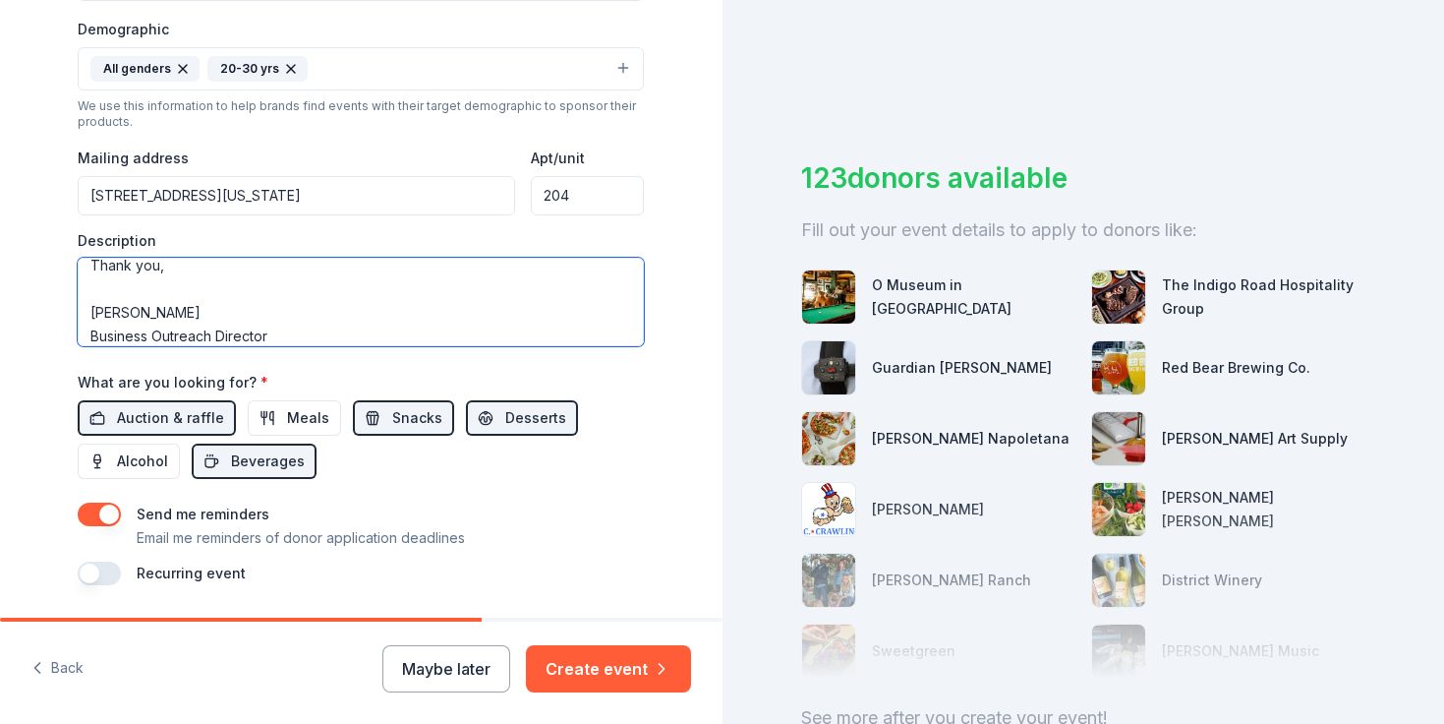
drag, startPoint x: 285, startPoint y: 330, endPoint x: 110, endPoint y: 271, distance: 184.7
click at [110, 271] on textarea "Hello, I am Raquel Dembin, the Business Outreach Director for Dance Marathon at…" at bounding box center [361, 302] width 566 height 88
click at [192, 275] on textarea "Hello, I am Raquel Dembin, the Business Outreach Director for Dance Marathon at…" at bounding box center [361, 302] width 566 height 88
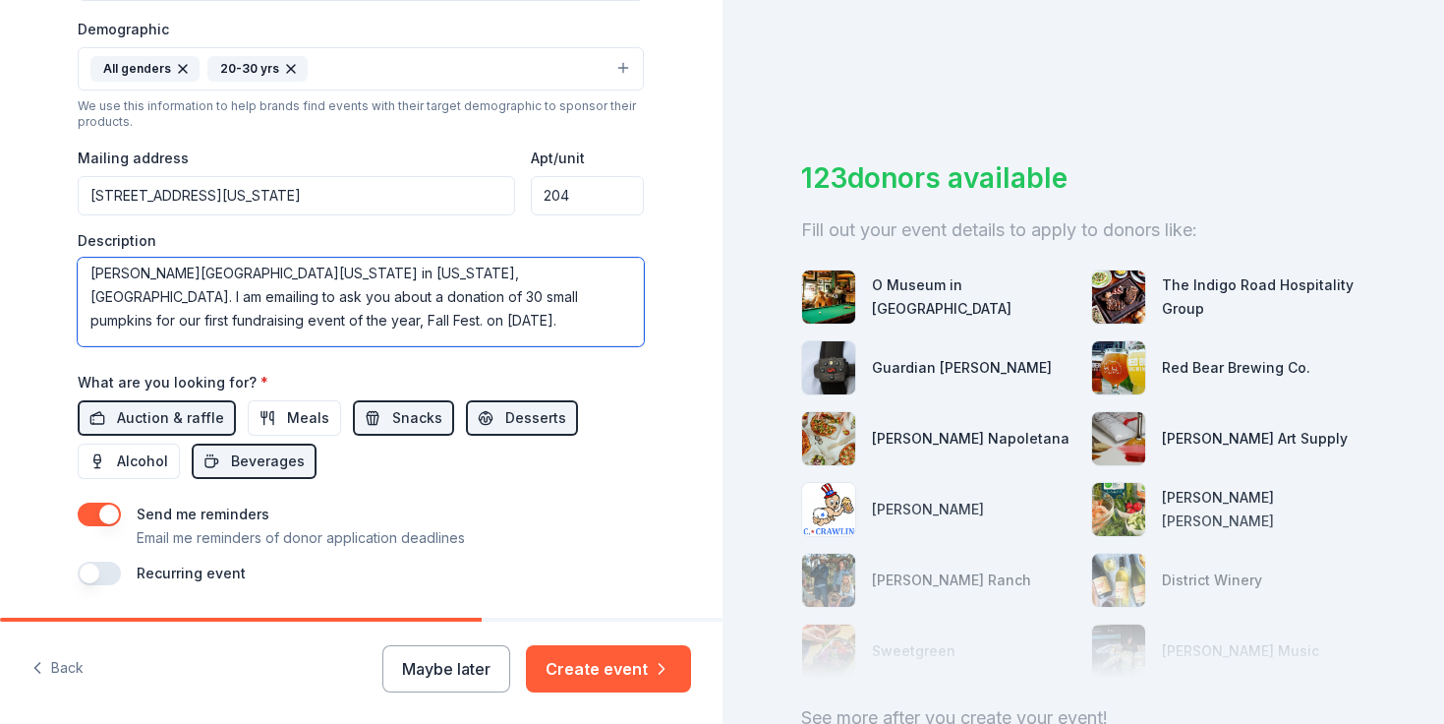
scroll to position [71, 0]
click at [289, 305] on textarea "Hello, I am Raquel Dembin, the Business Outreach Director for Dance Marathon at…" at bounding box center [361, 302] width 566 height 88
click at [297, 275] on textarea "Hello, I am Raquel Dembin, the Business Outreach Director for Dance Marathon at…" at bounding box center [361, 302] width 566 height 88
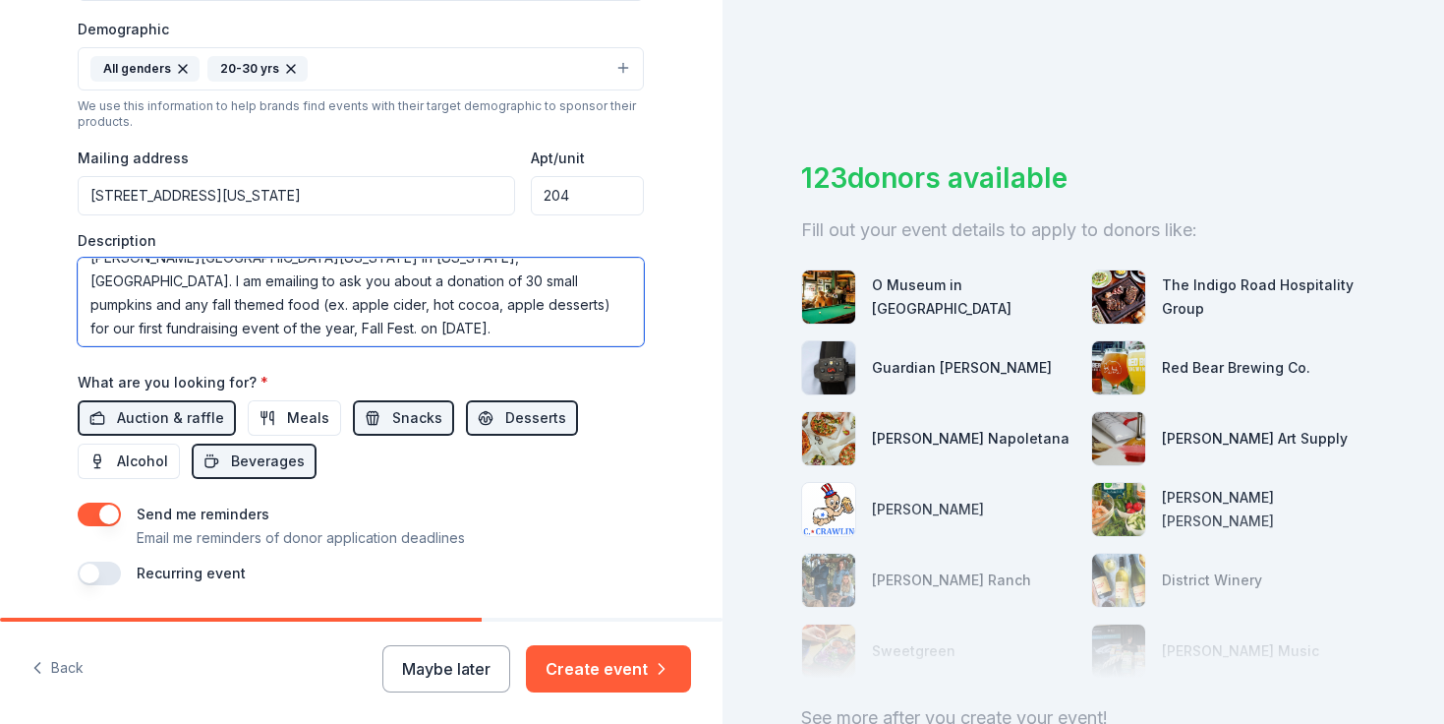
scroll to position [90, 0]
click at [456, 282] on textarea "Hello, I am Raquel Dembin, the Business Outreach Director for Dance Marathon at…" at bounding box center [361, 302] width 566 height 88
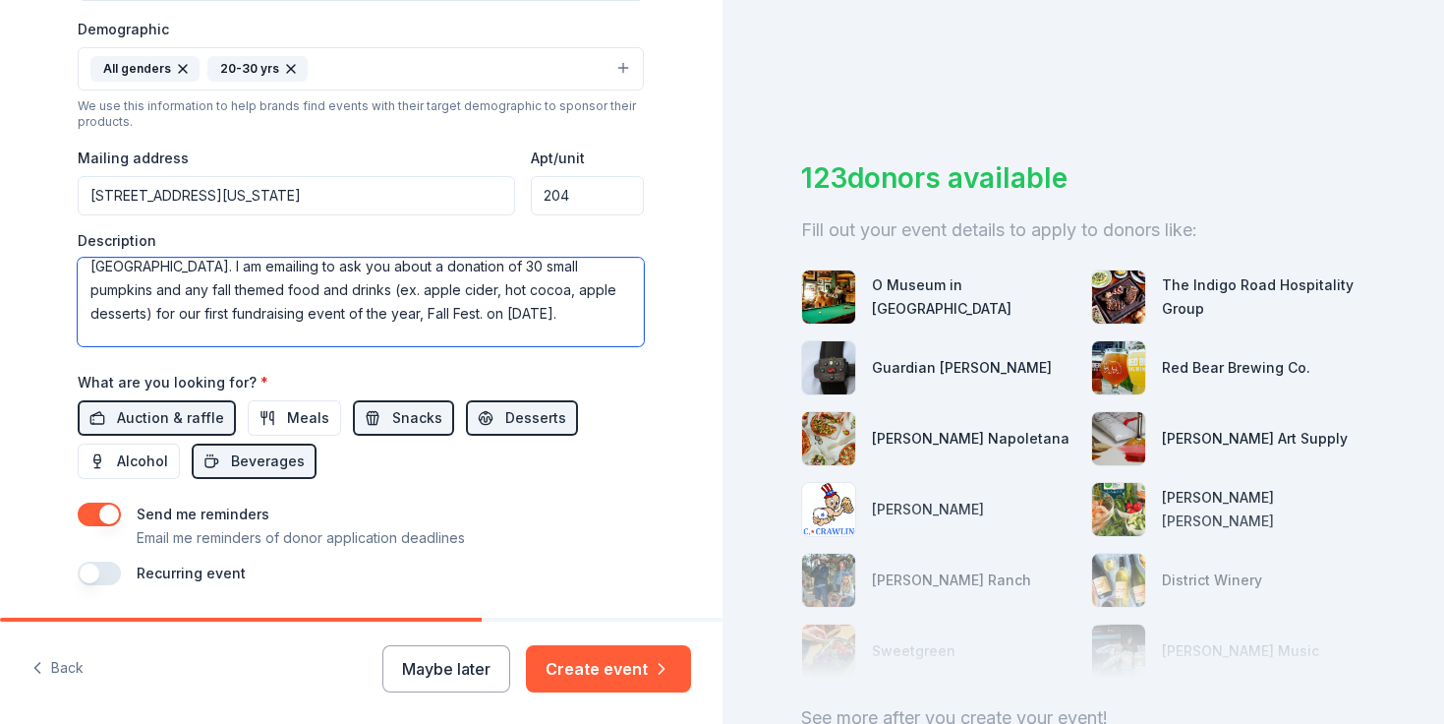
scroll to position [95, 0]
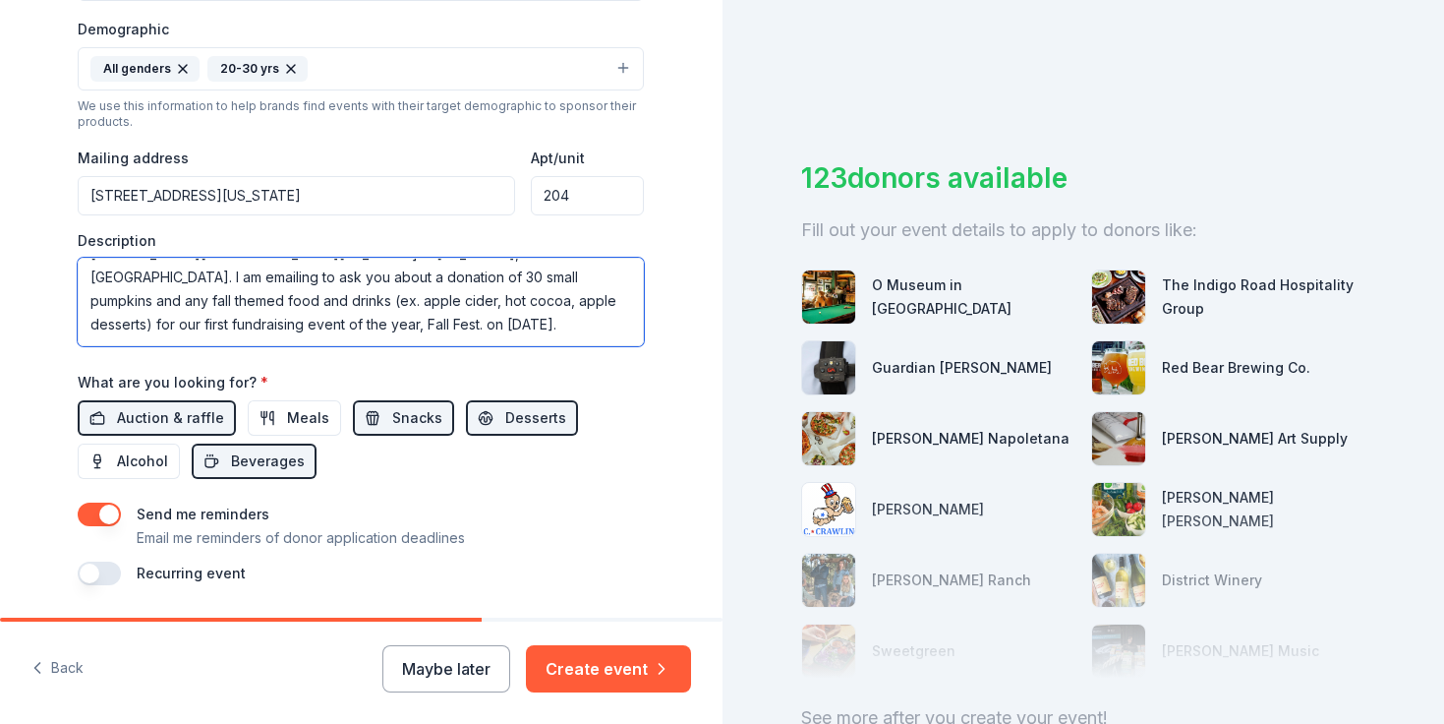
click at [483, 278] on textarea "Hello, I am Raquel Dembin, the Business Outreach Director for Dance Marathon at…" at bounding box center [361, 302] width 566 height 88
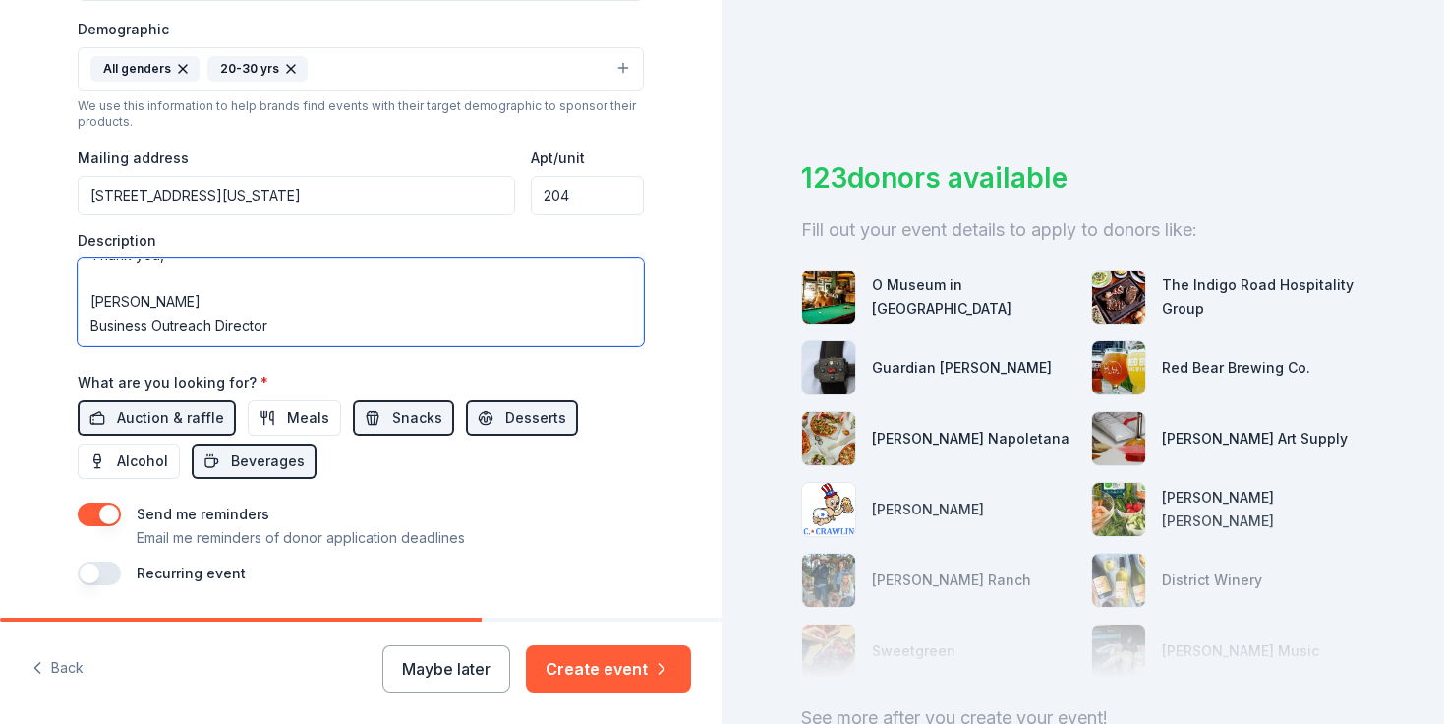
scroll to position [695, 0]
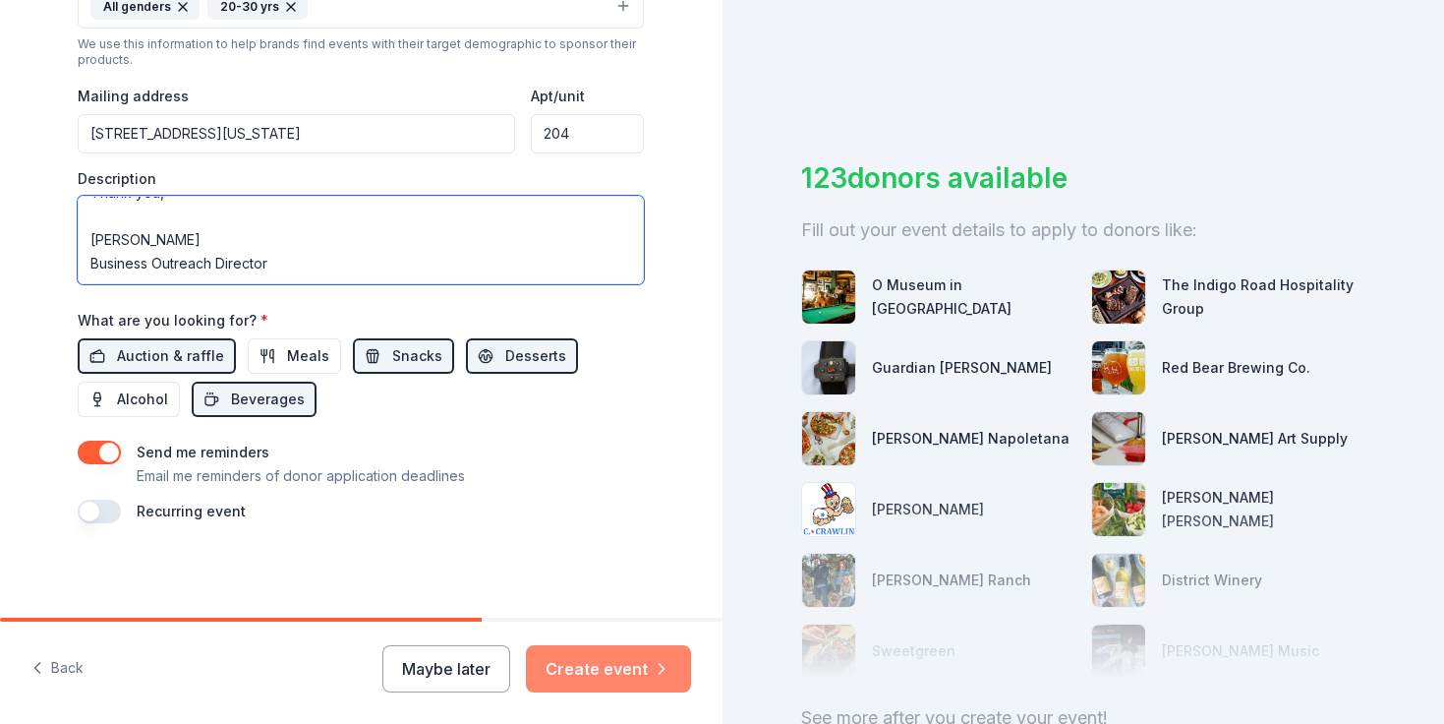
type textarea "Hello, I am [PERSON_NAME], the Business Outreach Director for Dance Marathon at…"
click at [565, 659] on button "Create event" at bounding box center [608, 668] width 165 height 47
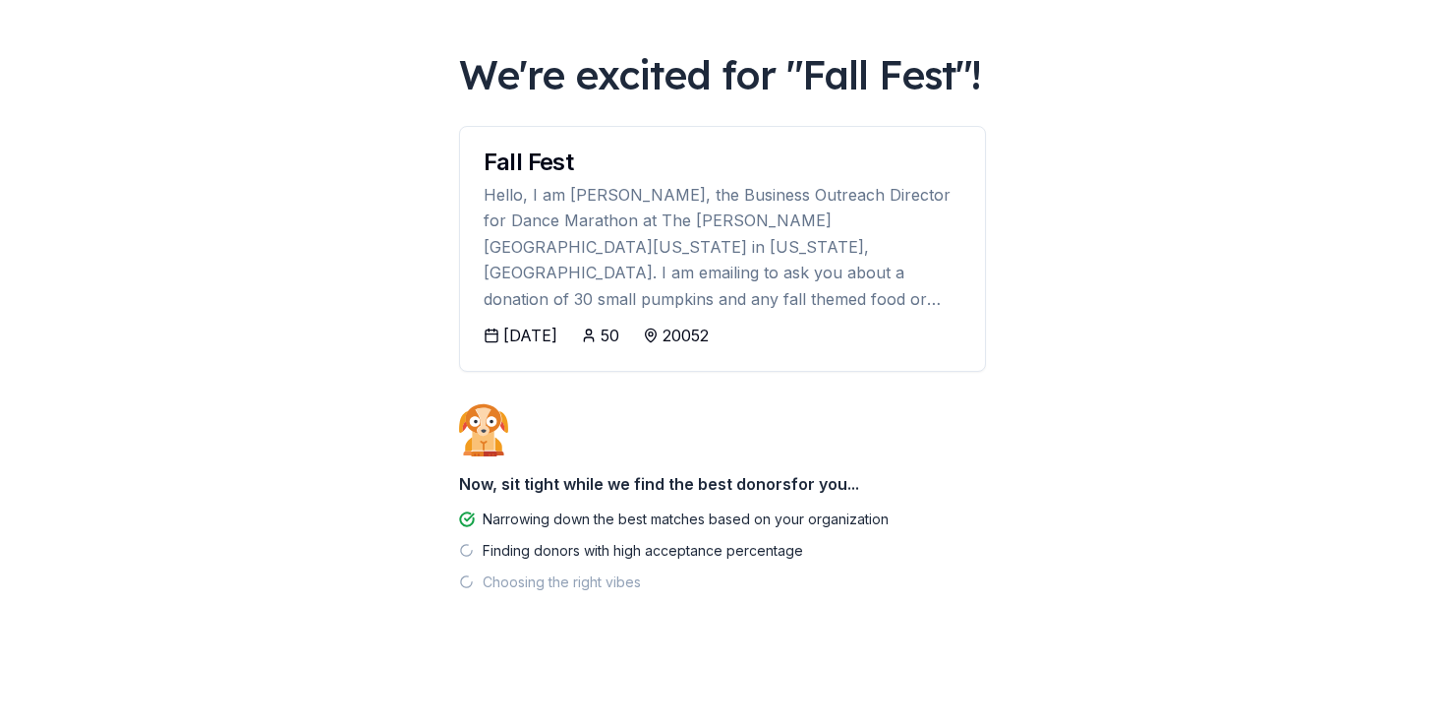
scroll to position [78, 0]
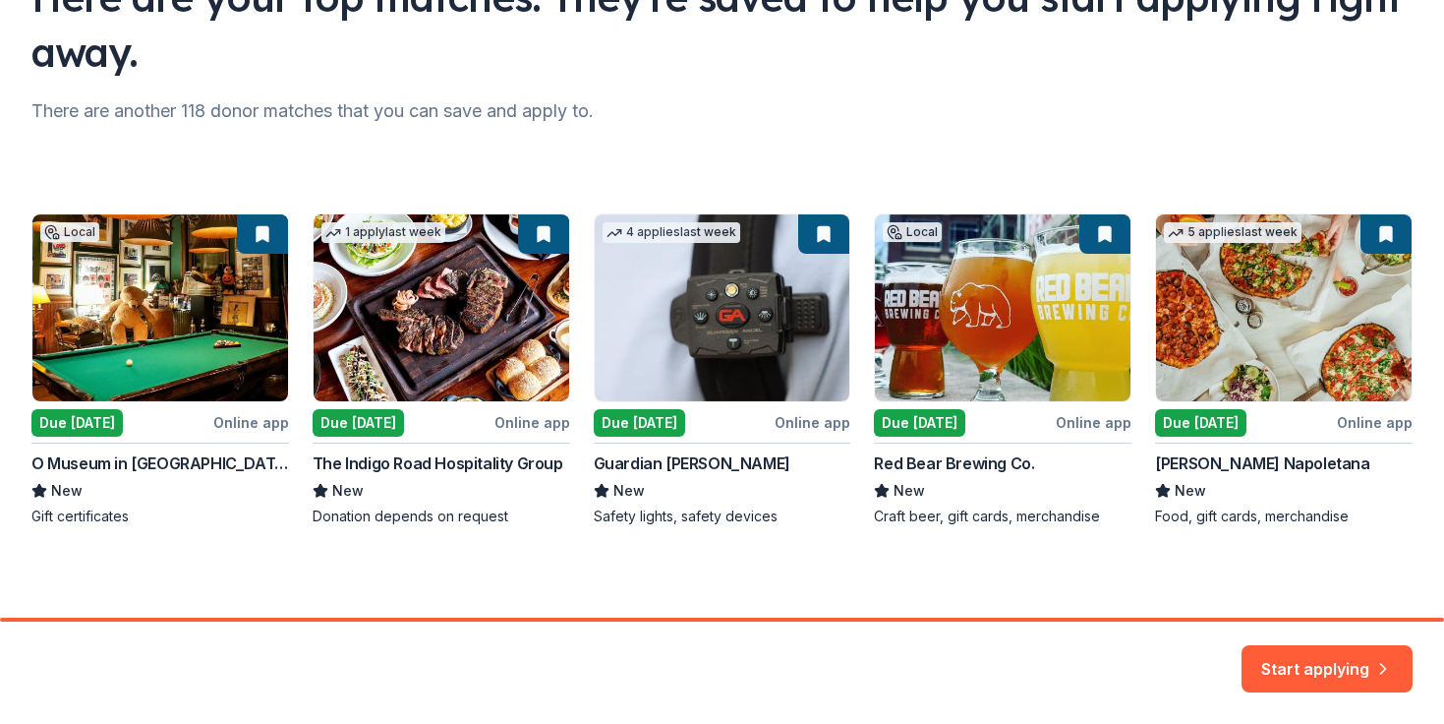
scroll to position [190, 0]
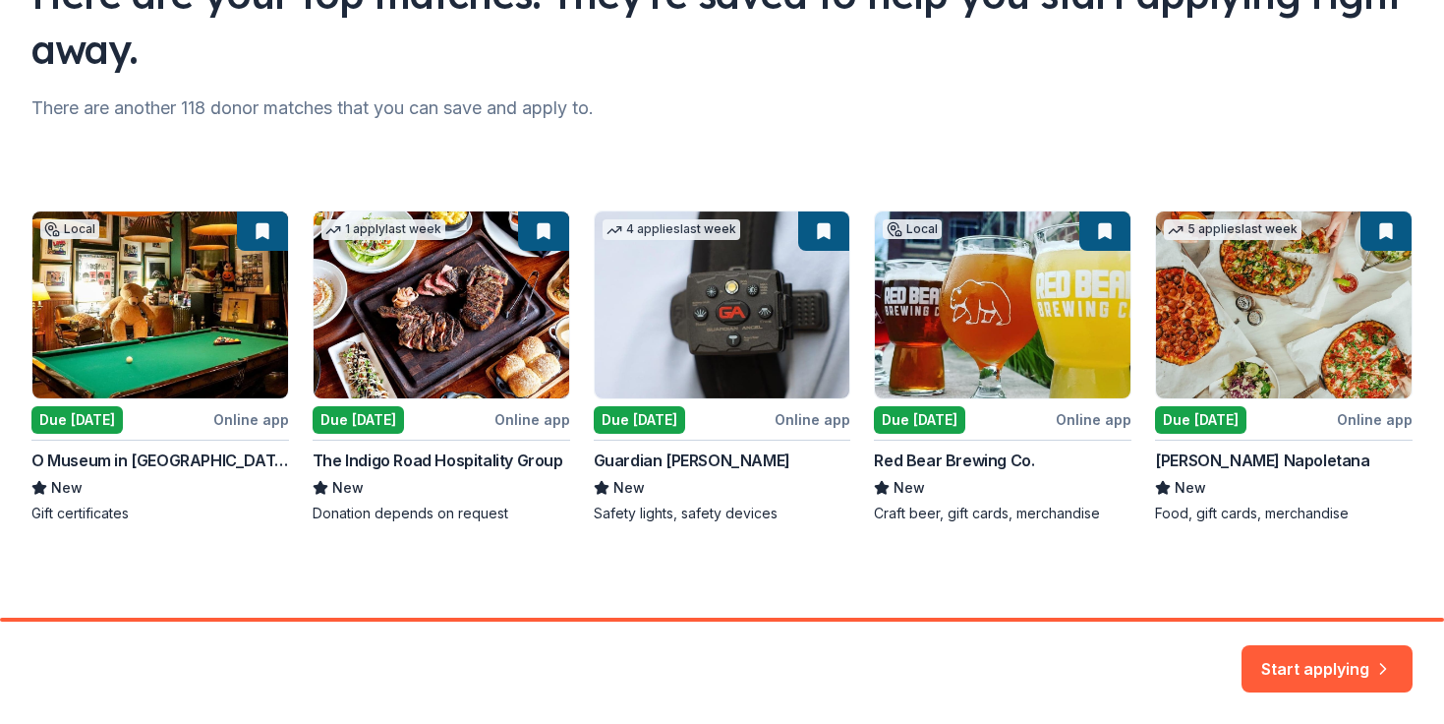
click at [1347, 284] on div "Local Due today Online app O Museum in The Mansion New Gift certificates 1 appl…" at bounding box center [721, 366] width 1381 height 313
click at [1278, 674] on button "Start applying" at bounding box center [1327, 656] width 171 height 47
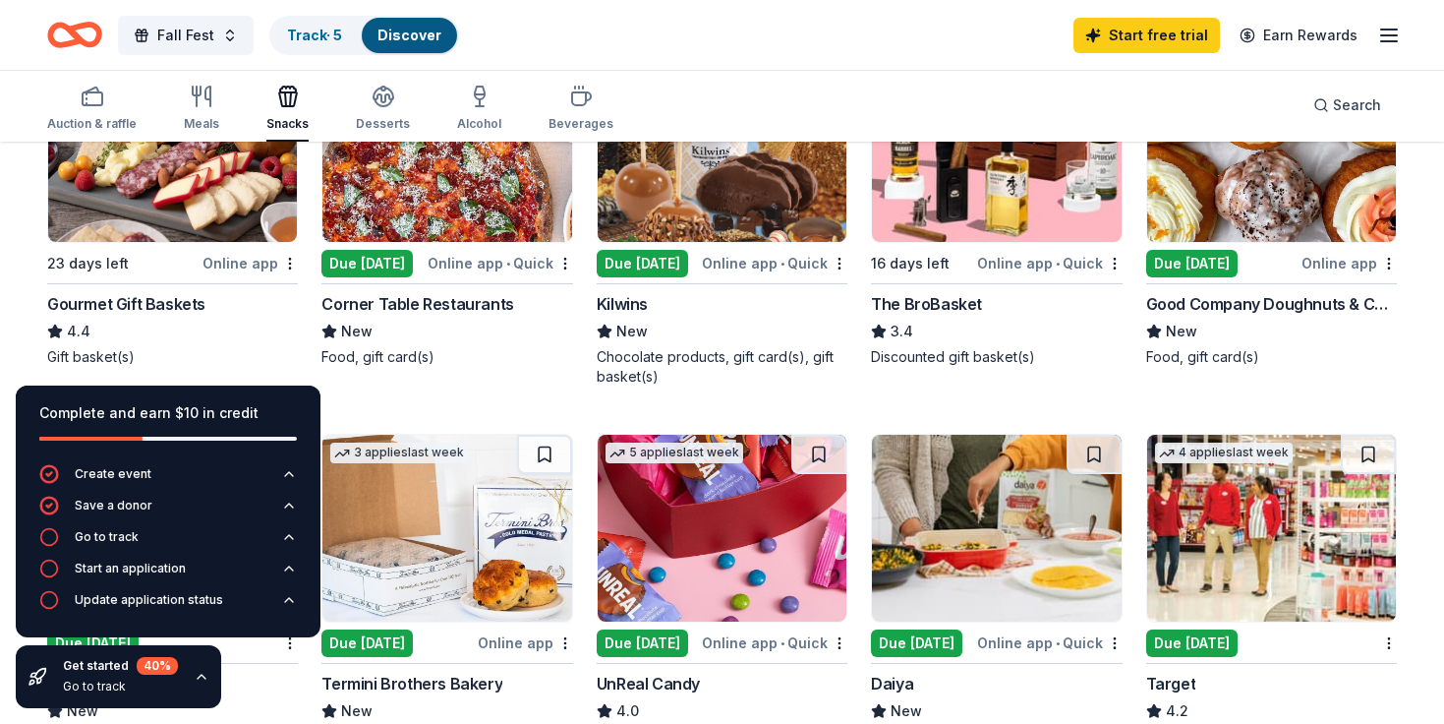
scroll to position [613, 0]
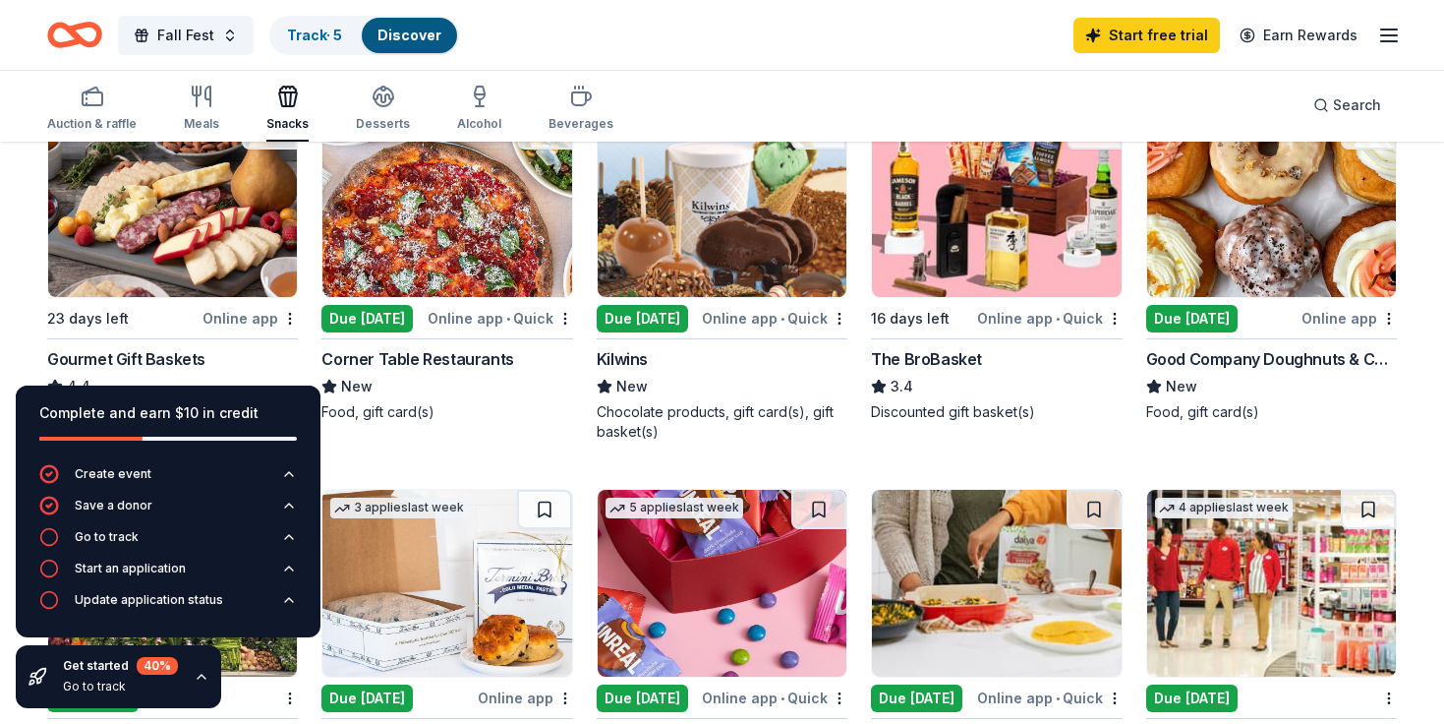
click at [1283, 239] on img at bounding box center [1271, 203] width 249 height 187
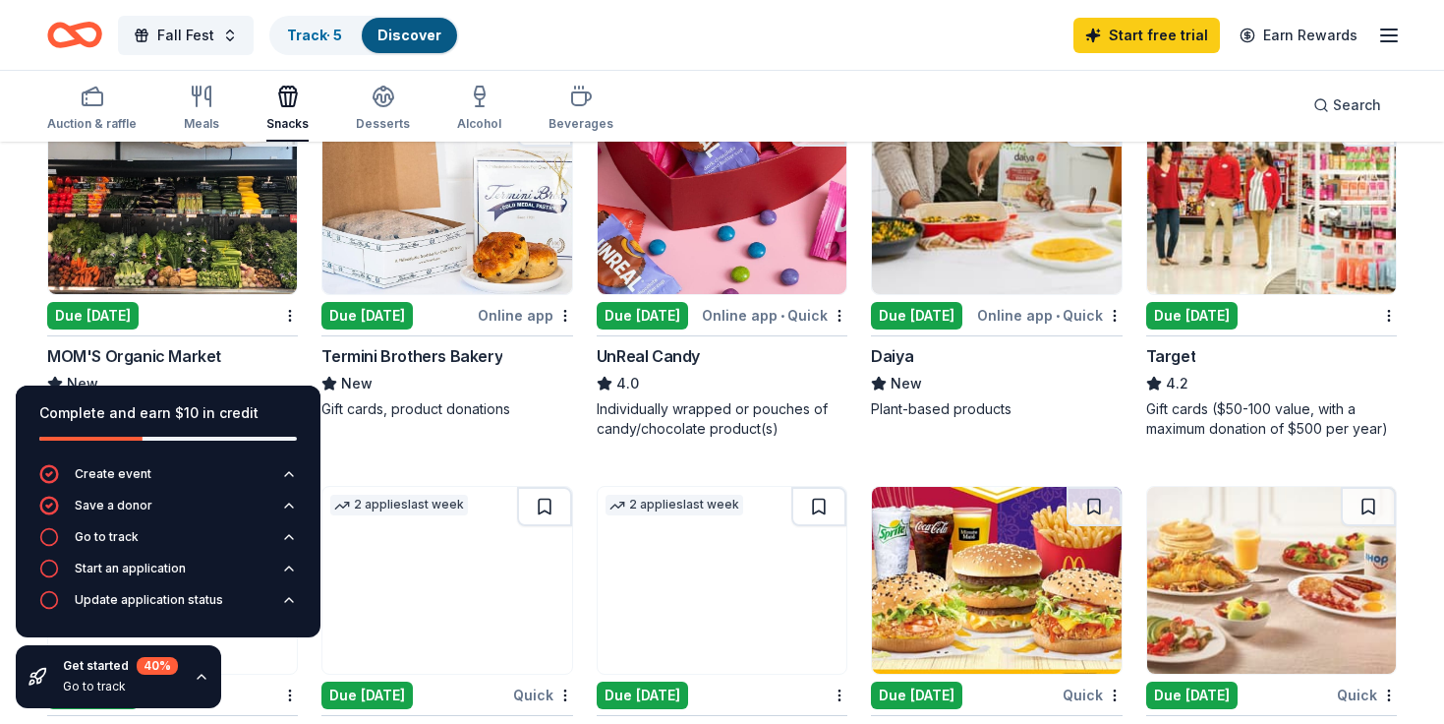
scroll to position [993, 0]
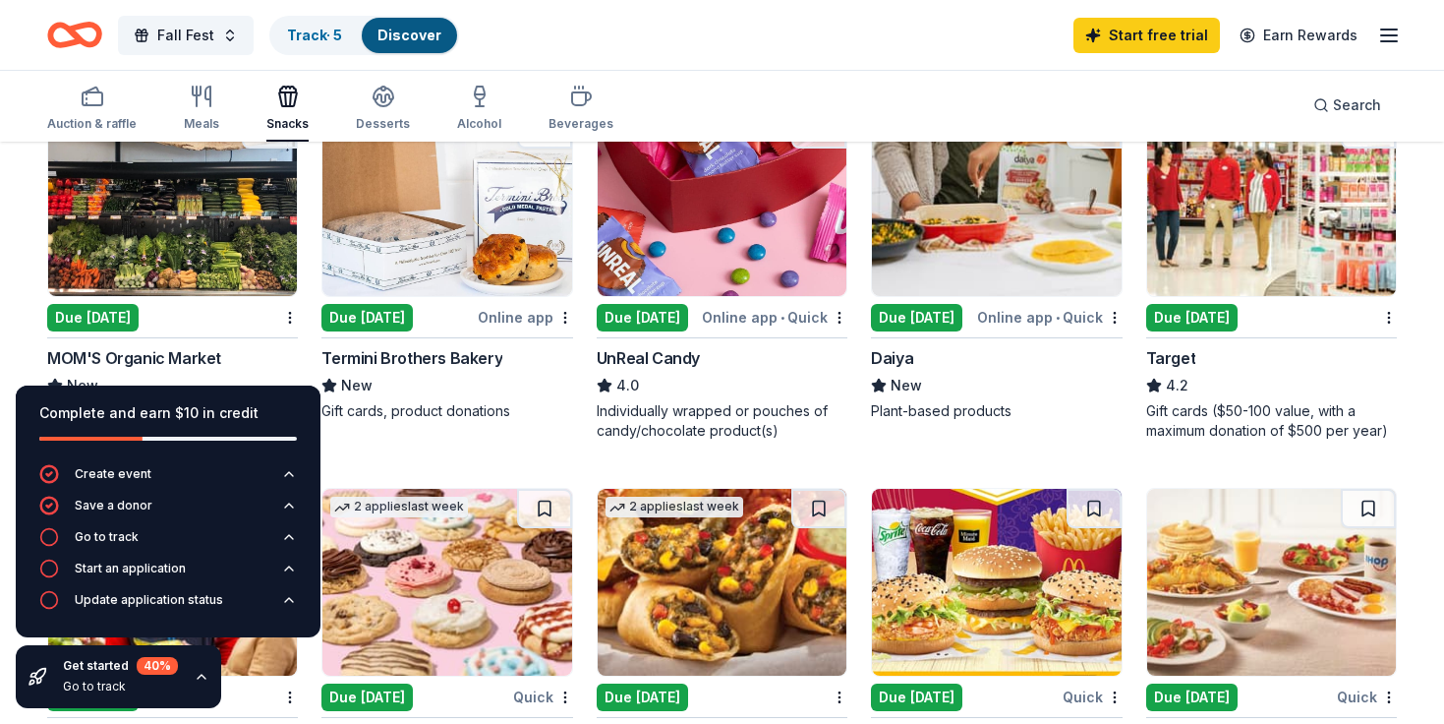
click at [431, 262] on img at bounding box center [447, 202] width 249 height 187
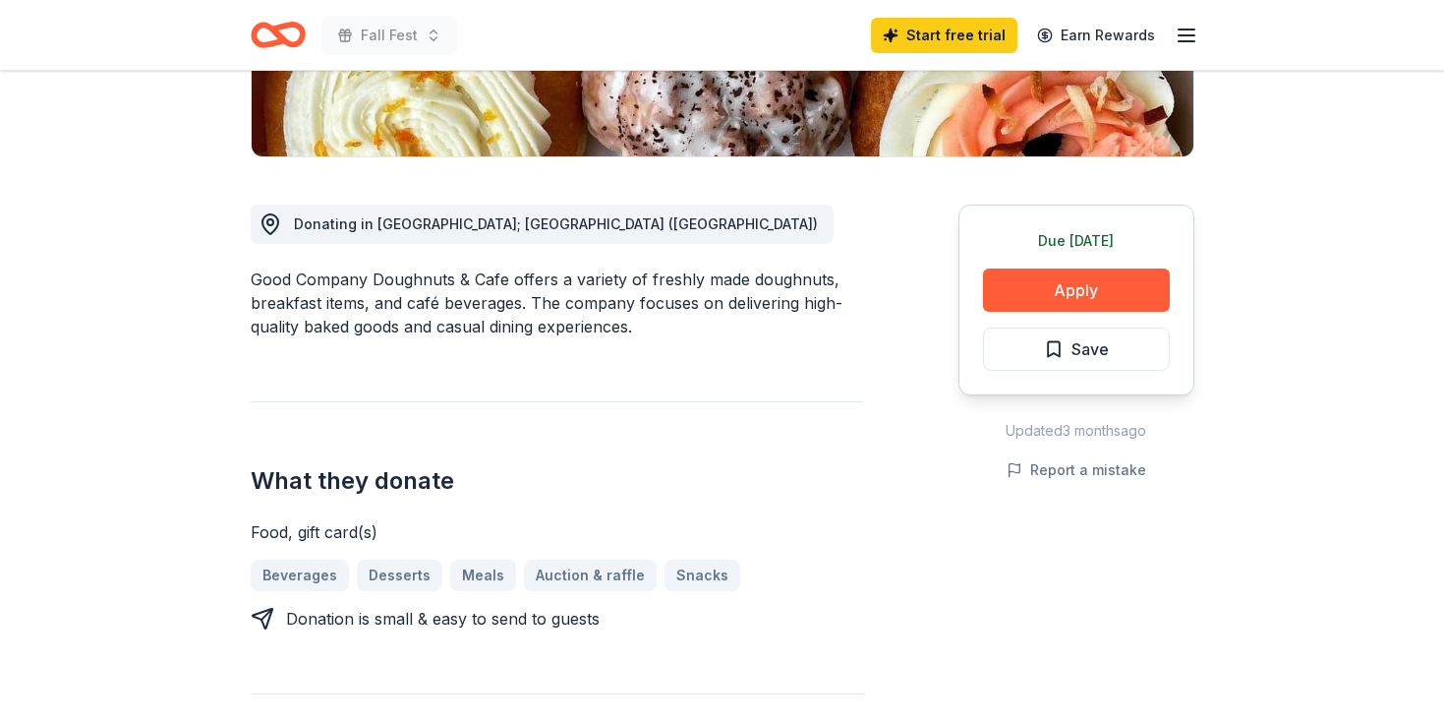
scroll to position [442, 0]
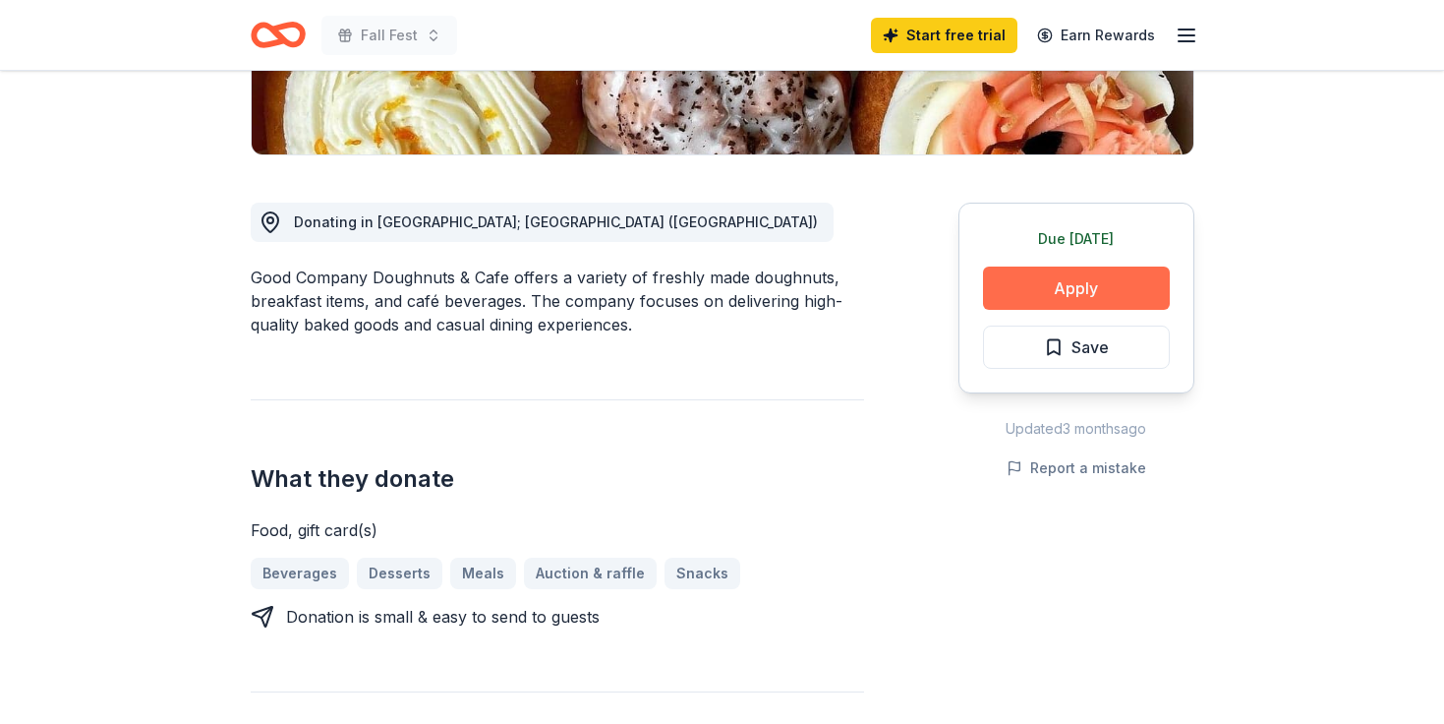
click at [1106, 299] on button "Apply" at bounding box center [1076, 287] width 187 height 43
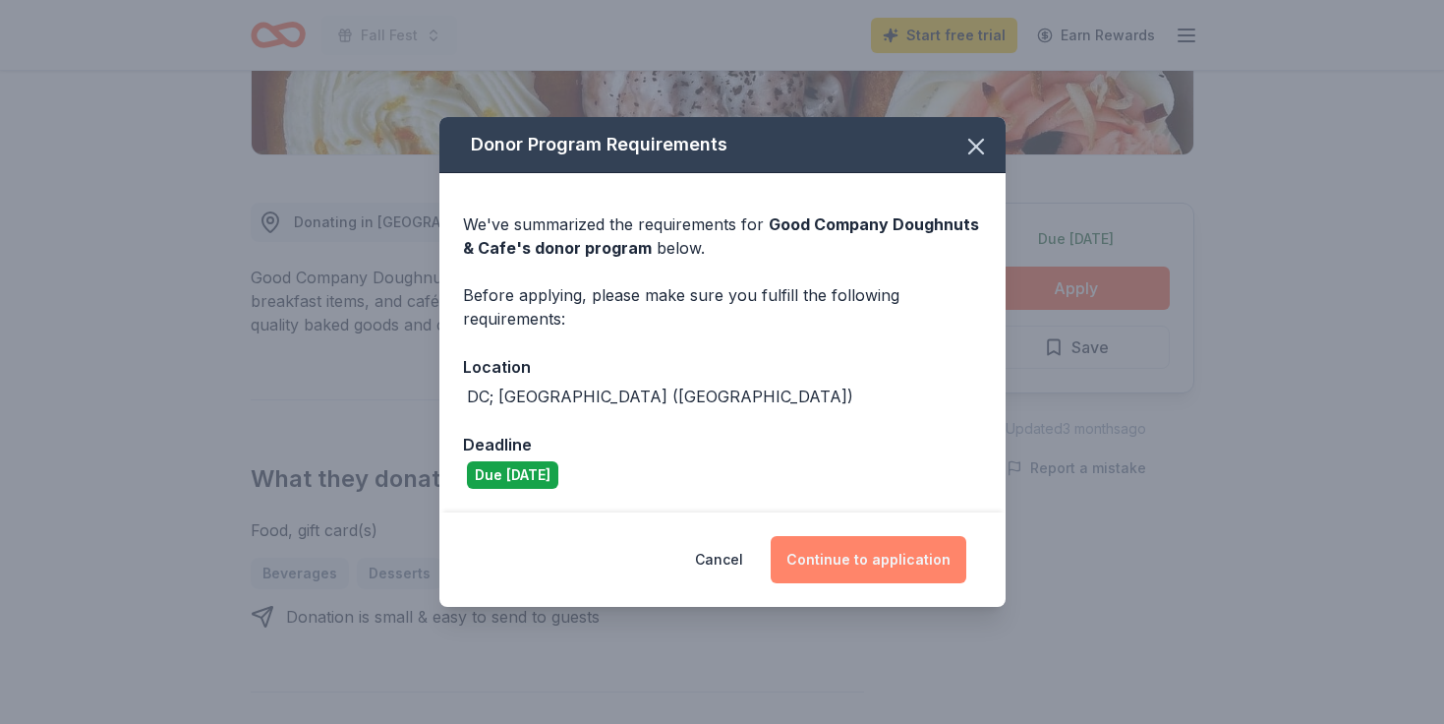
click at [845, 561] on button "Continue to application" at bounding box center [869, 559] width 196 height 47
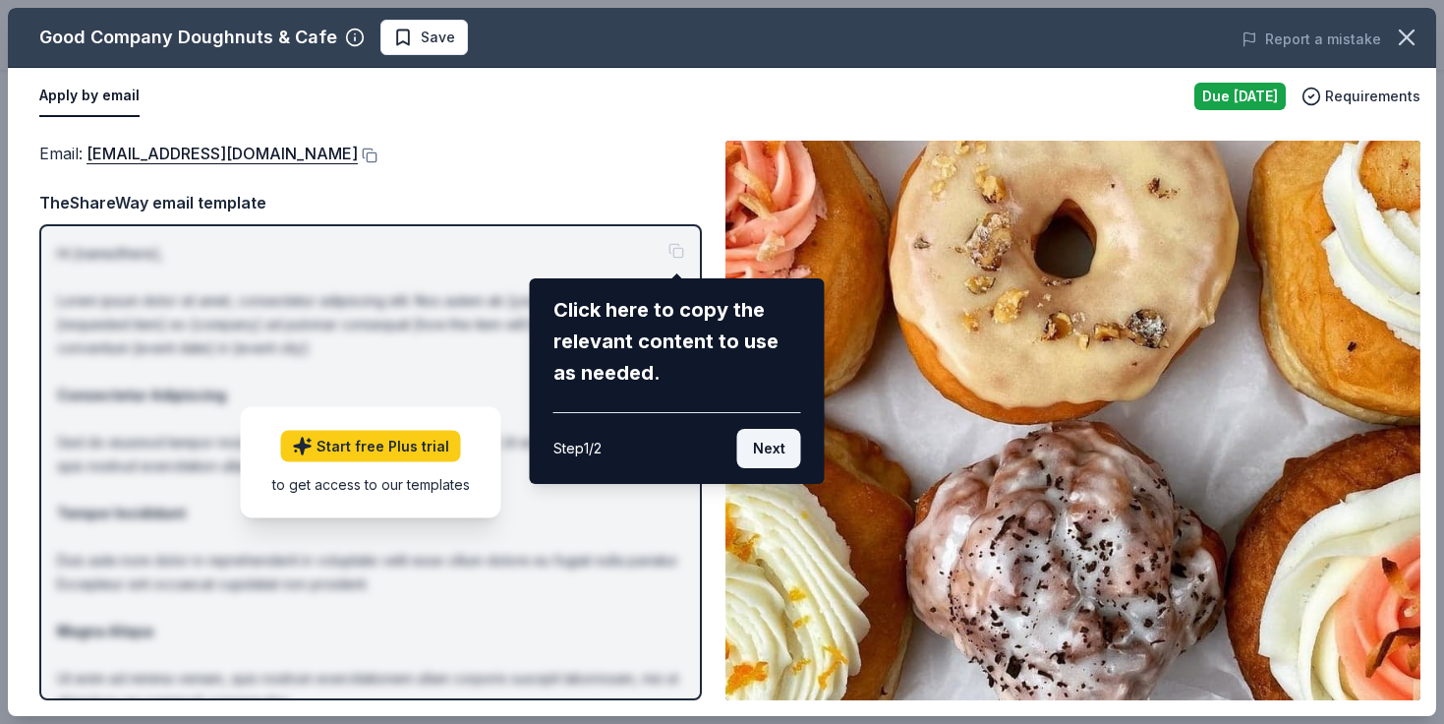
click at [769, 445] on button "Next" at bounding box center [769, 448] width 64 height 39
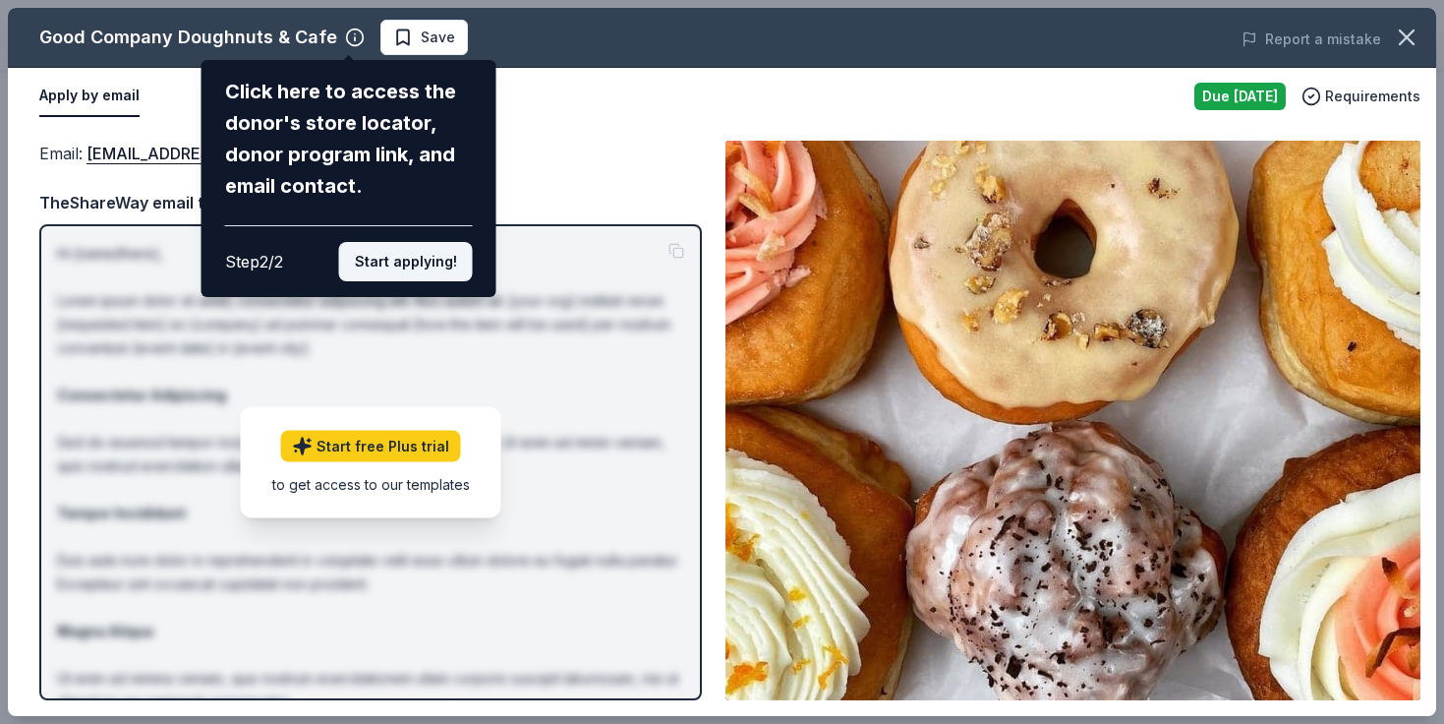
click at [450, 273] on button "Start applying!" at bounding box center [406, 261] width 134 height 39
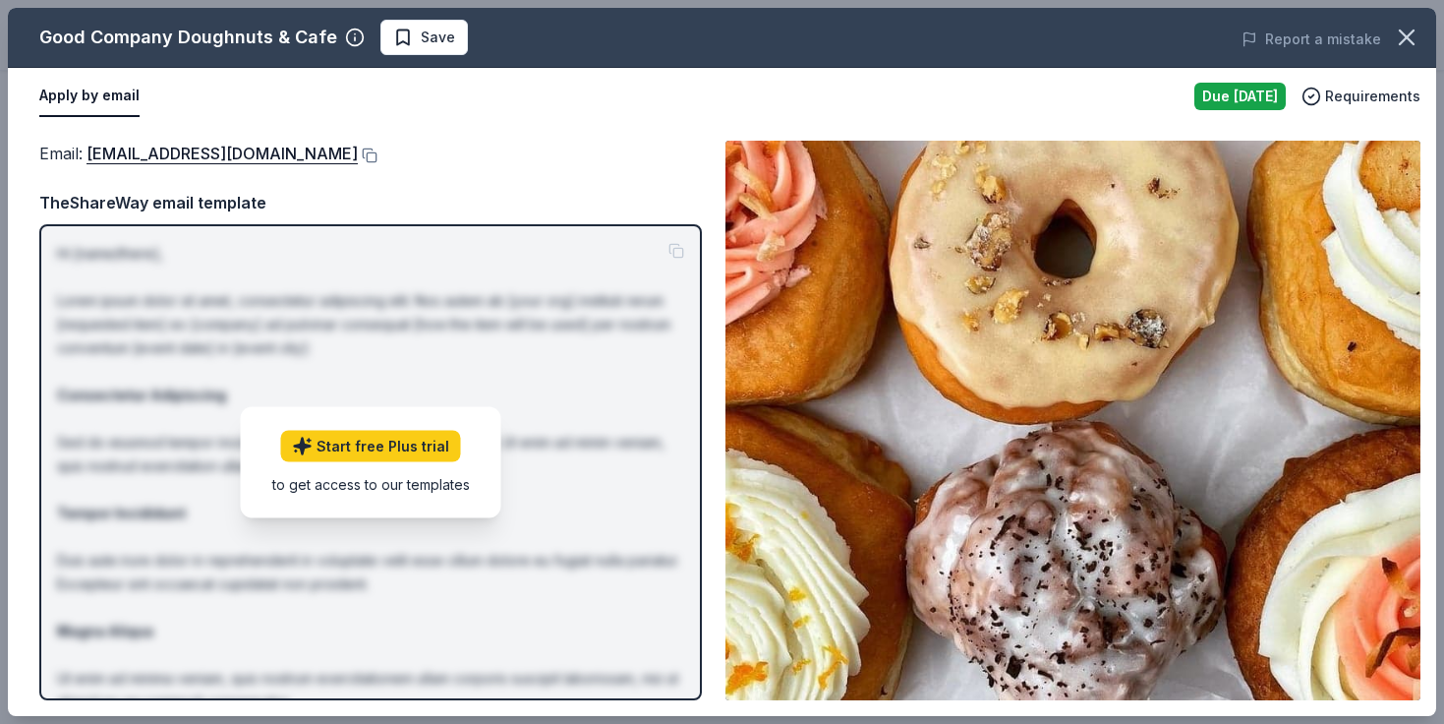
click at [473, 162] on div "Email : orders@gocodough.com" at bounding box center [370, 154] width 663 height 26
click at [358, 155] on button at bounding box center [368, 155] width 20 height 16
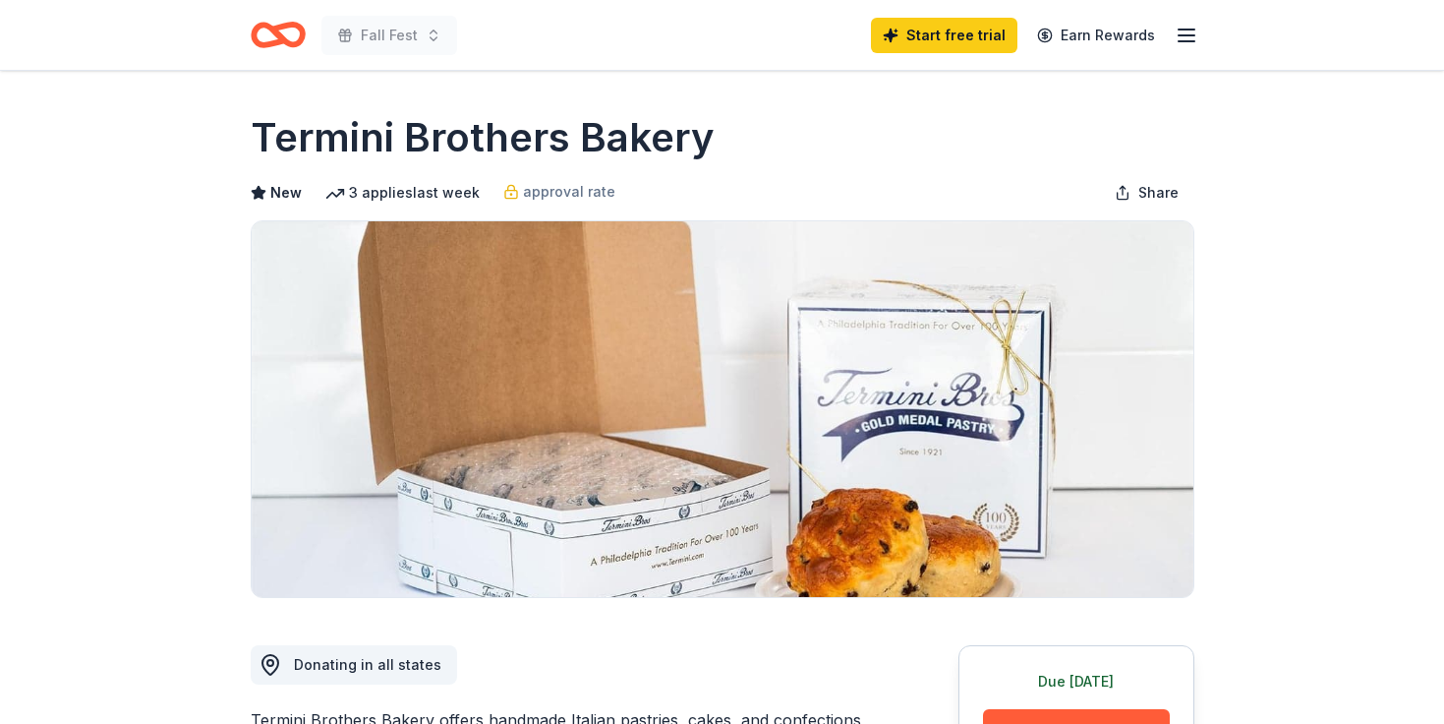
scroll to position [246, 0]
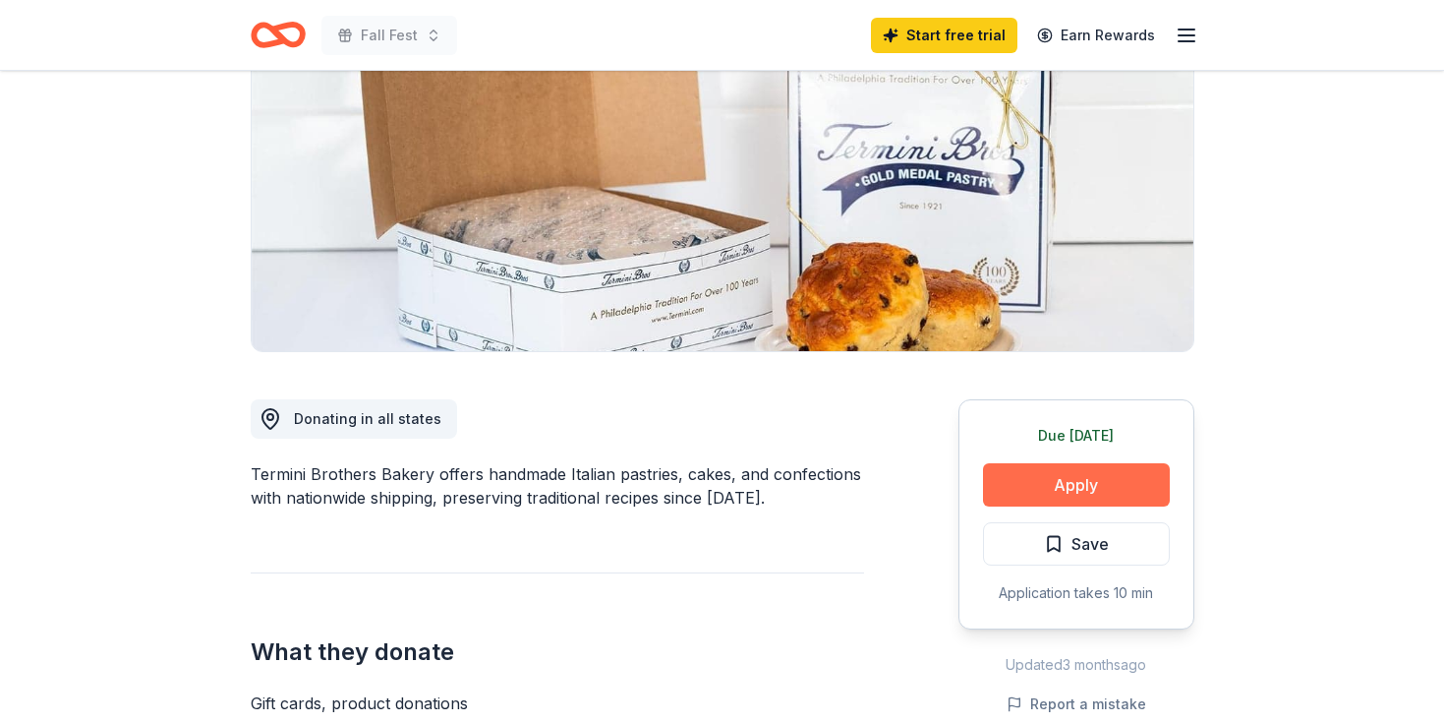
click at [1037, 493] on button "Apply" at bounding box center [1076, 484] width 187 height 43
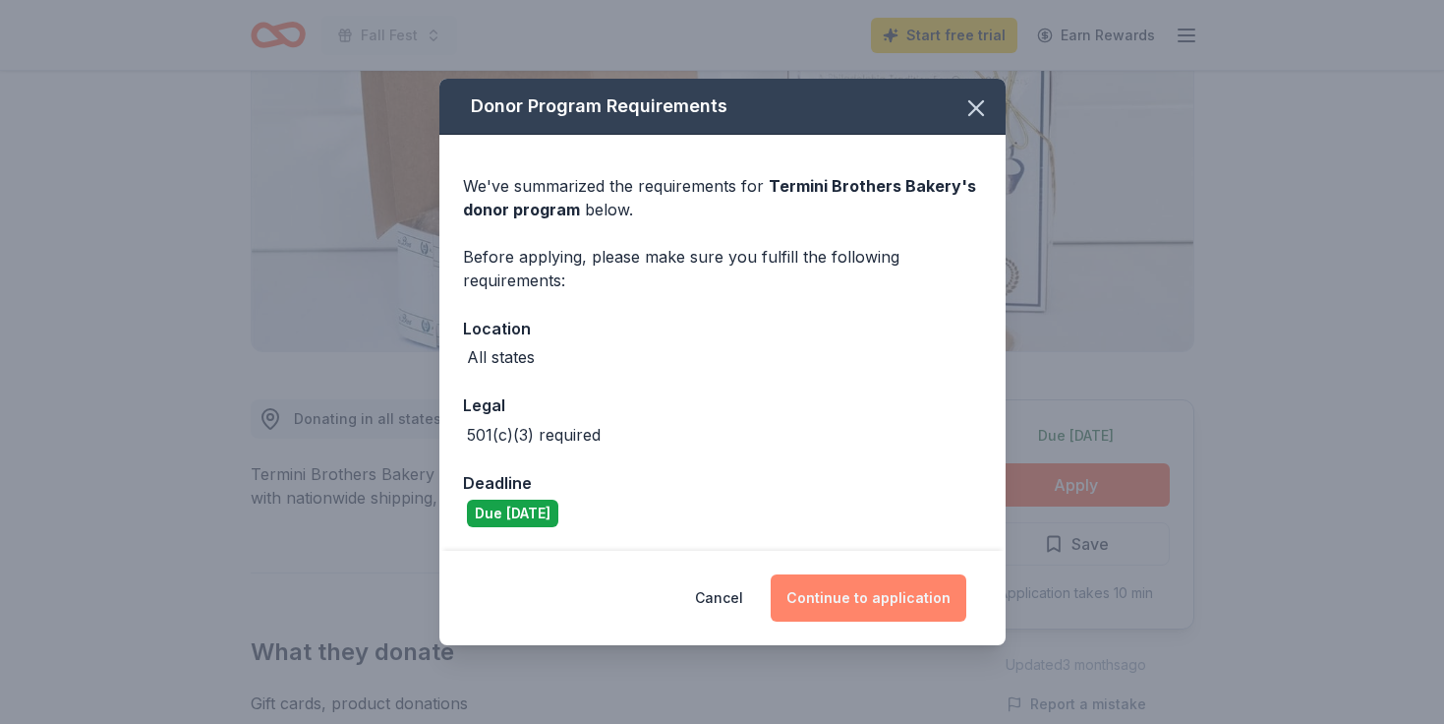
click at [863, 609] on button "Continue to application" at bounding box center [869, 597] width 196 height 47
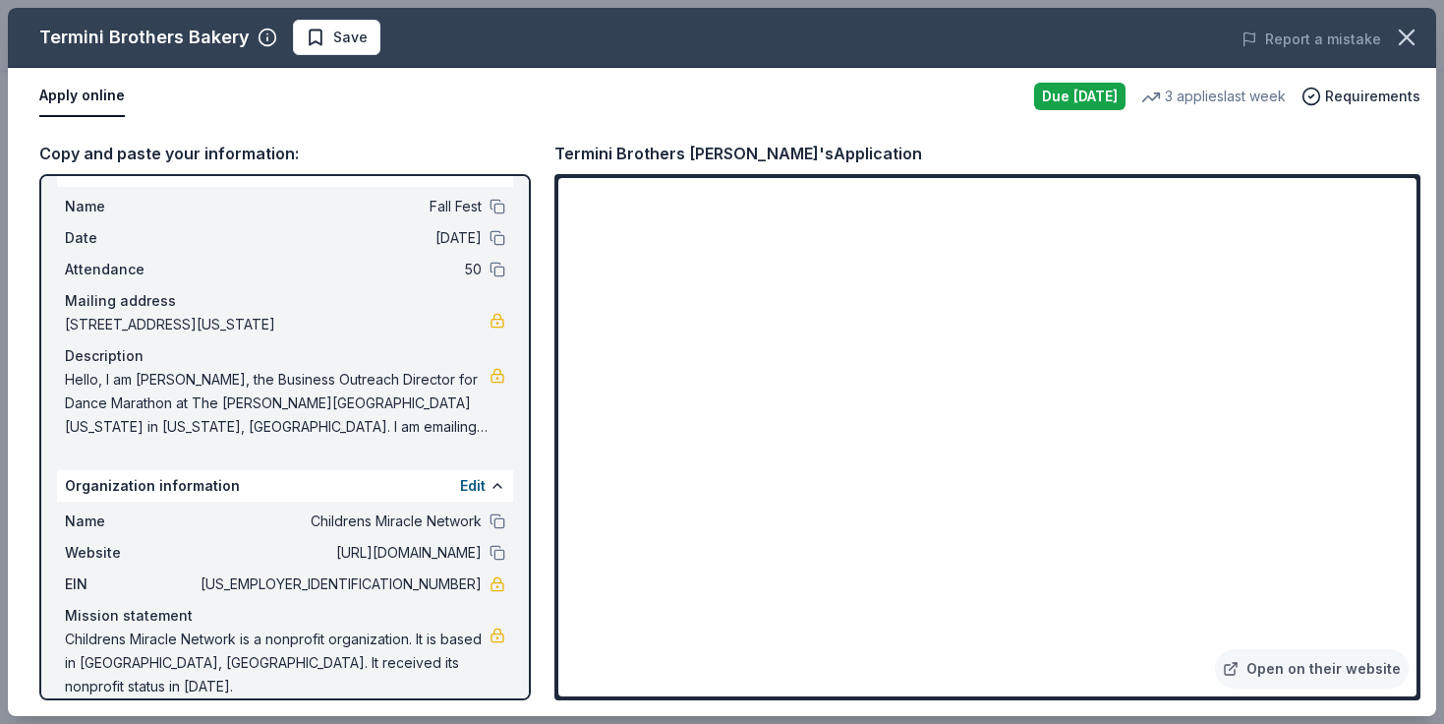
scroll to position [0, 0]
